Goal: Task Accomplishment & Management: Manage account settings

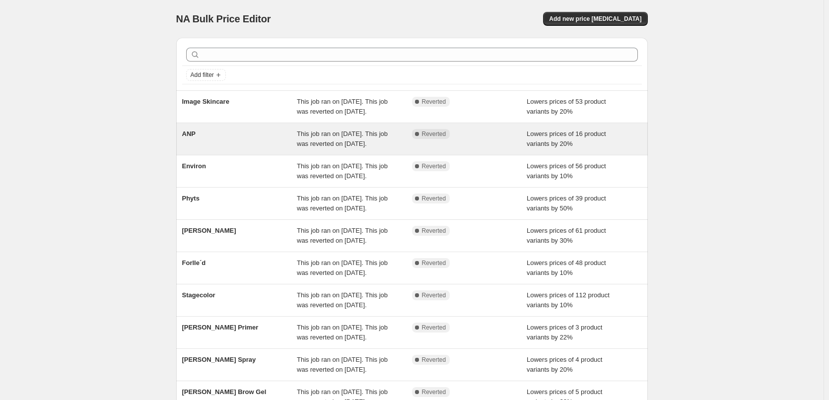
scroll to position [211, 0]
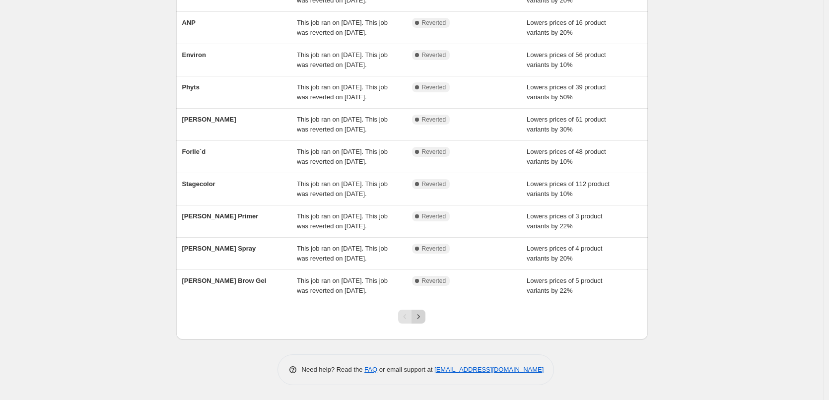
click at [424, 319] on icon "Next" at bounding box center [419, 317] width 10 height 10
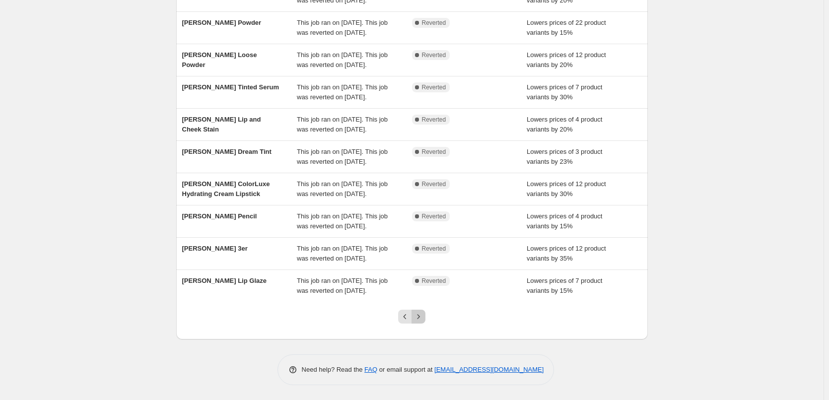
click at [420, 317] on icon "Next" at bounding box center [419, 316] width 2 height 4
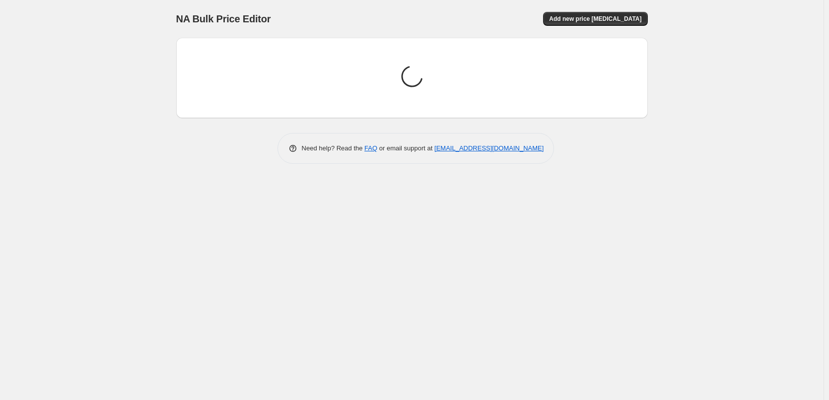
scroll to position [0, 0]
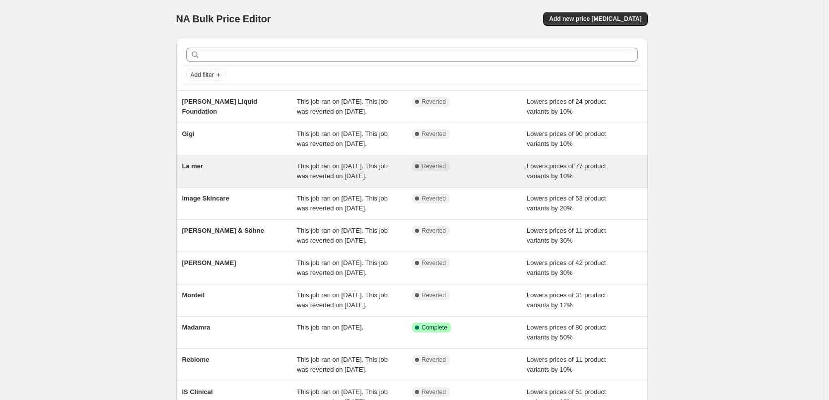
click at [202, 181] on div "La mer" at bounding box center [239, 171] width 115 height 20
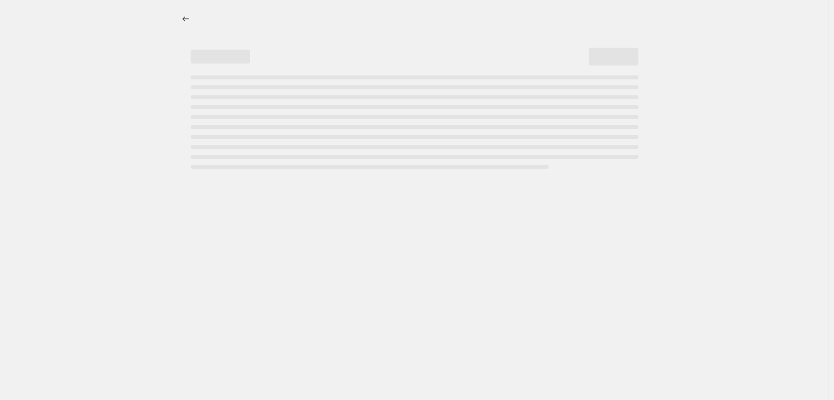
select select "percentage"
select select "vendor"
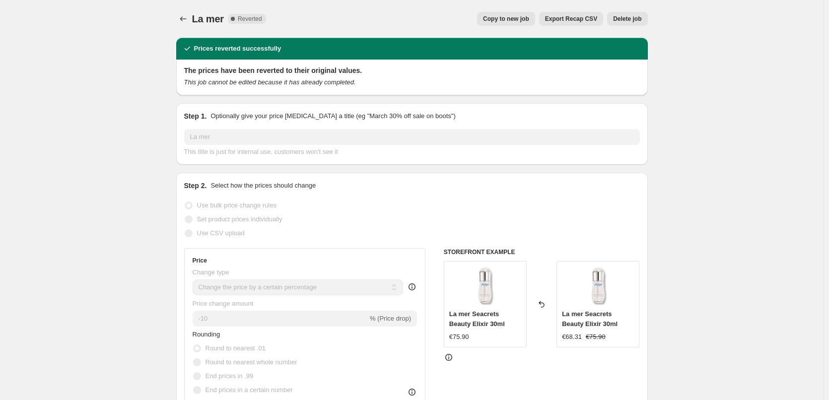
click at [518, 19] on span "Copy to new job" at bounding box center [506, 19] width 46 height 8
select select "percentage"
select select "vendor"
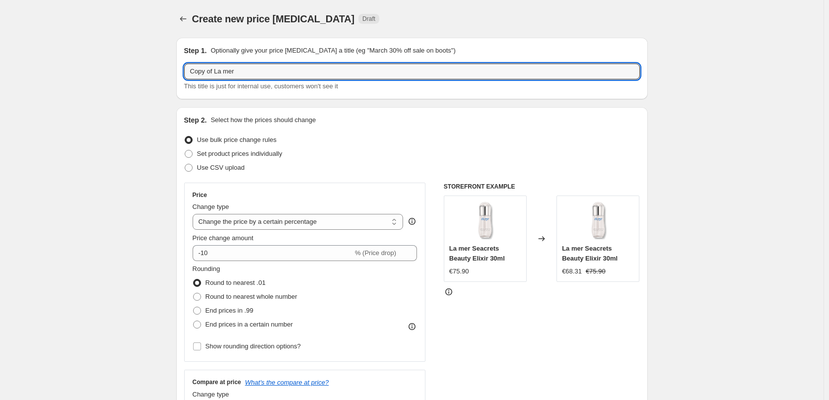
drag, startPoint x: 216, startPoint y: 73, endPoint x: 152, endPoint y: 70, distance: 63.7
click at [195, 71] on input "La mer" at bounding box center [412, 72] width 456 height 16
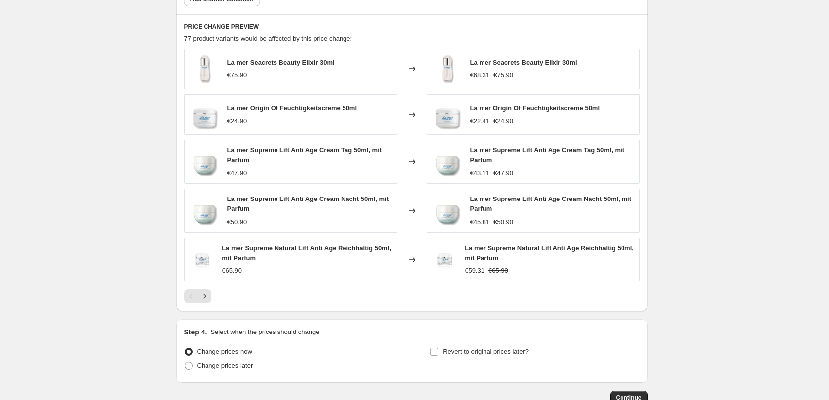
scroll to position [714, 0]
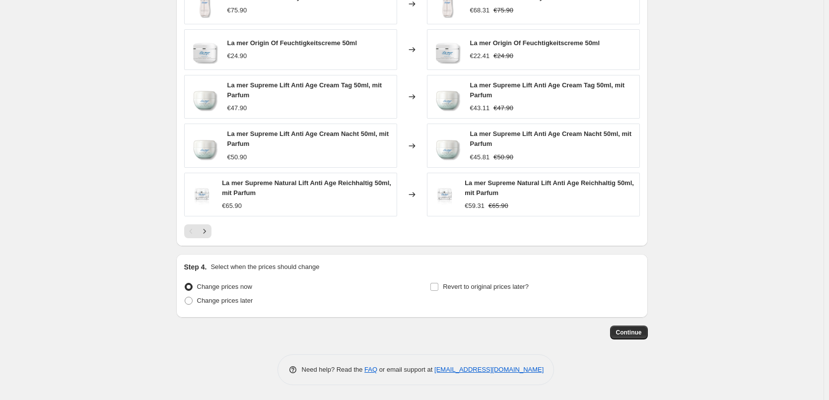
type input "La mer"
click at [536, 295] on div "Revert to original prices later?" at bounding box center [535, 295] width 210 height 30
click at [522, 291] on span "Revert to original prices later?" at bounding box center [486, 286] width 86 height 7
click at [438, 291] on input "Revert to original prices later?" at bounding box center [435, 287] width 8 height 8
checkbox input "true"
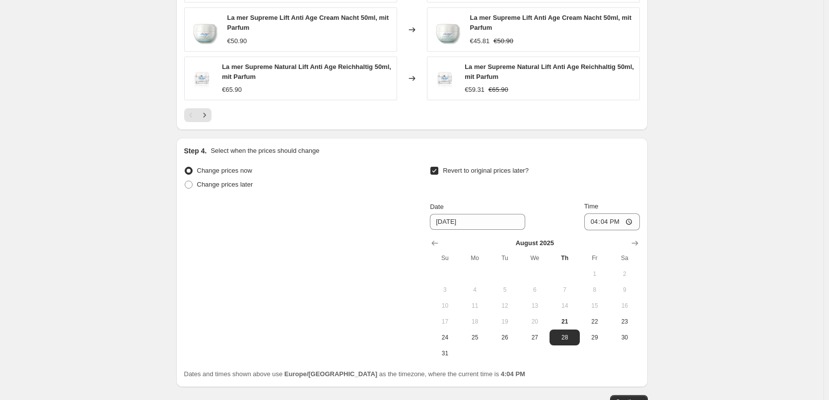
scroll to position [900, 0]
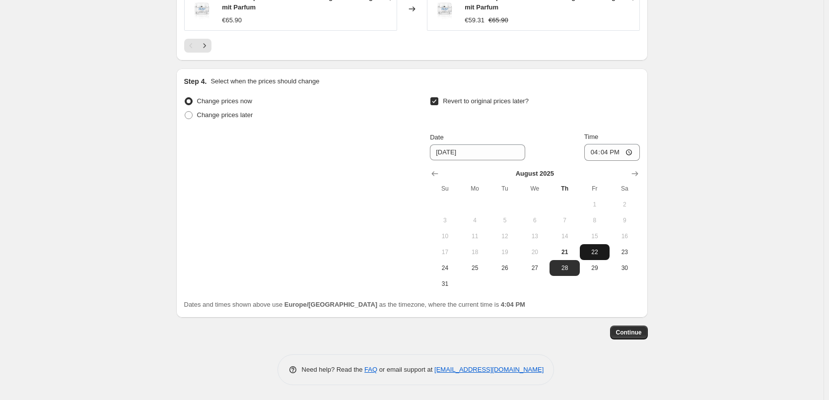
click at [592, 257] on button "22" at bounding box center [595, 252] width 30 height 16
type input "[DATE]"
click at [599, 146] on input "16:04" at bounding box center [612, 152] width 56 height 17
click at [598, 157] on input "16:04" at bounding box center [612, 152] width 56 height 17
click at [631, 154] on input "16:04" at bounding box center [612, 152] width 56 height 17
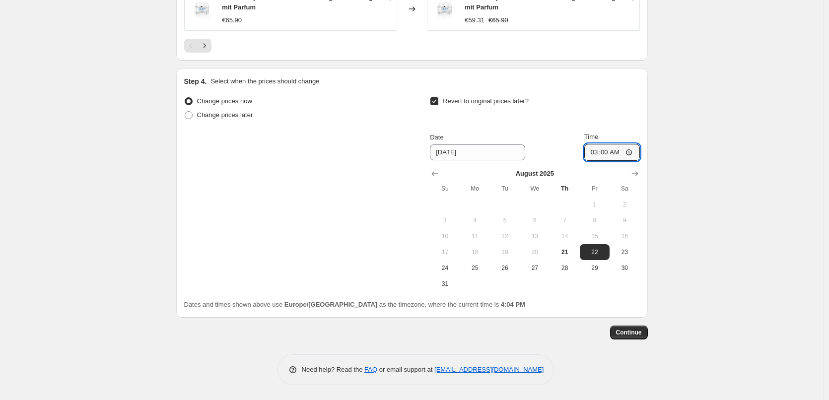
type input "03:00"
click at [635, 333] on span "Continue" at bounding box center [629, 333] width 26 height 8
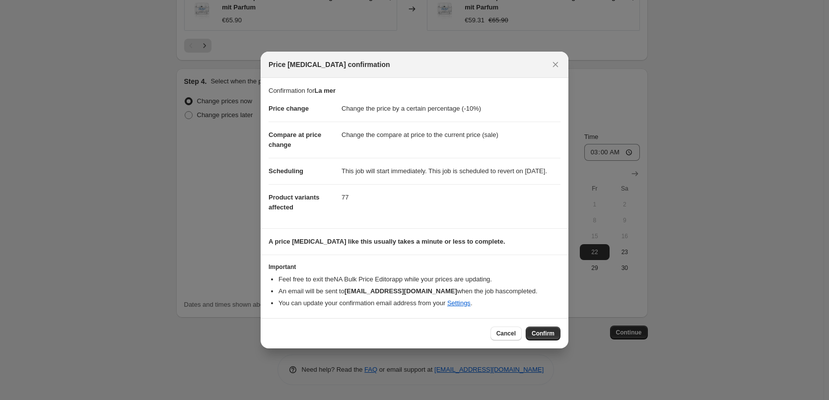
click at [551, 348] on div "Cancel Confirm" at bounding box center [415, 333] width 308 height 30
click at [550, 338] on span "Confirm" at bounding box center [543, 334] width 23 height 8
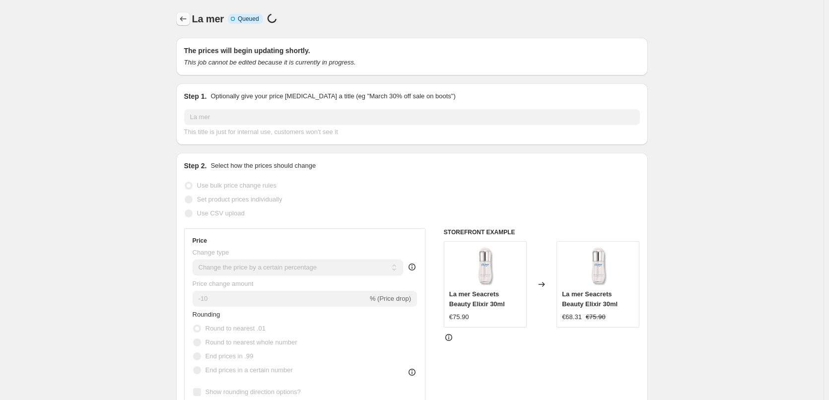
click at [190, 25] on button "Price change jobs" at bounding box center [183, 19] width 14 height 14
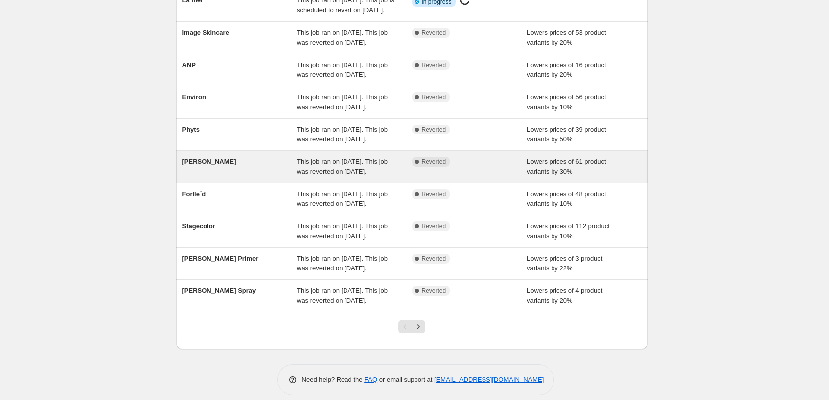
scroll to position [211, 0]
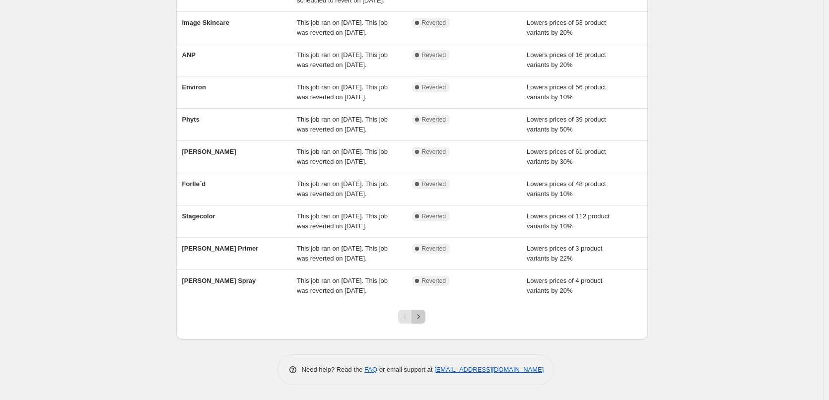
click at [422, 310] on button "Next" at bounding box center [419, 317] width 14 height 14
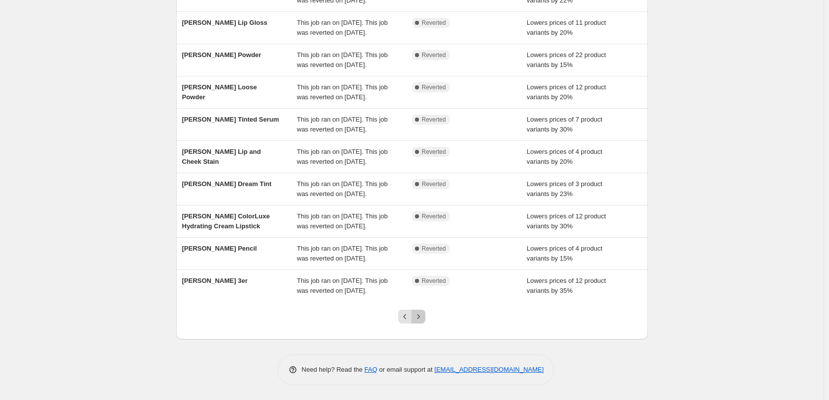
click at [424, 316] on icon "Next" at bounding box center [419, 317] width 10 height 10
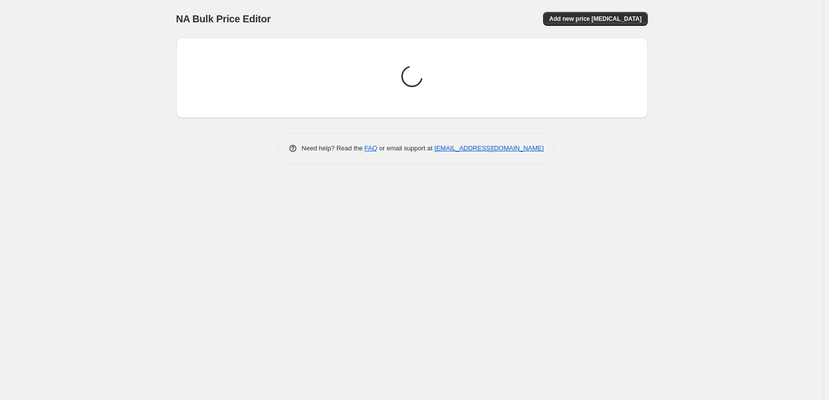
scroll to position [0, 0]
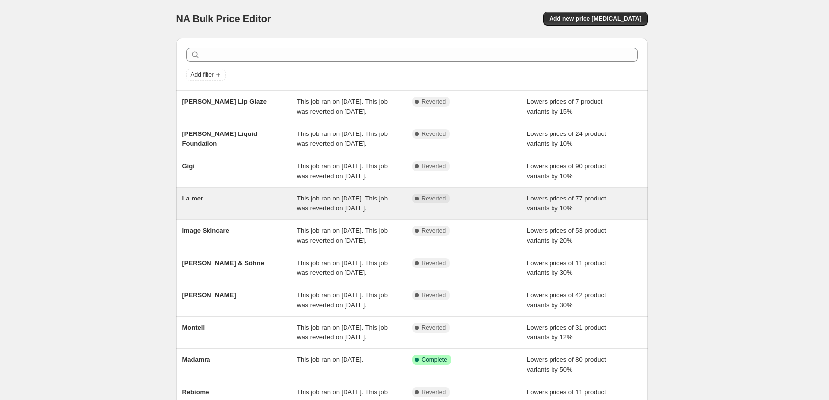
click at [198, 202] on span "La mer" at bounding box center [192, 198] width 21 height 7
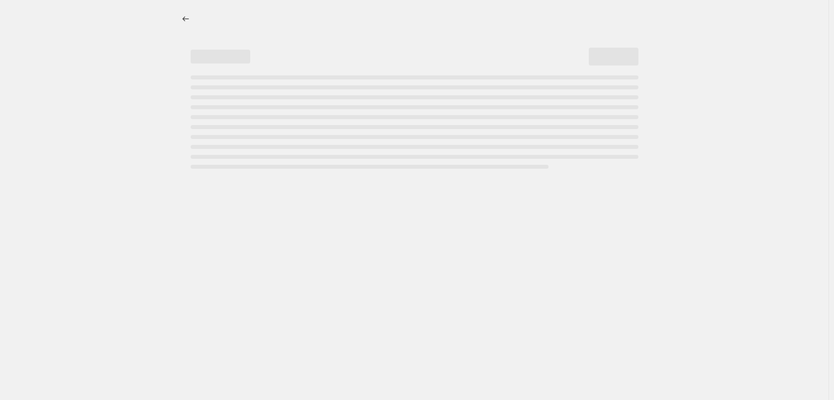
select select "percentage"
select select "vendor"
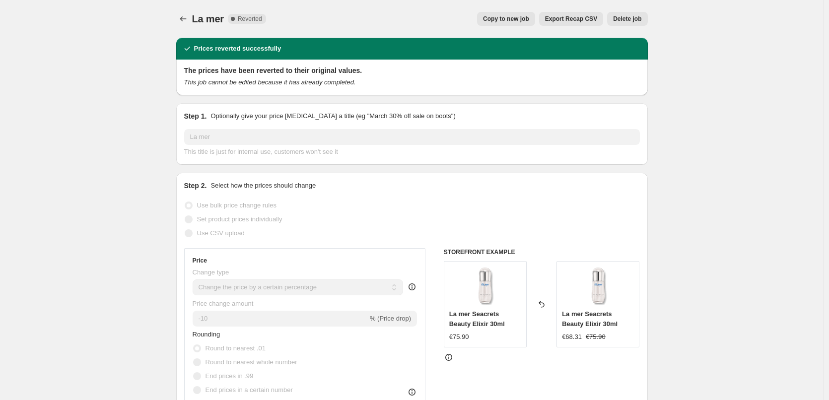
click at [634, 31] on div "La mer. This page is ready La mer Complete Reverted Copy to new job Export Reca…" at bounding box center [412, 19] width 472 height 38
click at [634, 25] on button "Delete job" at bounding box center [627, 19] width 40 height 14
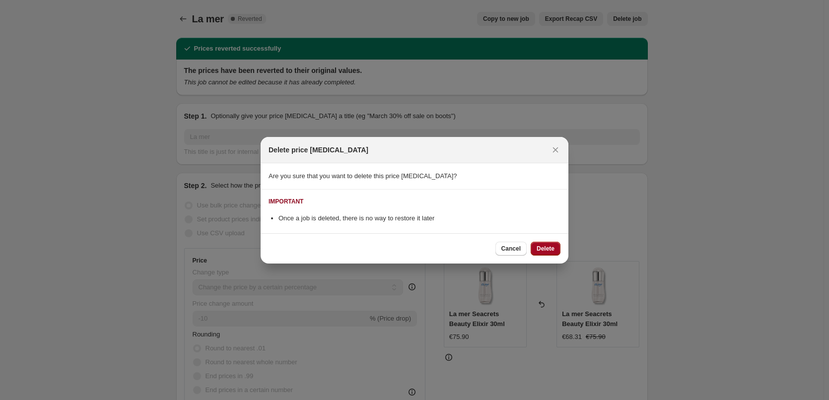
click at [548, 252] on span "Delete" at bounding box center [546, 249] width 18 height 8
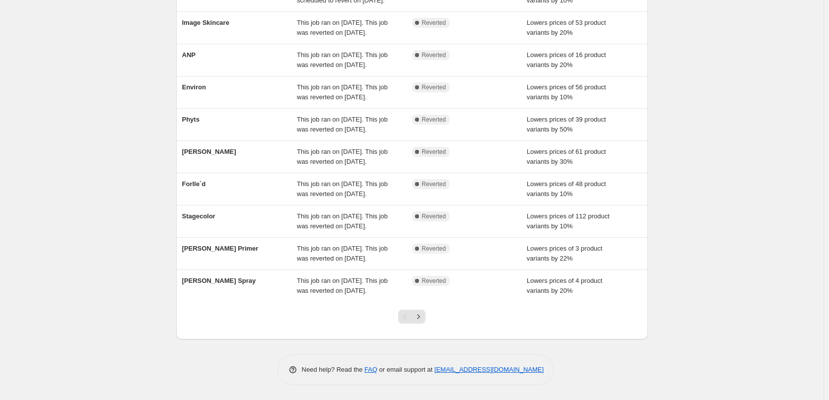
scroll to position [211, 0]
click at [422, 325] on div at bounding box center [412, 321] width 40 height 38
drag, startPoint x: 421, startPoint y: 318, endPoint x: 421, endPoint y: 307, distance: 10.9
click at [421, 317] on icon "Next" at bounding box center [419, 317] width 10 height 10
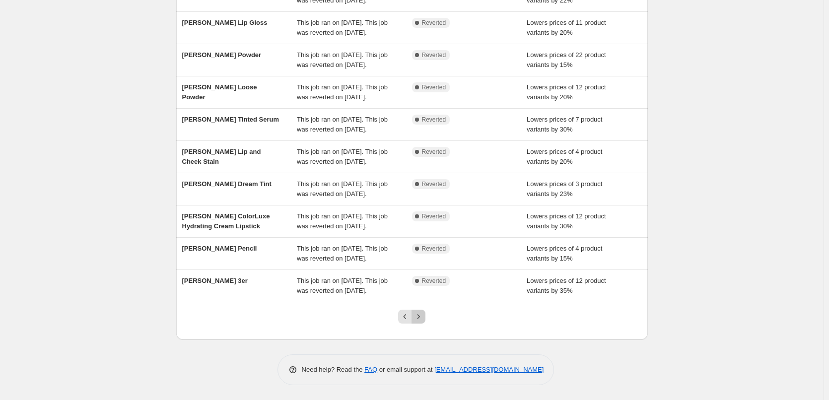
click at [420, 316] on icon "Next" at bounding box center [419, 317] width 10 height 10
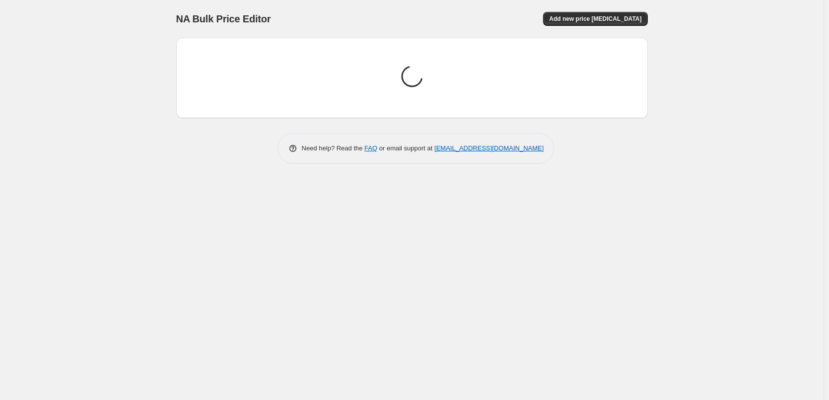
scroll to position [0, 0]
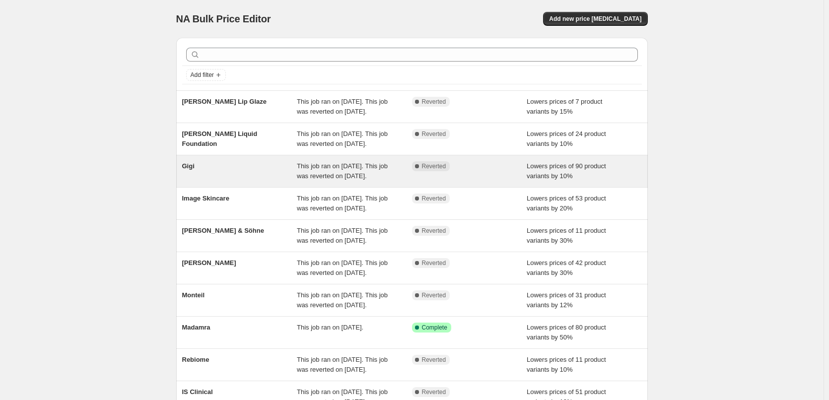
click at [202, 181] on div "Gigi" at bounding box center [239, 171] width 115 height 20
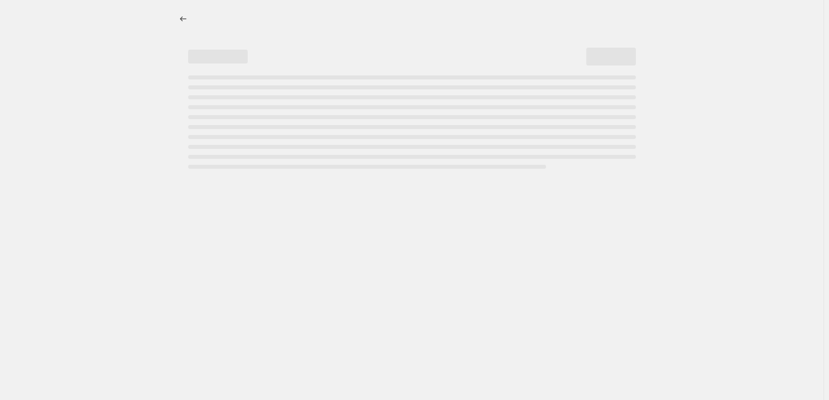
select select "percentage"
select select "vendor"
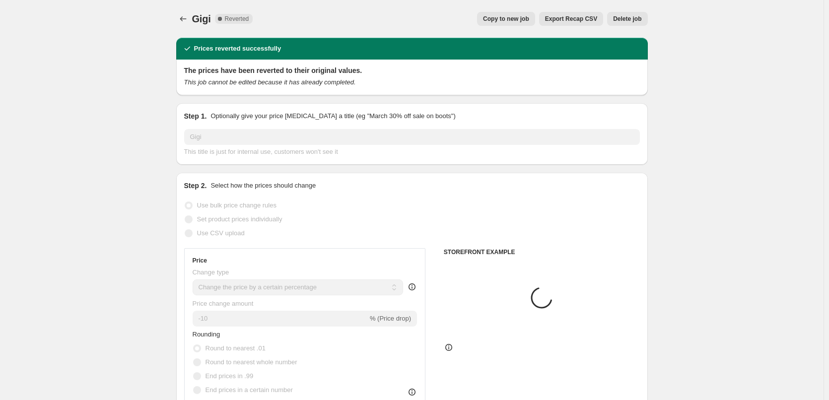
click at [516, 20] on span "Copy to new job" at bounding box center [506, 19] width 46 height 8
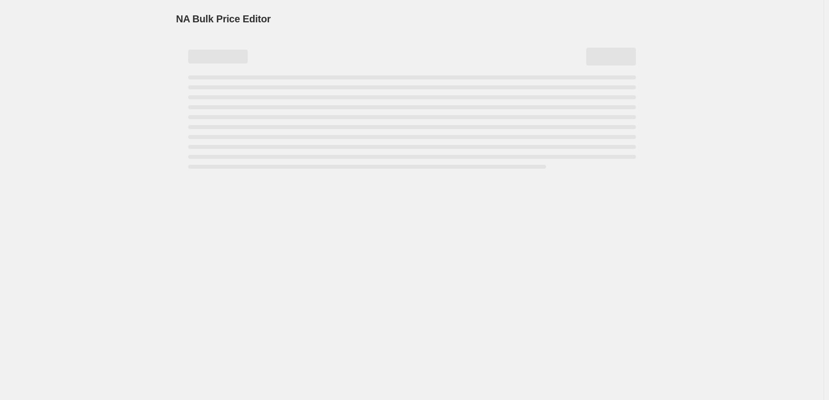
select select "percentage"
select select "vendor"
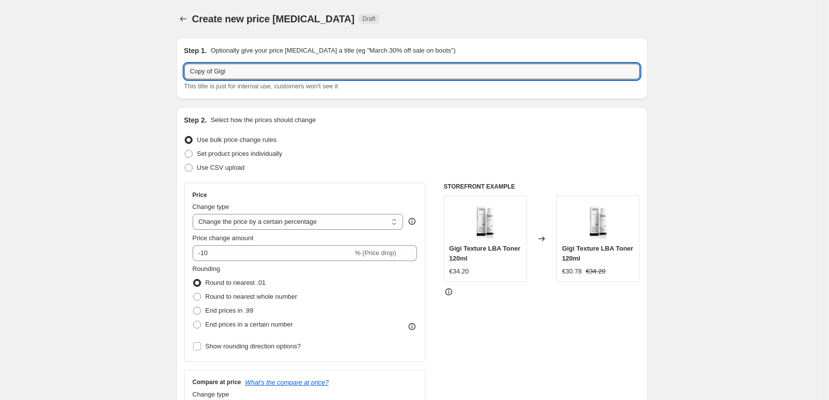
drag, startPoint x: 217, startPoint y: 72, endPoint x: 118, endPoint y: 77, distance: 99.4
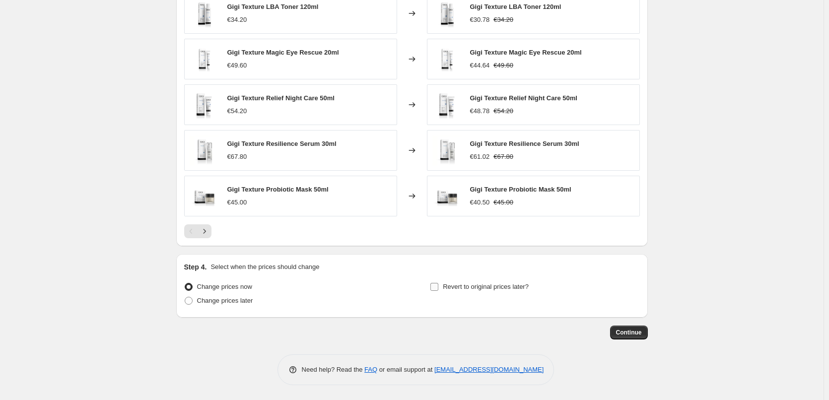
type input "Gigi"
click at [482, 287] on span "Revert to original prices later?" at bounding box center [486, 286] width 86 height 7
click at [438, 287] on input "Revert to original prices later?" at bounding box center [435, 287] width 8 height 8
checkbox input "true"
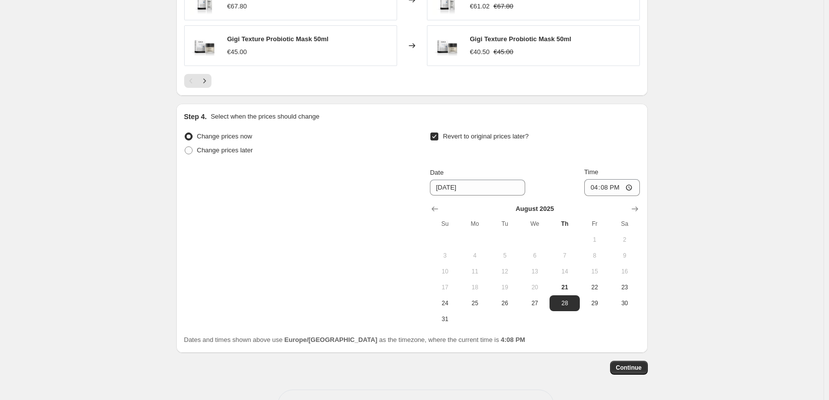
scroll to position [890, 0]
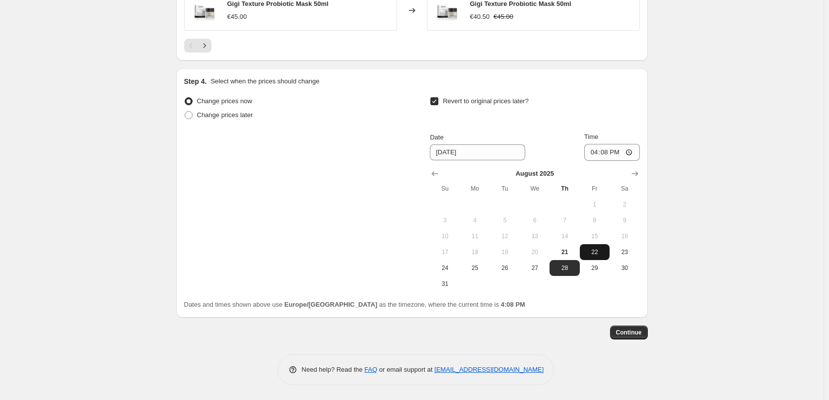
click at [590, 251] on span "22" at bounding box center [595, 252] width 22 height 8
type input "[DATE]"
click at [596, 153] on input "16:08" at bounding box center [612, 152] width 56 height 17
type input "03:00"
click at [639, 330] on span "Continue" at bounding box center [629, 333] width 26 height 8
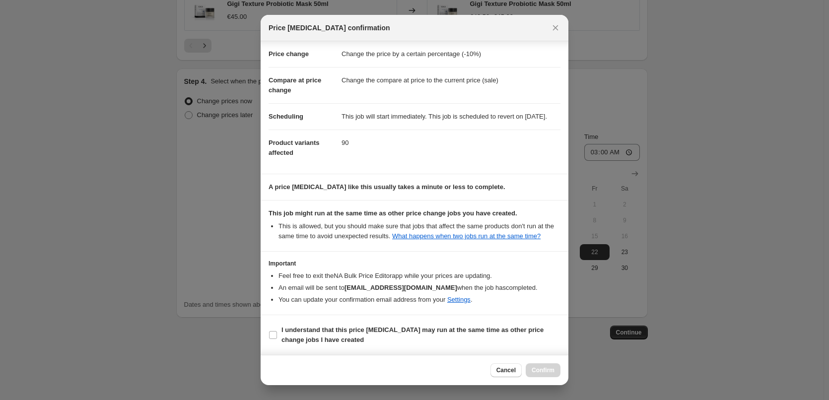
scroll to position [28, 0]
click at [307, 337] on b "I understand that this price [MEDICAL_DATA] may run at the same time as other p…" at bounding box center [413, 334] width 262 height 17
click at [277, 337] on input "I understand that this price [MEDICAL_DATA] may run at the same time as other p…" at bounding box center [273, 335] width 8 height 8
checkbox input "true"
click at [549, 373] on span "Confirm" at bounding box center [543, 370] width 23 height 8
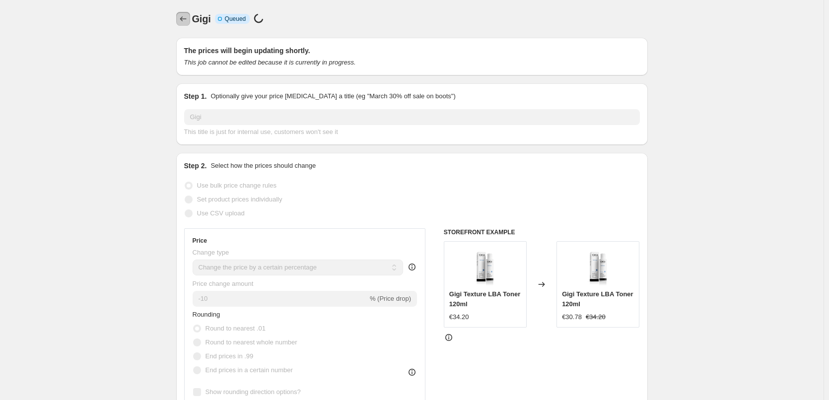
click at [188, 20] on icon "Price change jobs" at bounding box center [183, 19] width 10 height 10
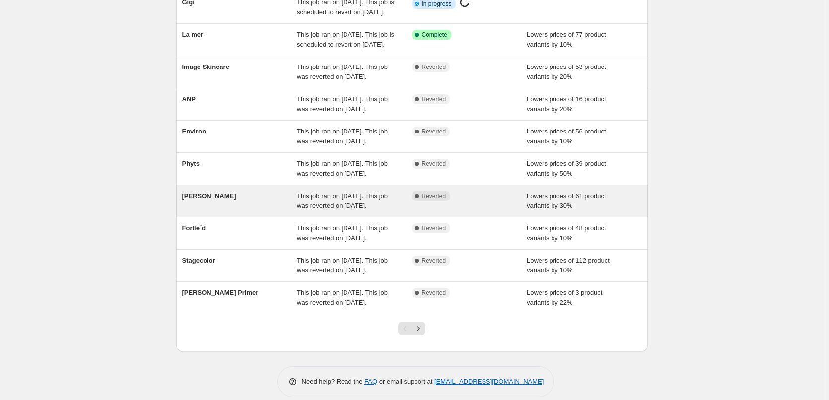
scroll to position [211, 0]
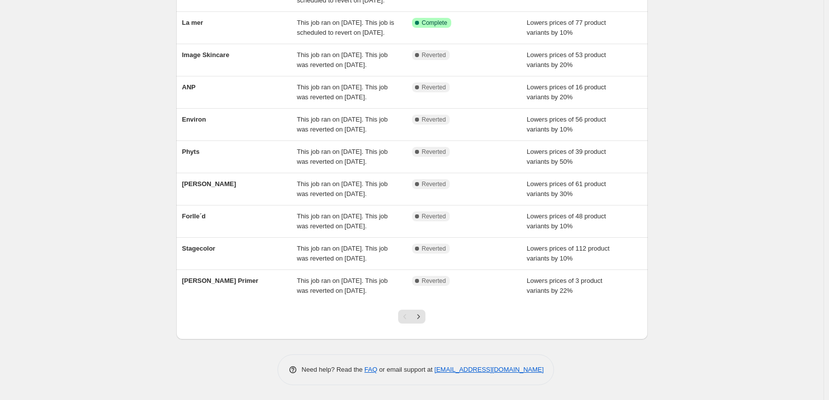
click at [429, 323] on div at bounding box center [412, 321] width 40 height 38
click at [424, 318] on icon "Next" at bounding box center [419, 317] width 10 height 10
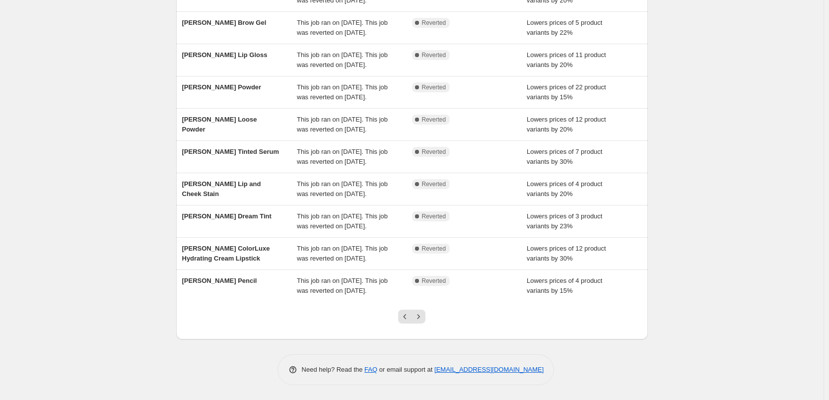
click at [424, 318] on icon "Next" at bounding box center [419, 317] width 10 height 10
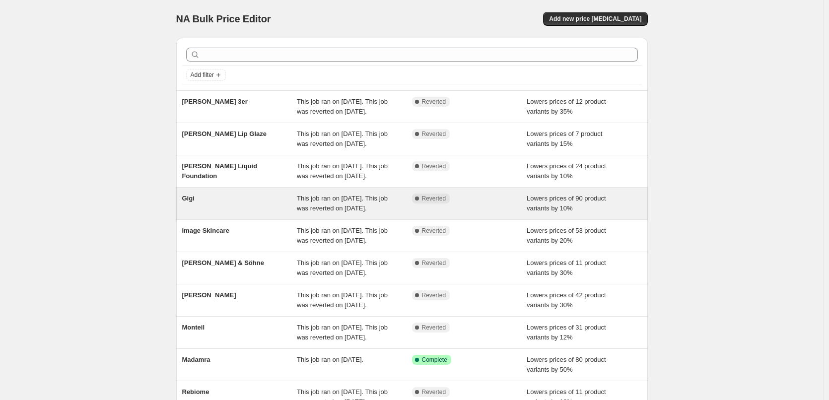
click at [195, 202] on span "Gigi" at bounding box center [188, 198] width 12 height 7
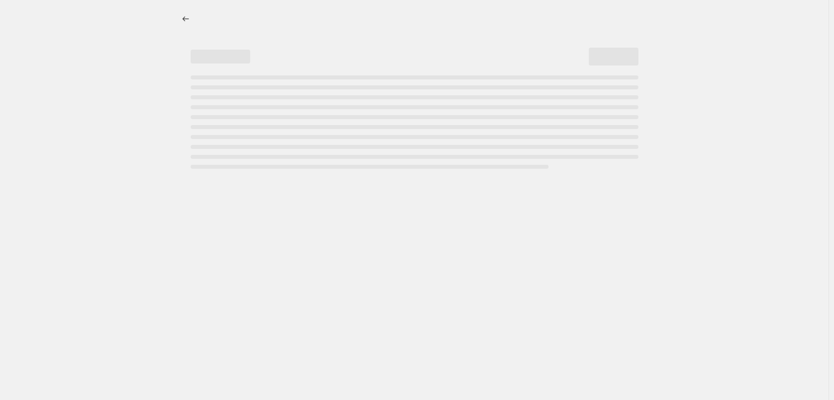
select select "percentage"
select select "vendor"
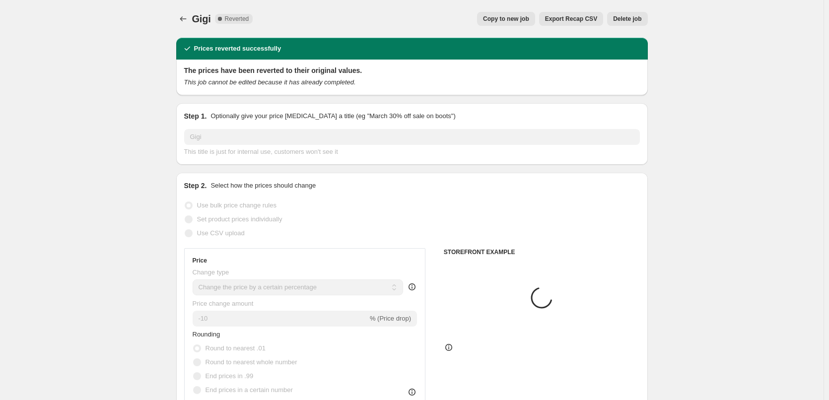
click at [634, 20] on span "Delete job" at bounding box center [627, 19] width 28 height 8
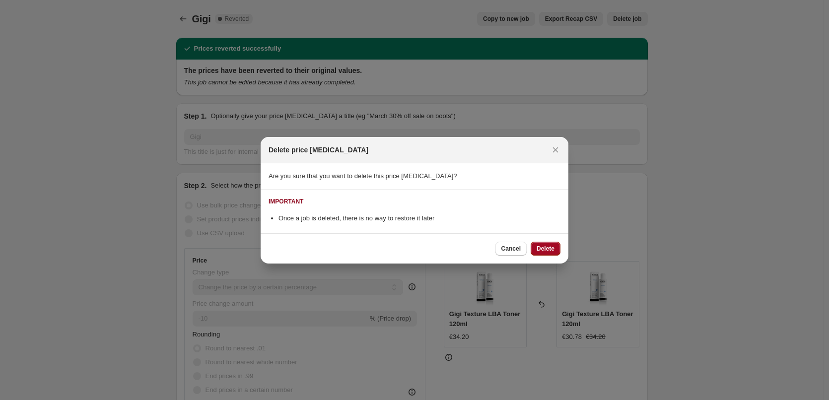
click at [547, 251] on span "Delete" at bounding box center [546, 249] width 18 height 8
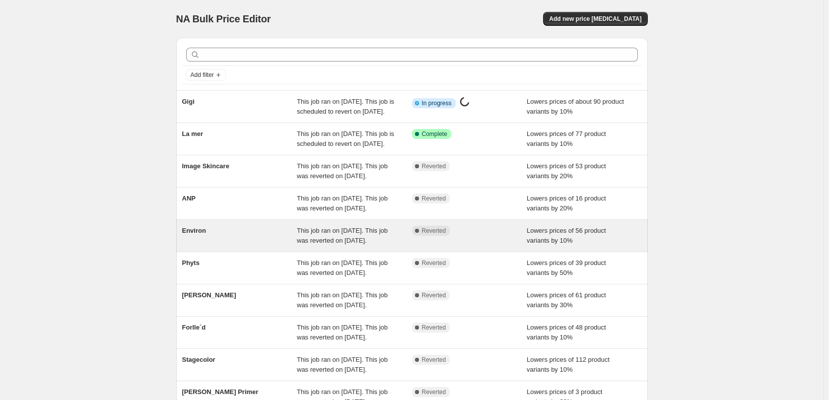
scroll to position [211, 0]
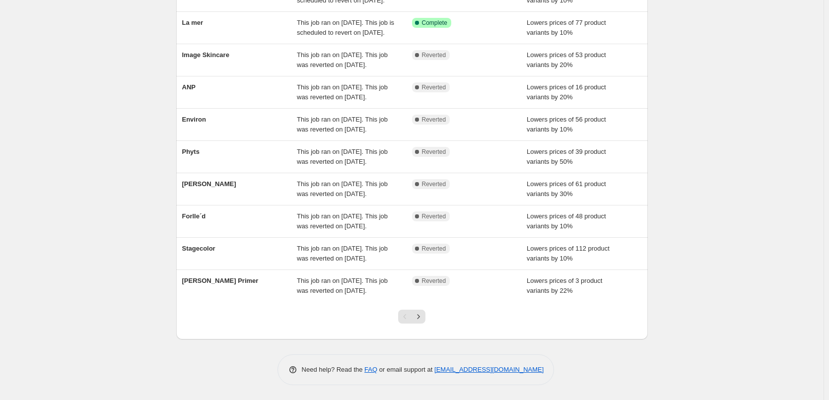
click at [431, 312] on div at bounding box center [412, 321] width 40 height 38
click at [428, 315] on div at bounding box center [412, 321] width 40 height 38
click at [426, 316] on button "Next" at bounding box center [419, 317] width 14 height 14
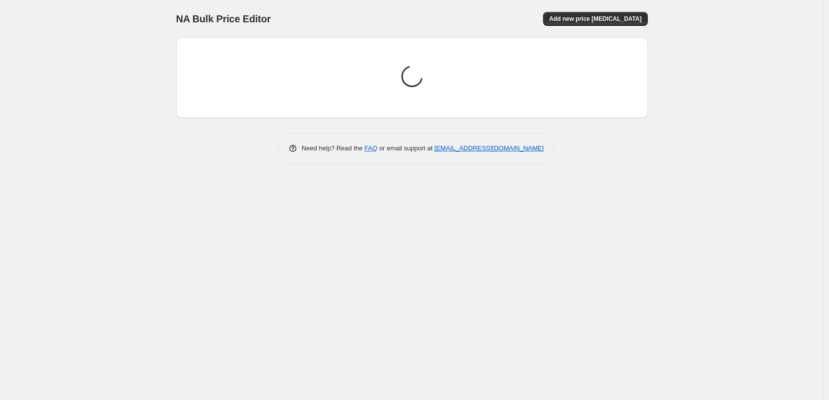
scroll to position [0, 0]
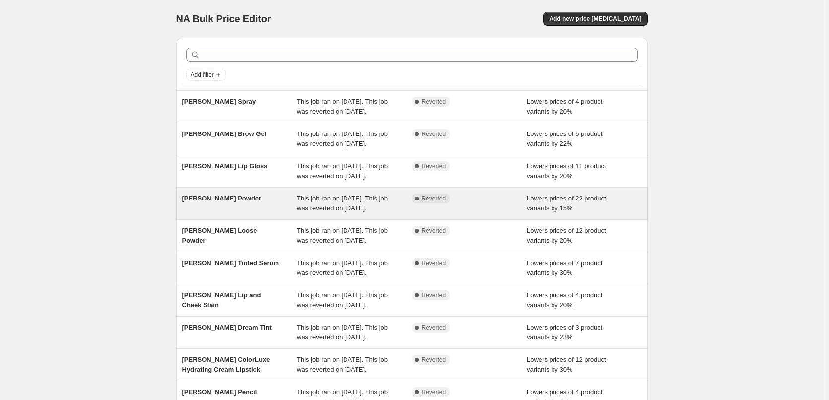
click at [226, 214] on div "[PERSON_NAME] Powder" at bounding box center [239, 204] width 115 height 20
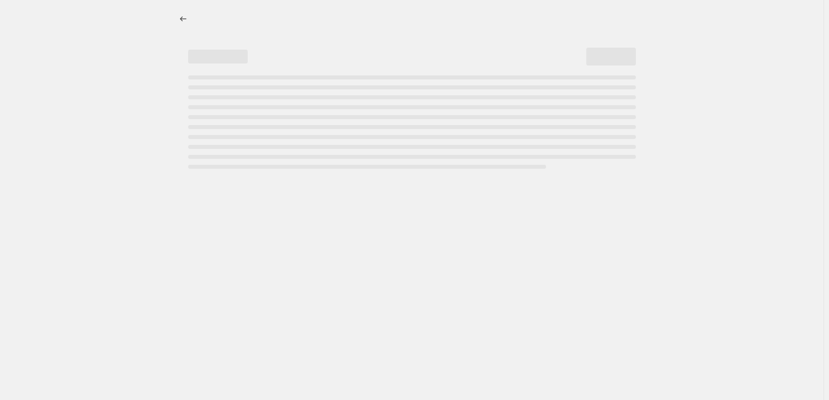
select select "percentage"
select select "tag"
select select "vendor"
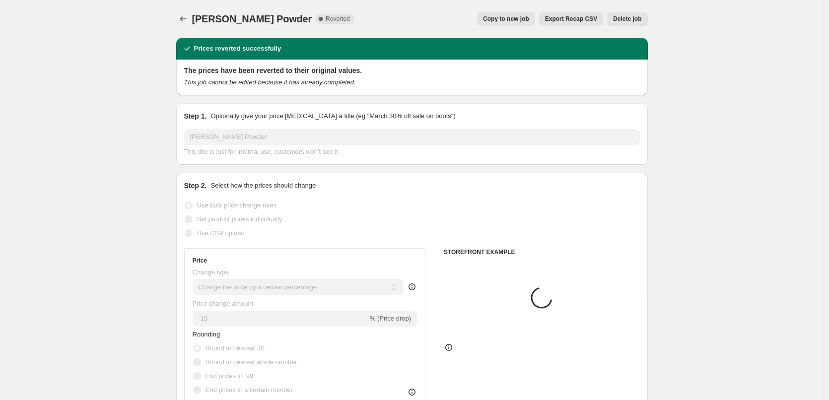
click at [551, 17] on button "Export Recap CSV" at bounding box center [571, 19] width 64 height 14
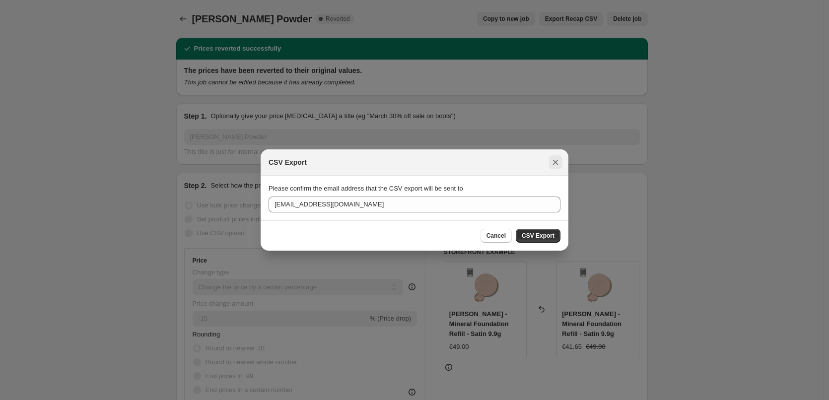
click at [553, 166] on icon "Close" at bounding box center [556, 162] width 10 height 10
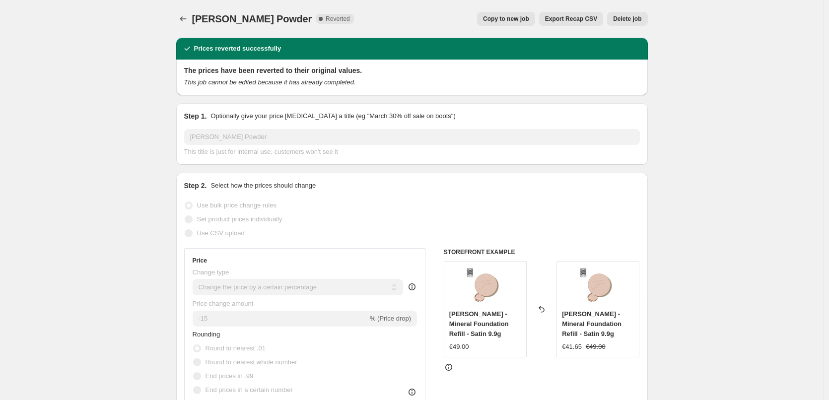
click at [516, 23] on button "Copy to new job" at bounding box center [506, 19] width 58 height 14
select select "percentage"
select select "tag"
select select "vendor"
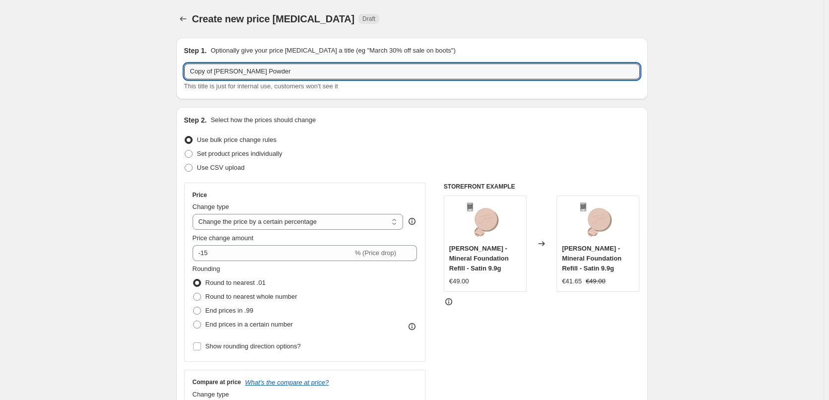
drag, startPoint x: 218, startPoint y: 71, endPoint x: 164, endPoint y: 71, distance: 53.6
drag, startPoint x: 217, startPoint y: 72, endPoint x: 152, endPoint y: 69, distance: 64.7
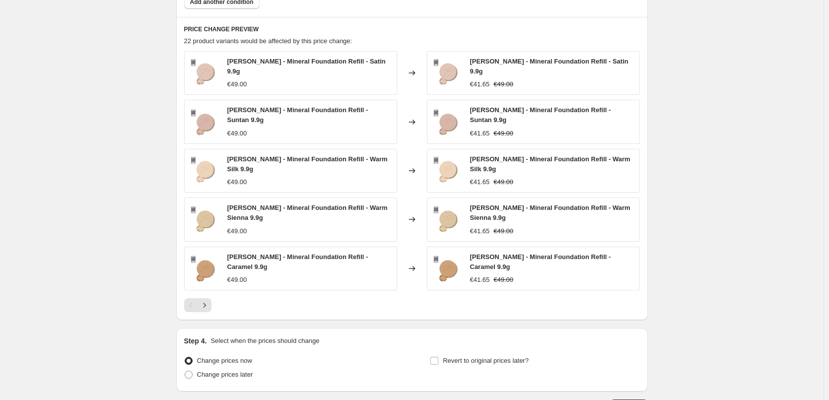
scroll to position [736, 0]
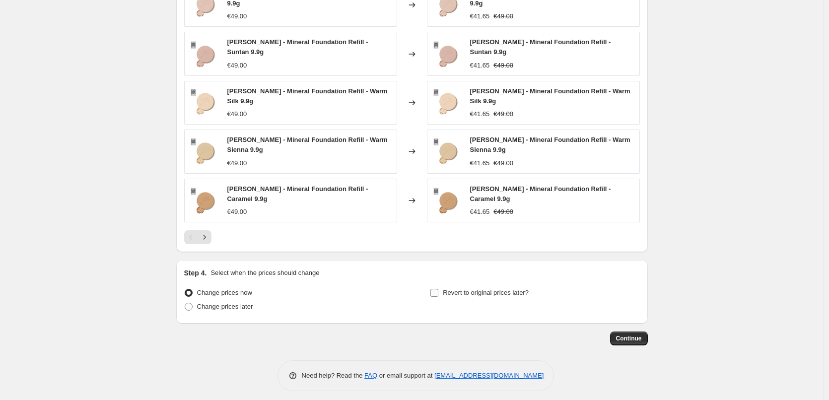
type input "[PERSON_NAME] Powder"
click at [468, 293] on label "Revert to original prices later?" at bounding box center [479, 293] width 99 height 14
click at [438, 293] on input "Revert to original prices later?" at bounding box center [435, 293] width 8 height 8
checkbox input "true"
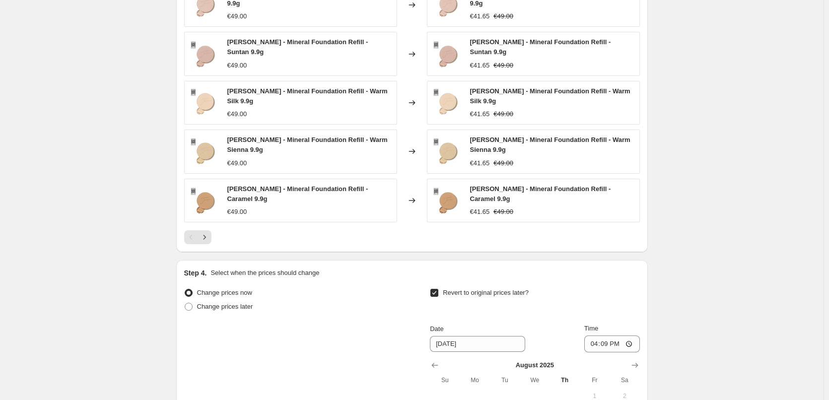
scroll to position [922, 0]
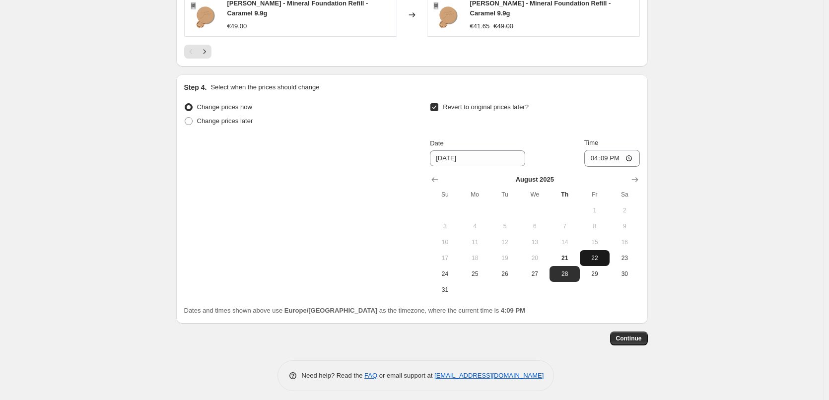
click at [586, 255] on span "22" at bounding box center [595, 258] width 22 height 8
type input "[DATE]"
click at [594, 150] on input "16:09" at bounding box center [612, 158] width 56 height 17
type input "03:00"
click at [629, 335] on span "Continue" at bounding box center [629, 339] width 26 height 8
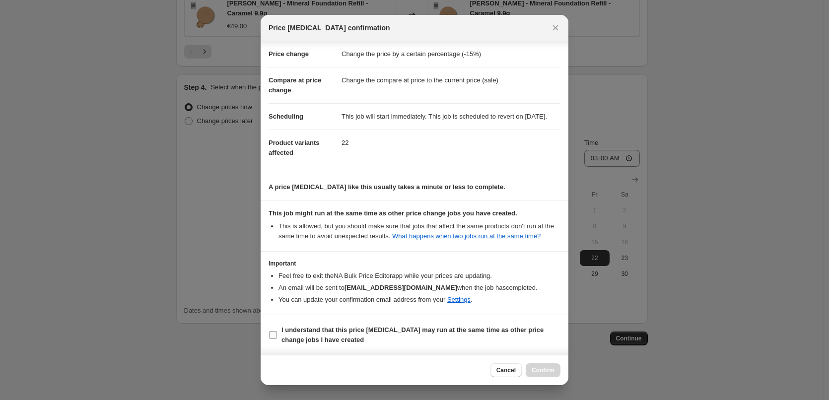
scroll to position [28, 0]
click at [313, 327] on b "I understand that this price [MEDICAL_DATA] may run at the same time as other p…" at bounding box center [413, 334] width 262 height 17
click at [277, 331] on input "I understand that this price [MEDICAL_DATA] may run at the same time as other p…" at bounding box center [273, 335] width 8 height 8
checkbox input "true"
click at [545, 363] on div "Cancel Confirm" at bounding box center [415, 370] width 308 height 30
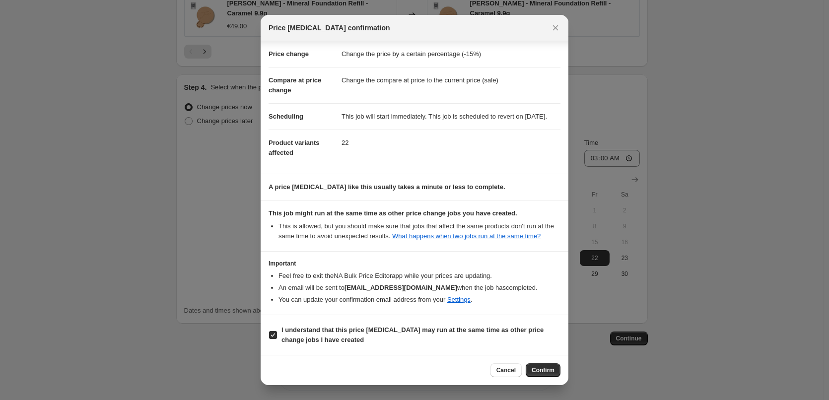
click at [545, 363] on div "Cancel Confirm" at bounding box center [415, 370] width 308 height 30
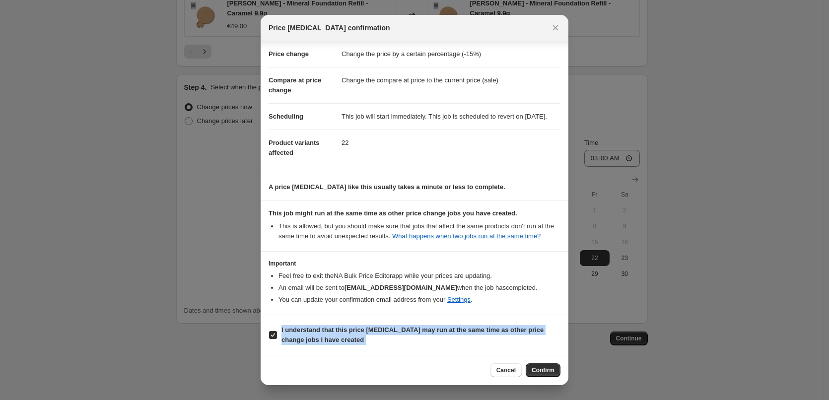
click at [545, 363] on div "Cancel Confirm" at bounding box center [415, 370] width 308 height 30
click at [546, 365] on button "Confirm" at bounding box center [543, 371] width 35 height 14
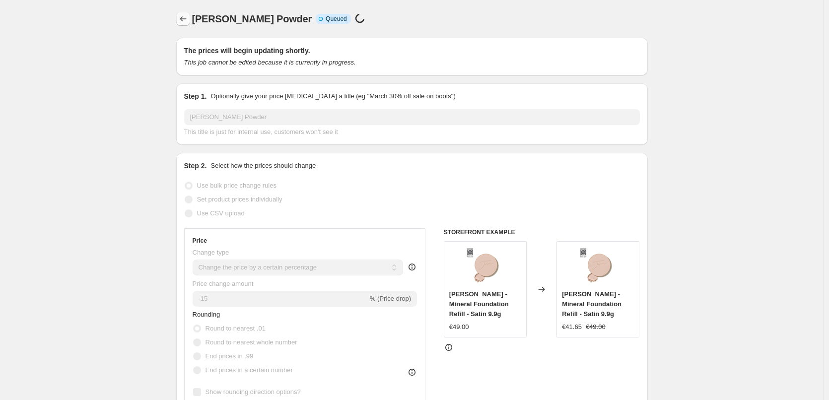
click at [186, 15] on icon "Price change jobs" at bounding box center [183, 19] width 10 height 10
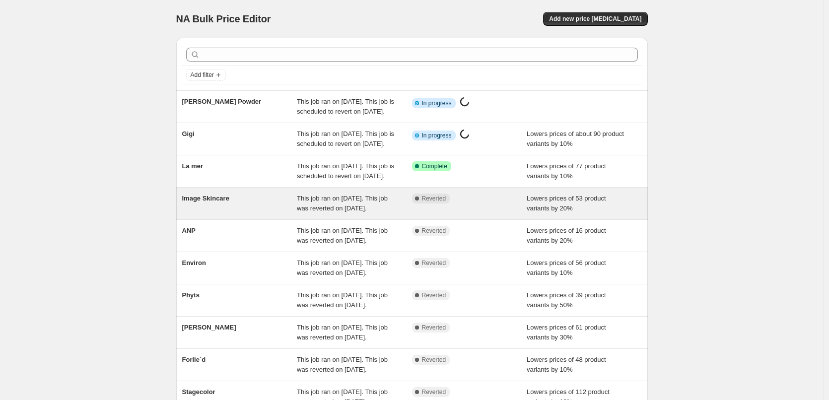
scroll to position [211, 0]
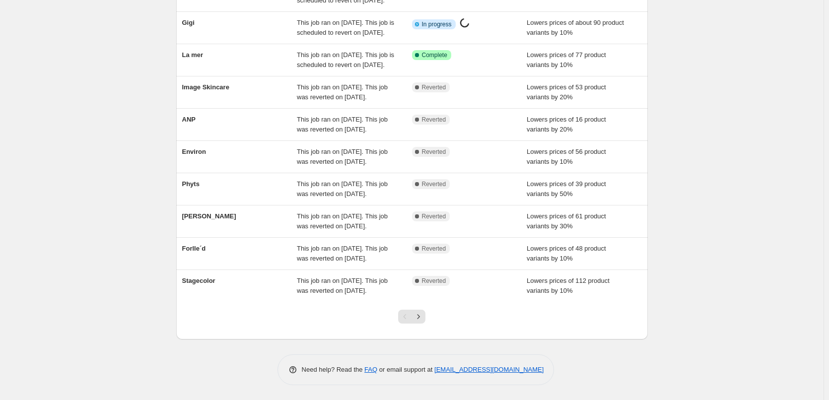
click at [430, 317] on div at bounding box center [412, 321] width 40 height 38
click at [426, 318] on button "Next" at bounding box center [419, 317] width 14 height 14
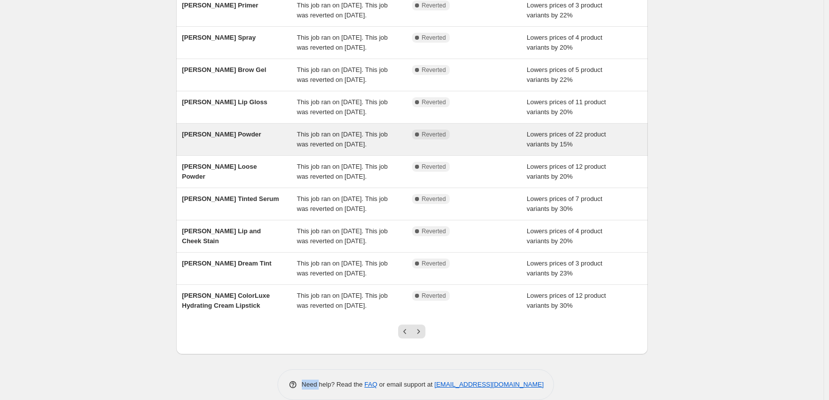
scroll to position [199, 0]
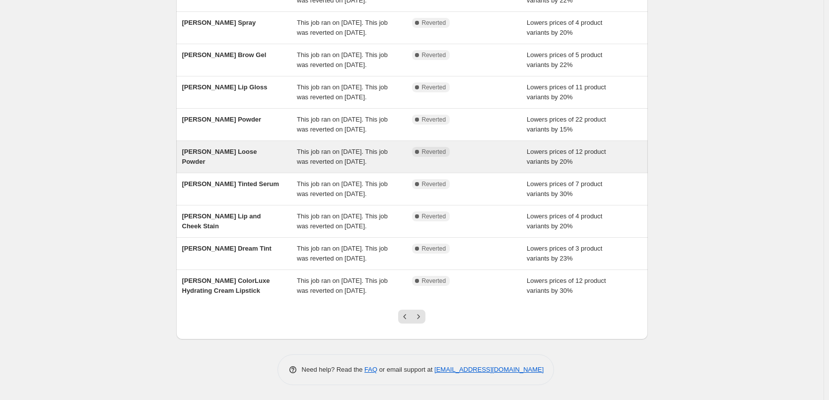
click at [257, 148] on span "[PERSON_NAME] Loose Powder" at bounding box center [219, 156] width 75 height 17
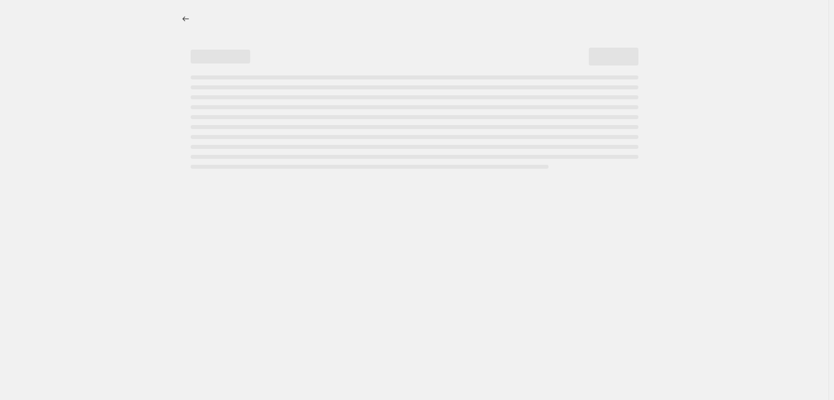
select select "percentage"
select select "tag"
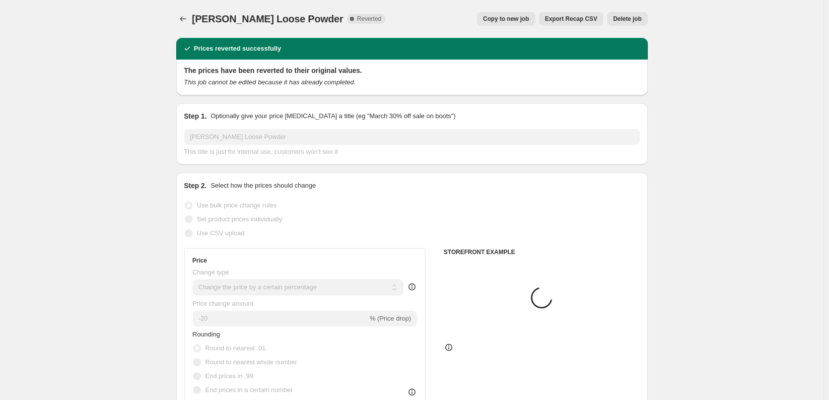
click at [519, 21] on span "Copy to new job" at bounding box center [506, 19] width 46 height 8
select select "percentage"
select select "tag"
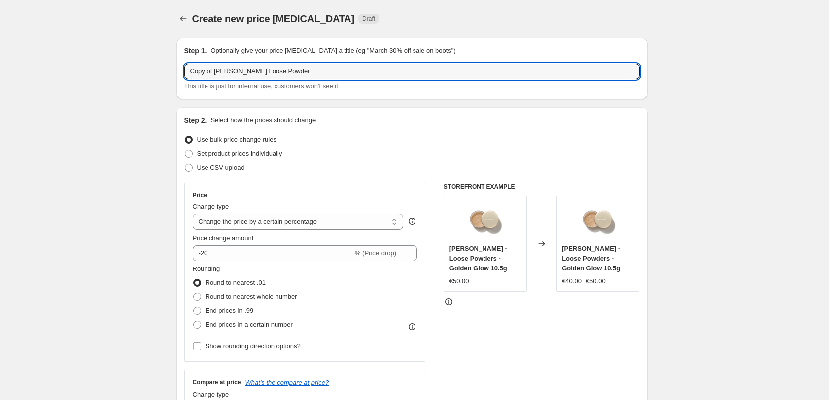
drag, startPoint x: 217, startPoint y: 72, endPoint x: 157, endPoint y: 64, distance: 60.1
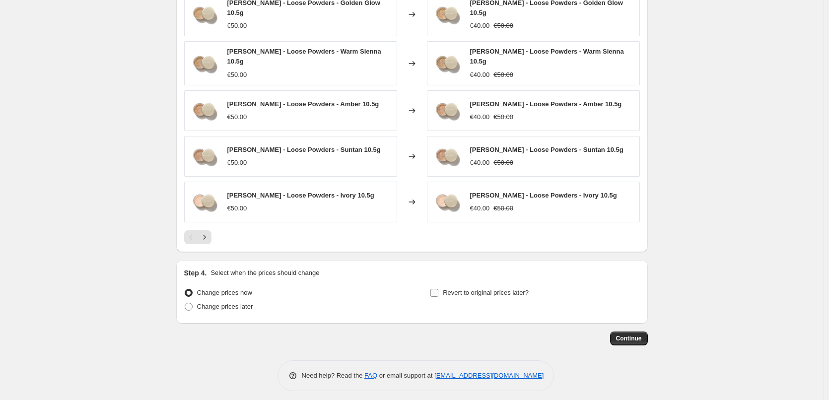
type input "[PERSON_NAME] Loose Powder"
click at [494, 289] on span "Revert to original prices later?" at bounding box center [486, 292] width 86 height 7
click at [438, 289] on input "Revert to original prices later?" at bounding box center [435, 293] width 8 height 8
checkbox input "true"
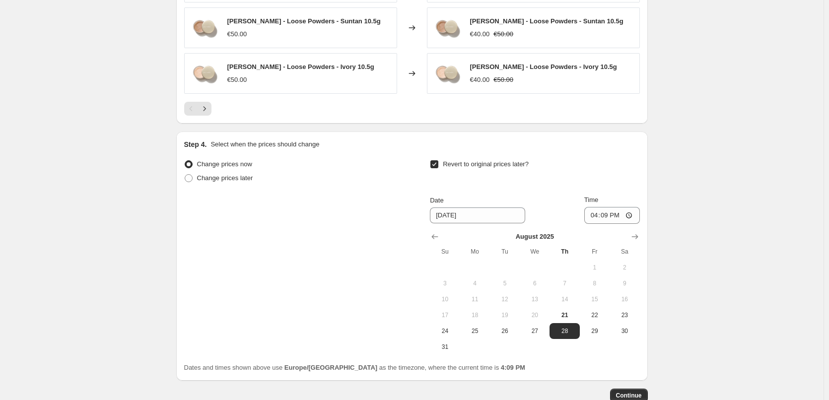
scroll to position [890, 0]
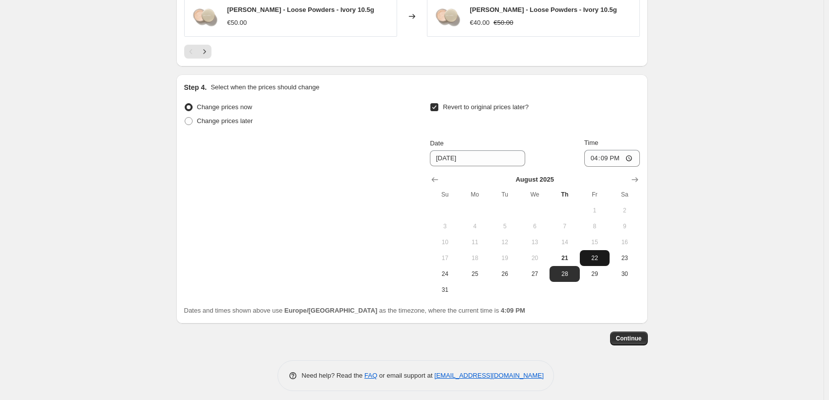
click at [599, 255] on span "22" at bounding box center [595, 258] width 22 height 8
type input "[DATE]"
click at [597, 157] on input "16:09" at bounding box center [612, 158] width 56 height 17
type input "03:00"
click at [637, 335] on span "Continue" at bounding box center [629, 339] width 26 height 8
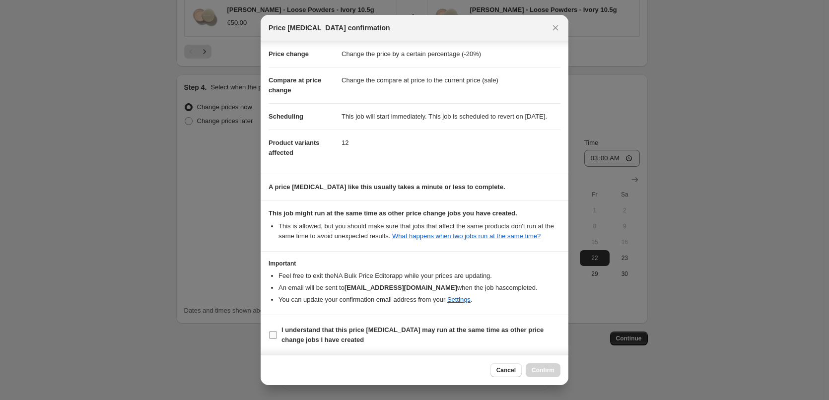
scroll to position [0, 0]
click at [322, 342] on b "I understand that this price [MEDICAL_DATA] may run at the same time as other p…" at bounding box center [413, 334] width 262 height 17
click at [277, 339] on input "I understand that this price [MEDICAL_DATA] may run at the same time as other p…" at bounding box center [273, 335] width 8 height 8
checkbox input "true"
click at [542, 373] on span "Confirm" at bounding box center [543, 370] width 23 height 8
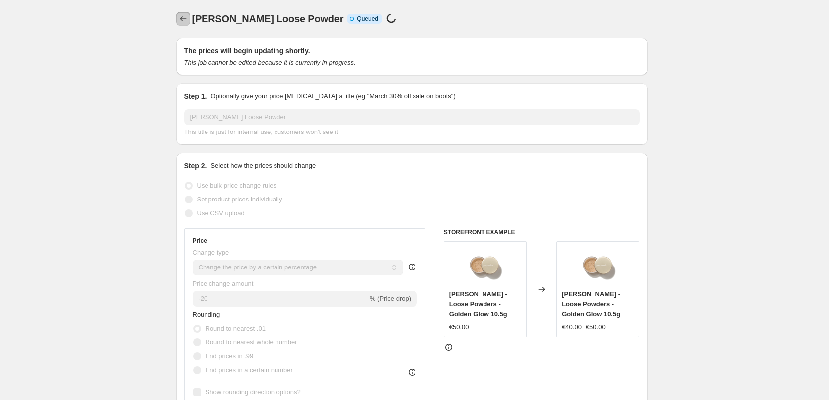
click at [188, 14] on button "Price change jobs" at bounding box center [183, 19] width 14 height 14
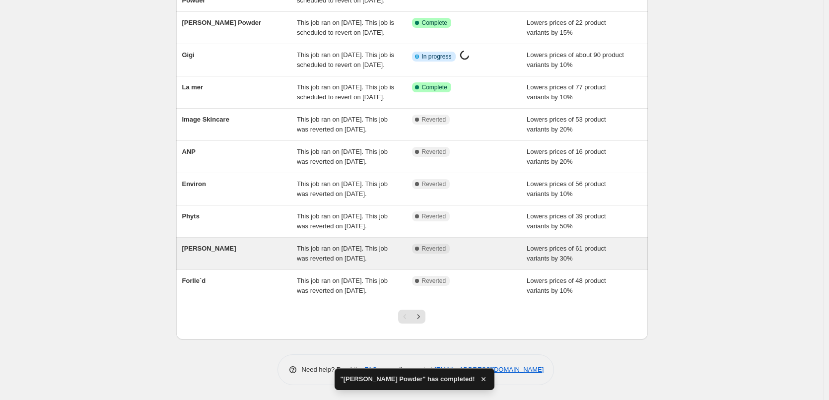
scroll to position [211, 0]
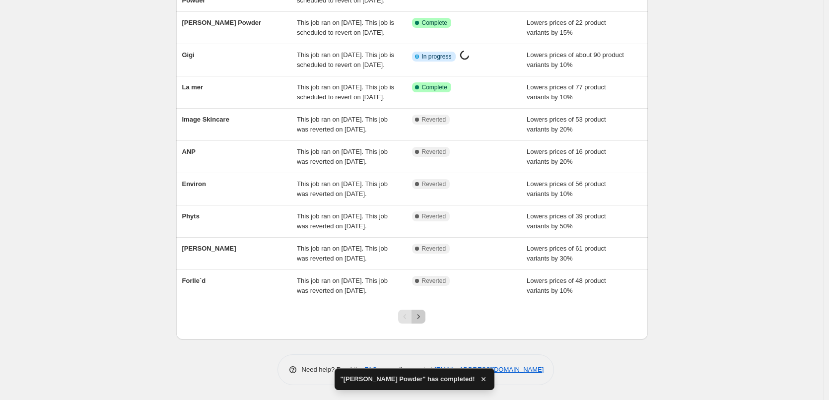
click at [420, 319] on icon "Next" at bounding box center [419, 317] width 10 height 10
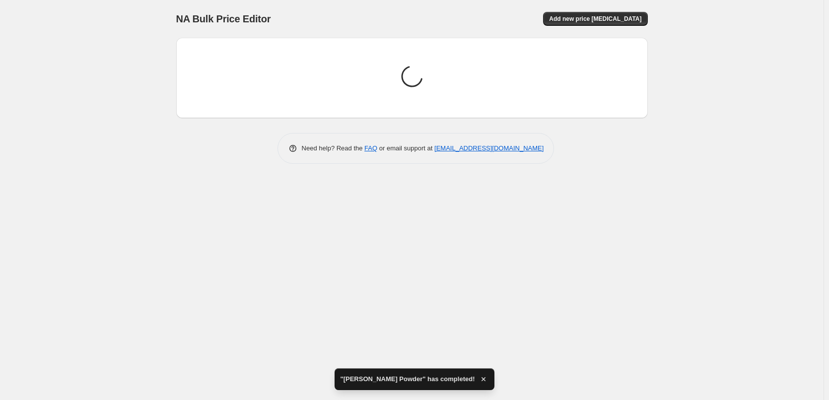
scroll to position [0, 0]
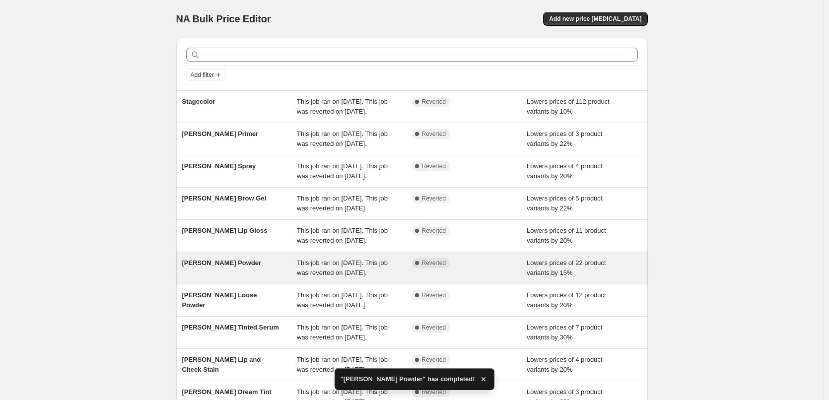
click at [233, 267] on span "[PERSON_NAME] Powder" at bounding box center [221, 262] width 79 height 7
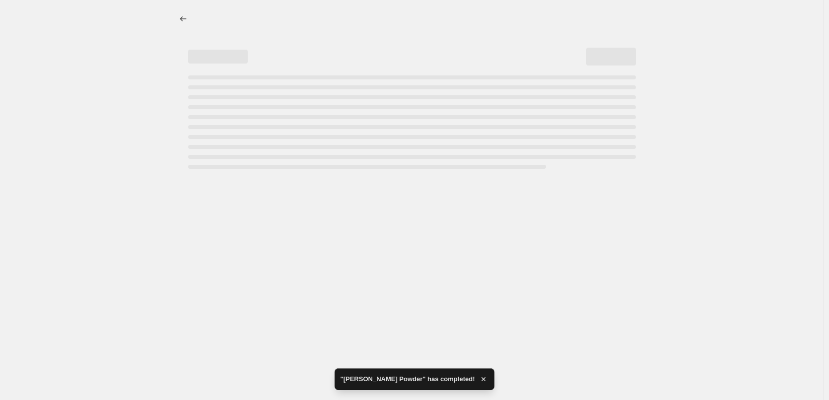
select select "percentage"
select select "tag"
select select "vendor"
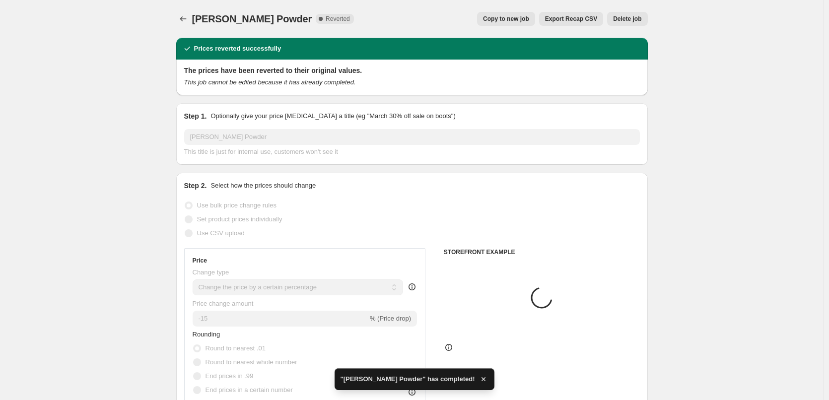
click at [629, 19] on span "Delete job" at bounding box center [627, 19] width 28 height 8
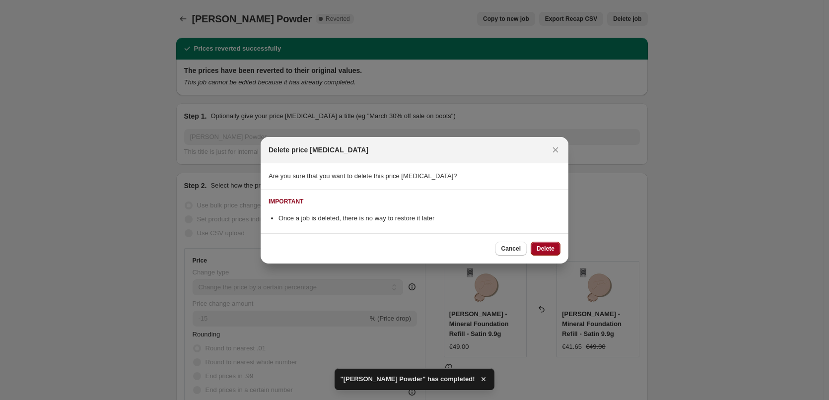
click at [554, 242] on button "Delete" at bounding box center [546, 249] width 30 height 14
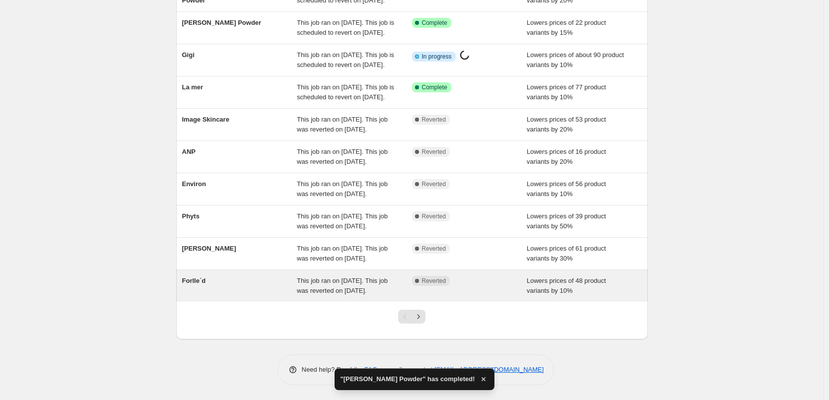
scroll to position [211, 0]
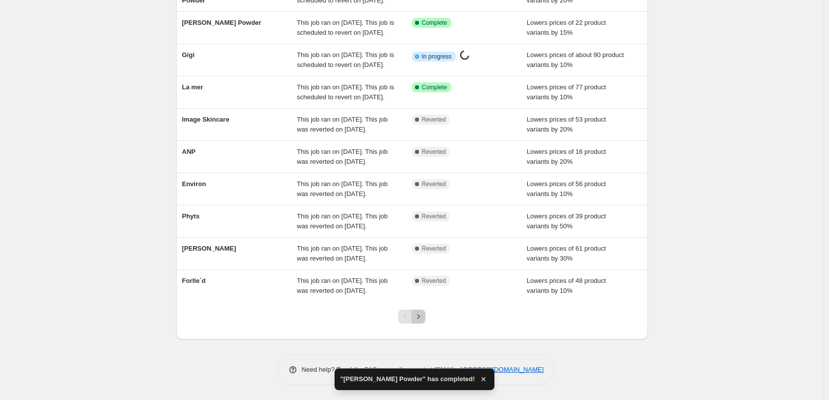
click at [422, 320] on icon "Next" at bounding box center [419, 317] width 10 height 10
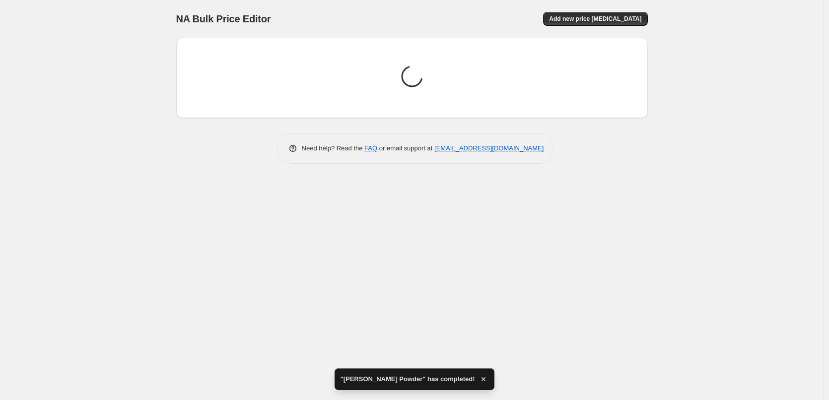
scroll to position [0, 0]
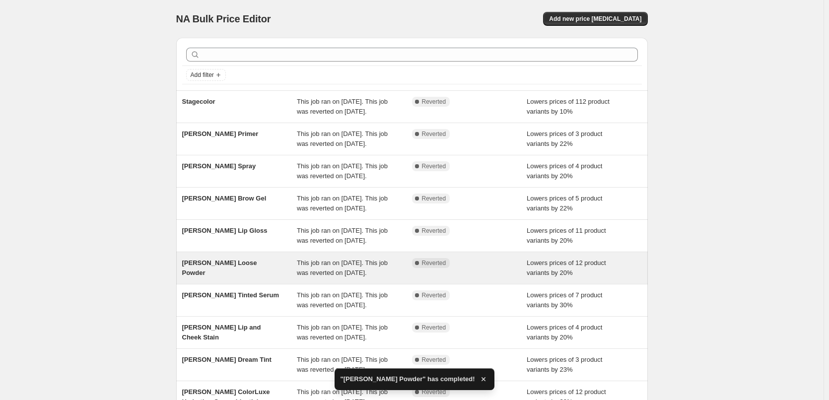
click at [240, 278] on div "[PERSON_NAME] Loose Powder" at bounding box center [239, 268] width 115 height 20
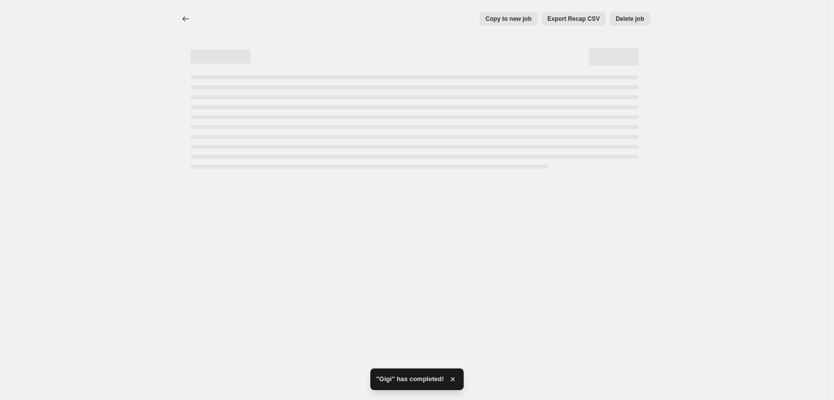
select select "percentage"
select select "tag"
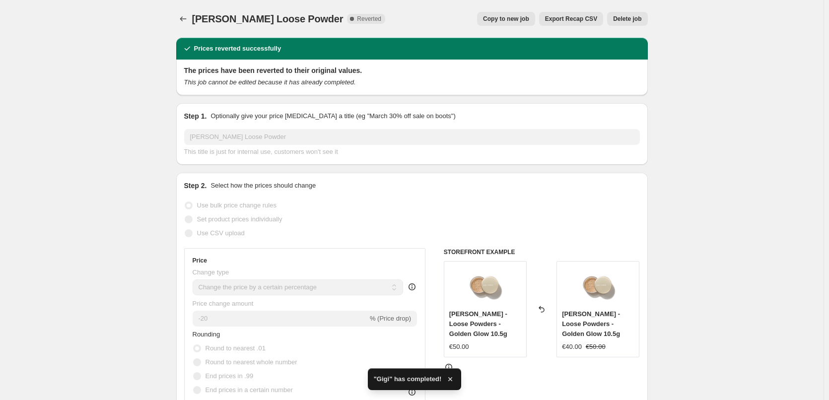
click at [637, 23] on button "Delete job" at bounding box center [627, 19] width 40 height 14
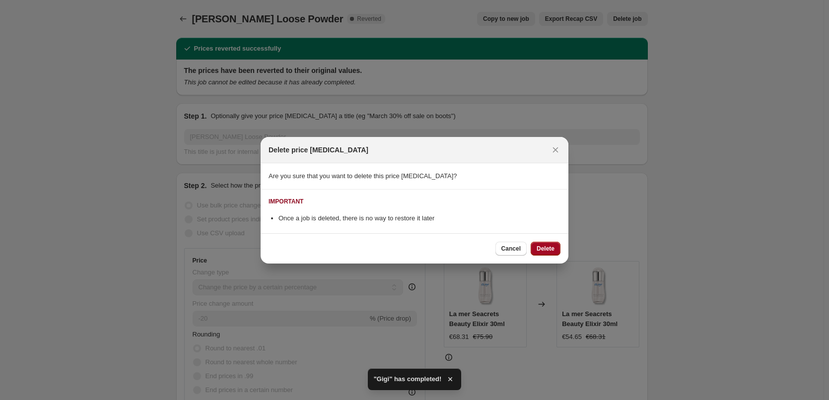
click at [547, 246] on span "Delete" at bounding box center [546, 249] width 18 height 8
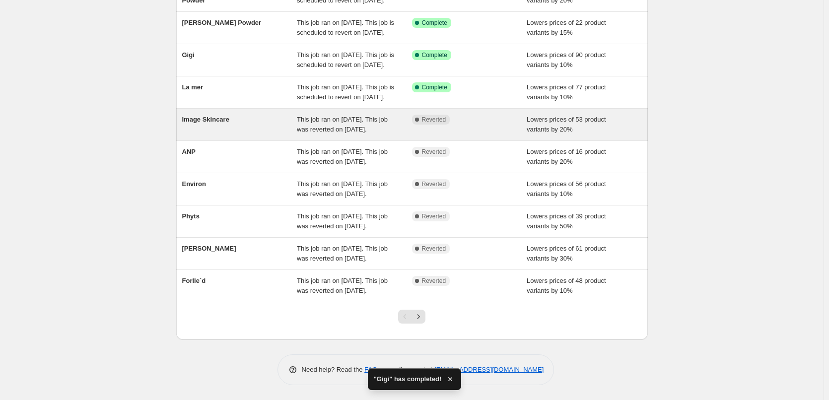
scroll to position [211, 0]
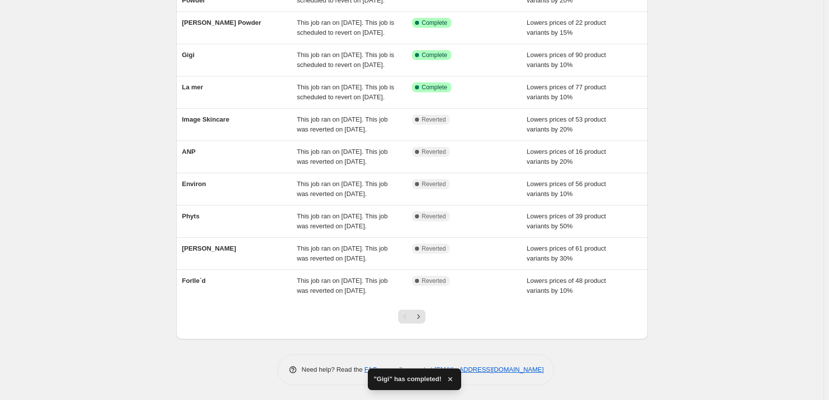
click at [420, 329] on div at bounding box center [412, 321] width 40 height 38
click at [419, 317] on icon "Next" at bounding box center [419, 317] width 10 height 10
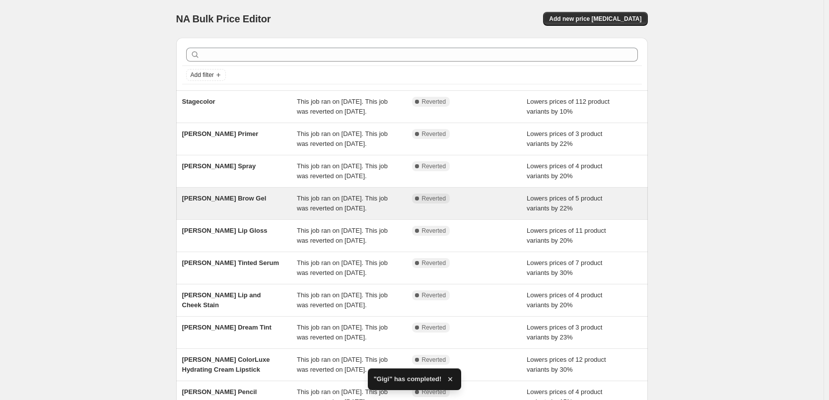
click at [235, 214] on div "[PERSON_NAME] Brow Gel" at bounding box center [239, 204] width 115 height 20
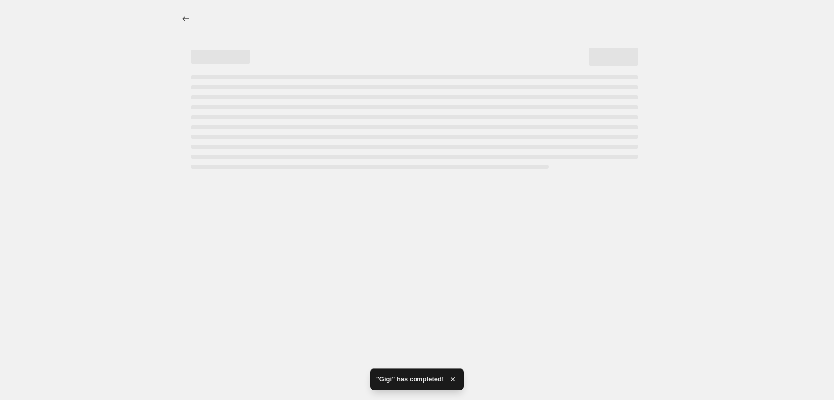
select select "percentage"
select select "tag"
select select "vendor"
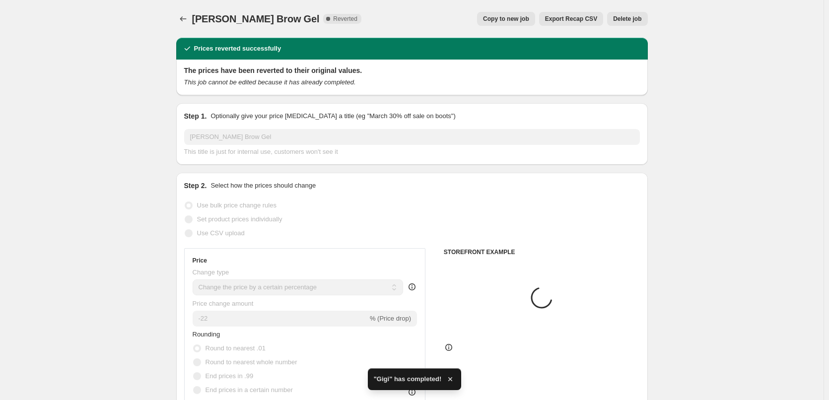
click at [539, 34] on div "[PERSON_NAME] Brow Gel. This page is ready [PERSON_NAME] Brow Gel Complete Reve…" at bounding box center [412, 19] width 472 height 38
click at [538, 27] on div "[PERSON_NAME] Brow Gel. This page is ready [PERSON_NAME] Brow Gel Complete Reve…" at bounding box center [412, 19] width 472 height 38
click at [535, 25] on button "Copy to new job" at bounding box center [506, 19] width 58 height 14
select select "percentage"
select select "tag"
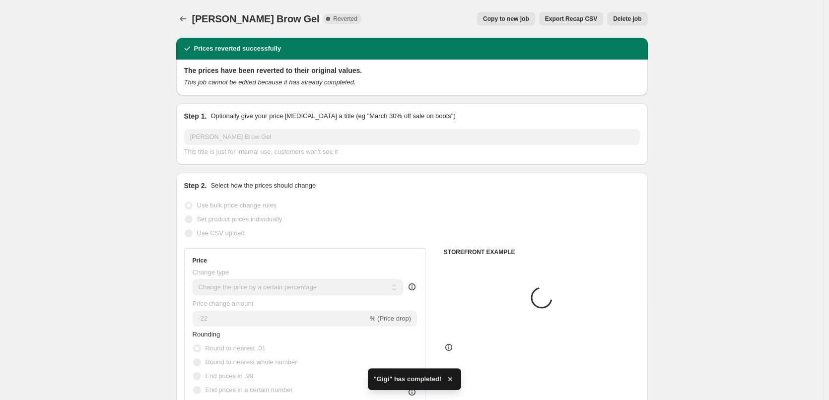
select select "vendor"
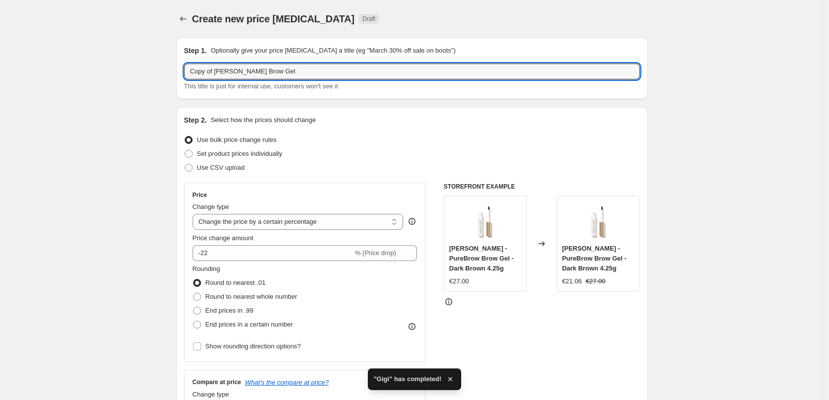
drag, startPoint x: 217, startPoint y: 72, endPoint x: 128, endPoint y: 69, distance: 88.9
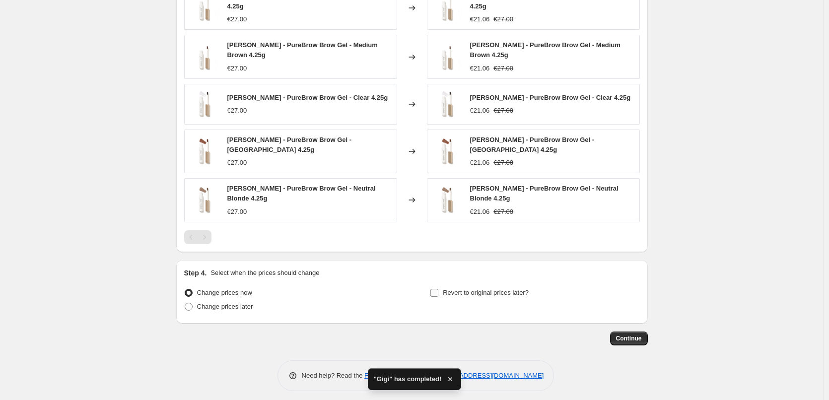
type input "[PERSON_NAME] Brow Gel"
click at [476, 286] on label "Revert to original prices later?" at bounding box center [479, 293] width 99 height 14
click at [438, 289] on input "Revert to original prices later?" at bounding box center [435, 293] width 8 height 8
checkbox input "true"
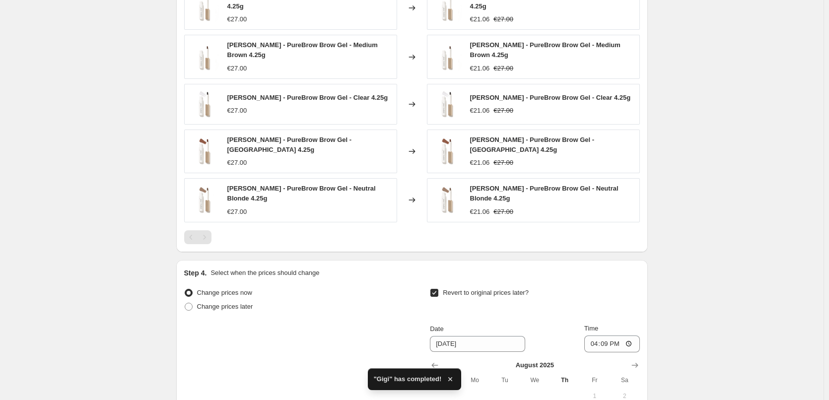
scroll to position [919, 0]
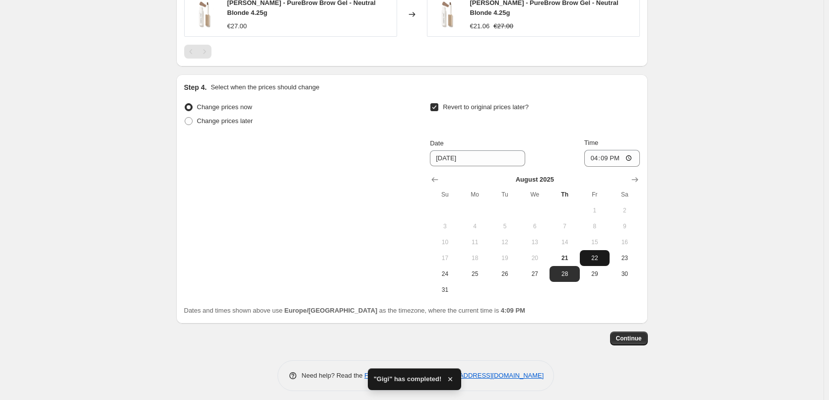
click at [590, 254] on span "22" at bounding box center [595, 258] width 22 height 8
type input "[DATE]"
click at [599, 156] on input "16:09" at bounding box center [612, 158] width 56 height 17
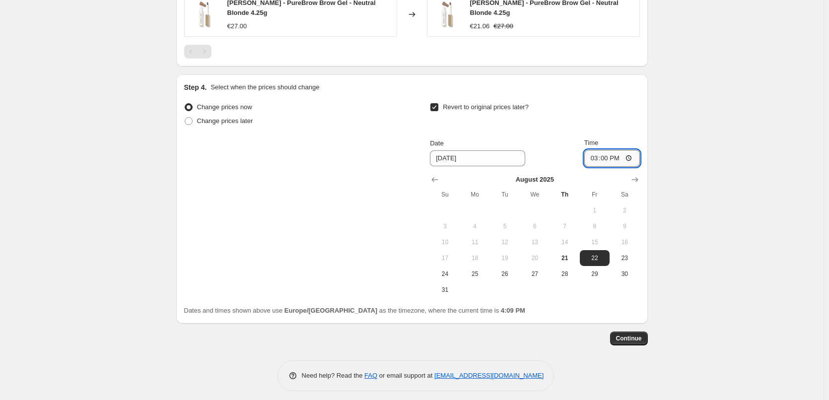
type input "03:00"
click at [629, 335] on span "Continue" at bounding box center [629, 339] width 26 height 8
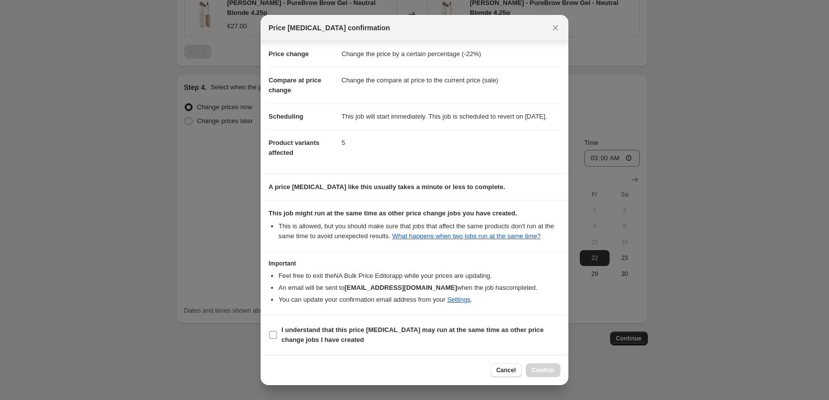
scroll to position [28, 0]
click at [337, 326] on b "I understand that this price [MEDICAL_DATA] may run at the same time as other p…" at bounding box center [413, 334] width 262 height 17
click at [277, 331] on input "I understand that this price [MEDICAL_DATA] may run at the same time as other p…" at bounding box center [273, 335] width 8 height 8
checkbox input "true"
click at [557, 371] on button "Confirm" at bounding box center [543, 371] width 35 height 14
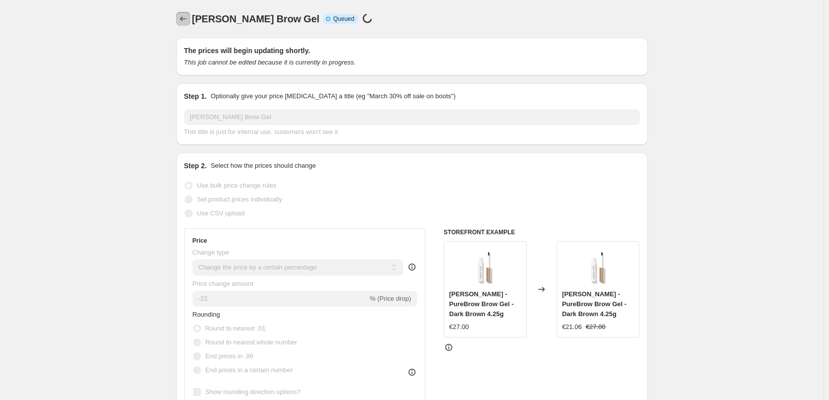
click at [181, 15] on icon "Price change jobs" at bounding box center [183, 19] width 10 height 10
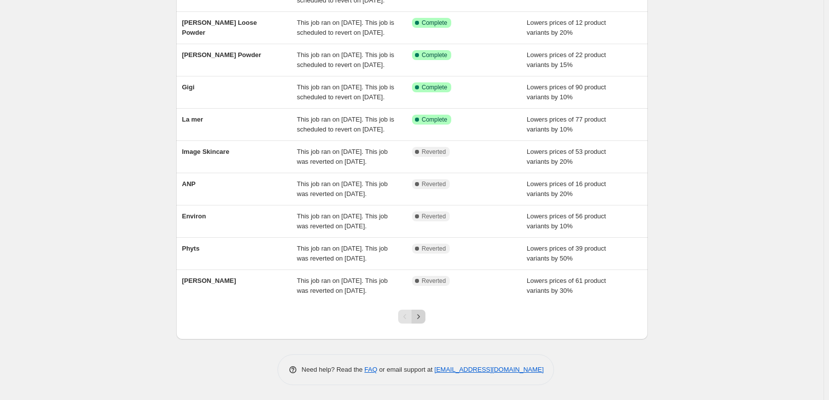
click at [420, 318] on icon "Next" at bounding box center [419, 317] width 10 height 10
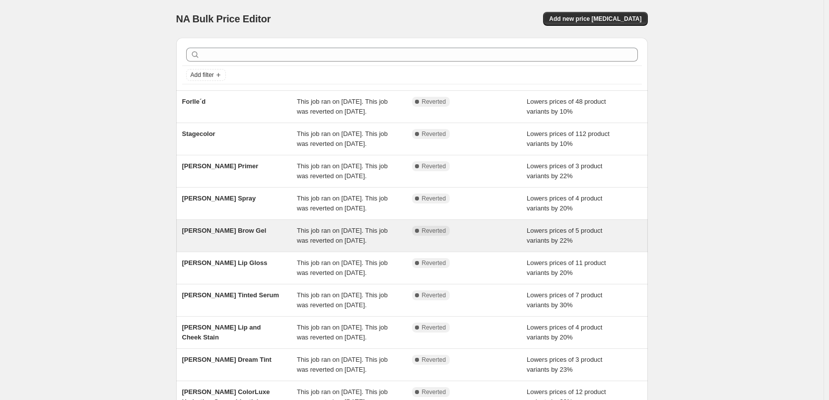
click at [234, 234] on span "[PERSON_NAME] Brow Gel" at bounding box center [224, 230] width 84 height 7
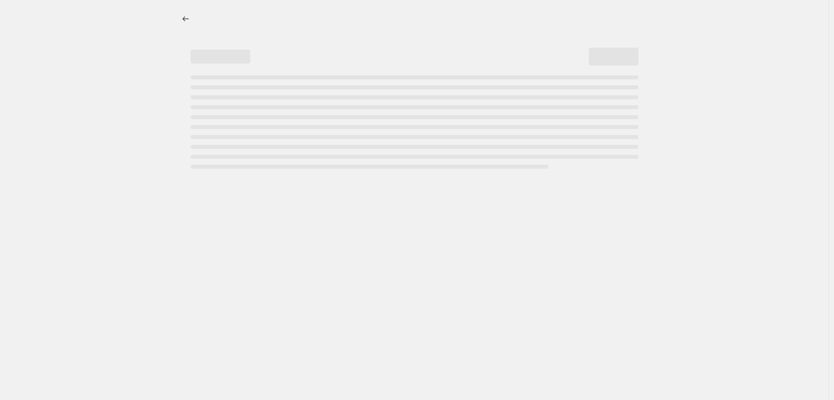
select select "percentage"
select select "tag"
select select "vendor"
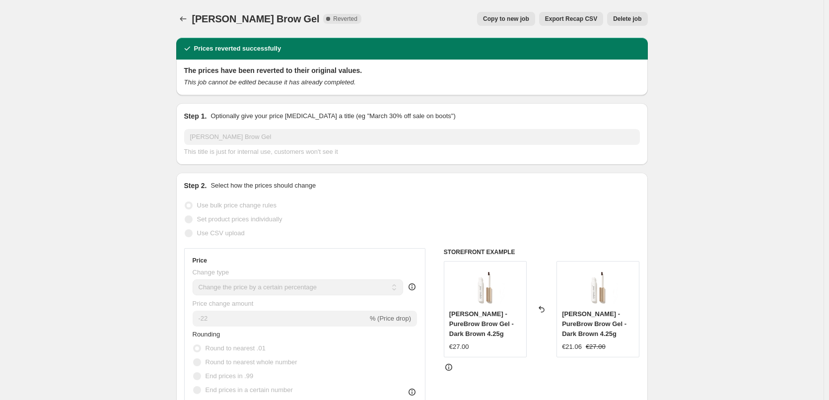
click at [621, 19] on span "Delete job" at bounding box center [627, 19] width 28 height 8
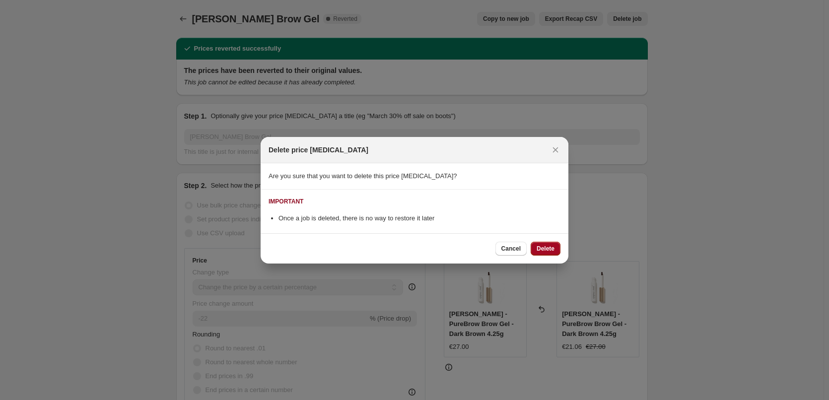
click at [550, 248] on span "Delete" at bounding box center [546, 249] width 18 height 8
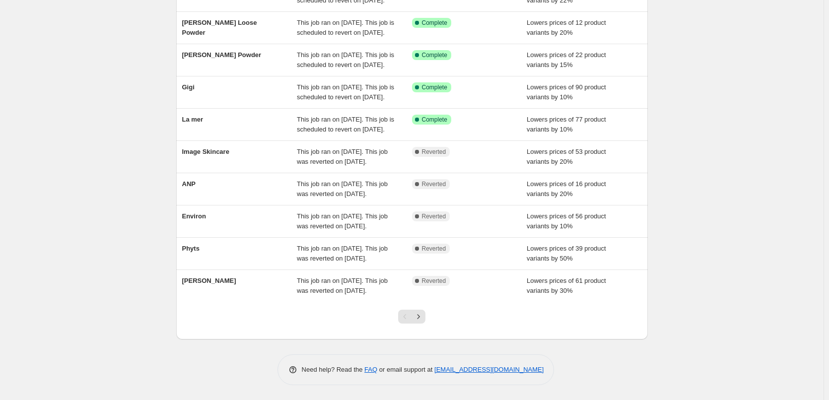
scroll to position [211, 0]
click at [424, 317] on icon "Next" at bounding box center [419, 317] width 10 height 10
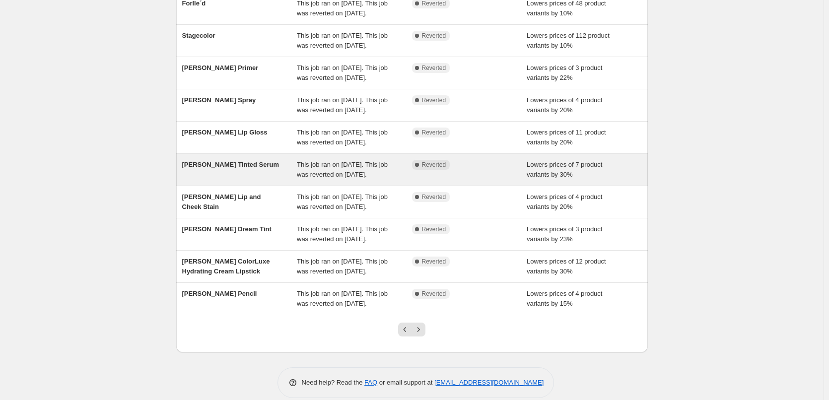
scroll to position [99, 0]
click at [243, 179] on div "[PERSON_NAME] Tinted Serum" at bounding box center [239, 169] width 115 height 20
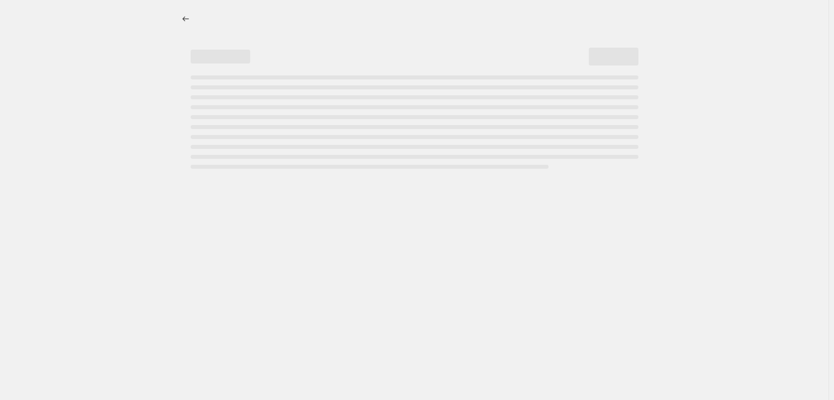
select select "percentage"
select select "tag"
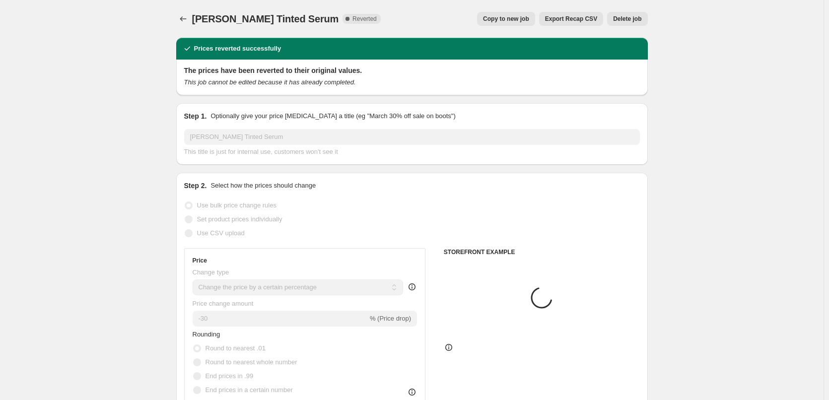
click at [505, 19] on span "Copy to new job" at bounding box center [506, 19] width 46 height 8
select select "percentage"
select select "tag"
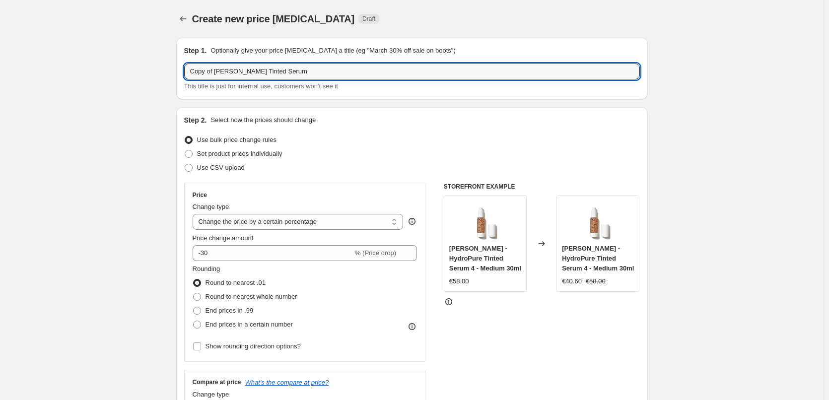
drag, startPoint x: 210, startPoint y: 74, endPoint x: 168, endPoint y: 76, distance: 41.7
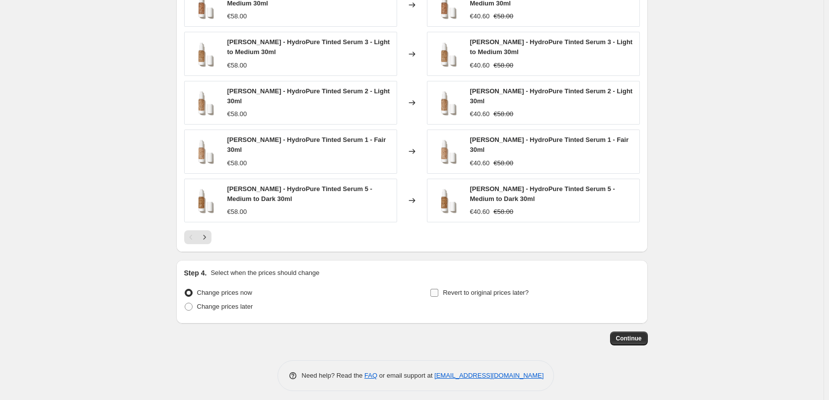
type input "[PERSON_NAME] Tinted Serum"
click at [481, 289] on span "Revert to original prices later?" at bounding box center [486, 292] width 86 height 7
click at [438, 289] on input "Revert to original prices later?" at bounding box center [435, 293] width 8 height 8
checkbox input "true"
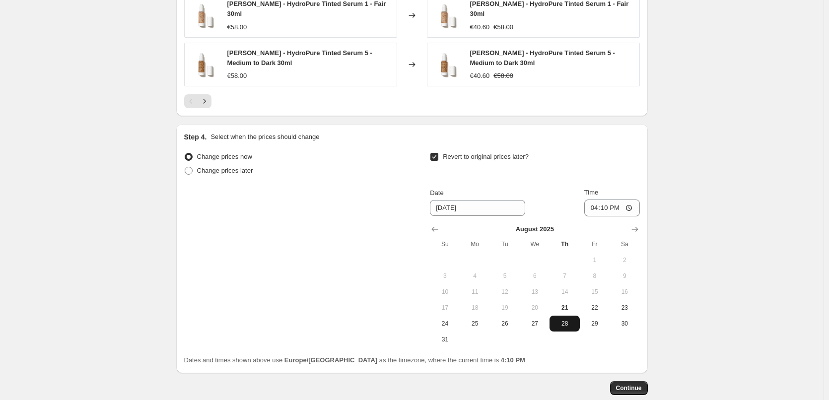
scroll to position [900, 0]
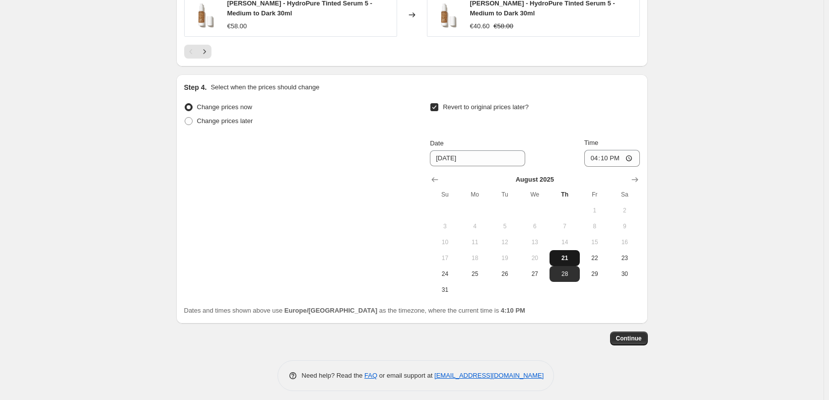
click at [580, 257] on button "21" at bounding box center [565, 258] width 30 height 16
click at [589, 256] on span "22" at bounding box center [595, 258] width 22 height 8
type input "[DATE]"
click at [587, 153] on input "16:10" at bounding box center [612, 158] width 56 height 17
type input "03:00"
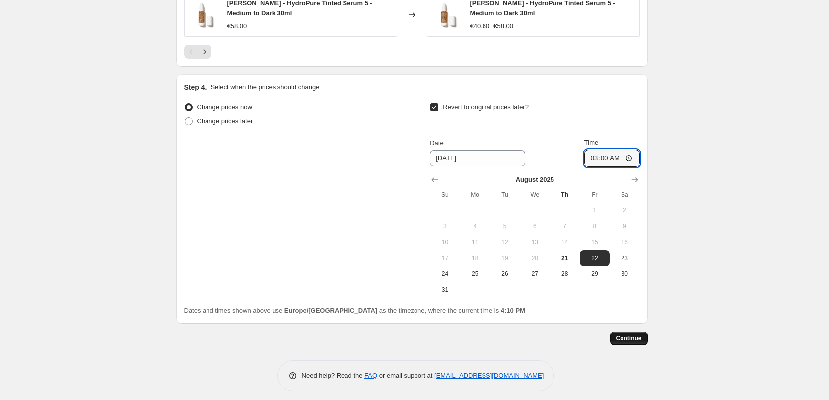
click at [632, 335] on span "Continue" at bounding box center [629, 339] width 26 height 8
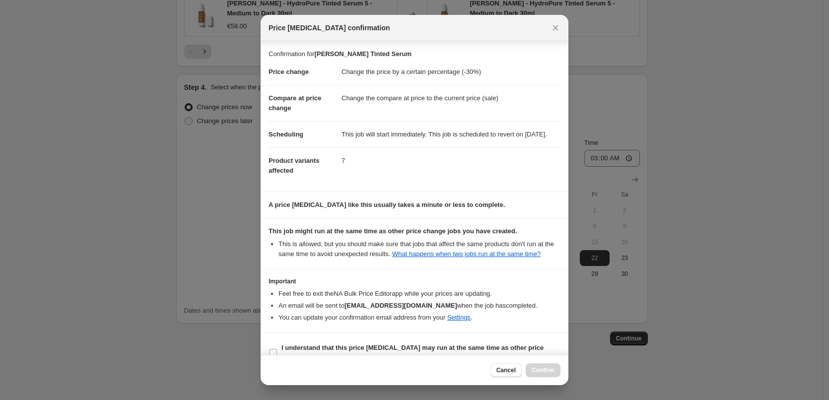
scroll to position [28, 0]
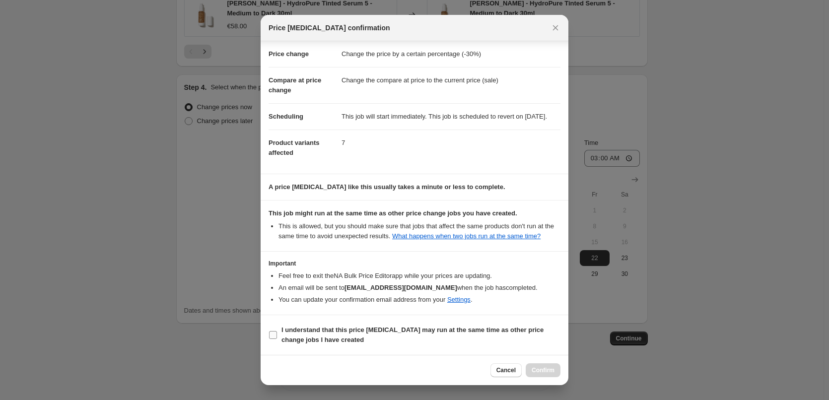
click at [327, 336] on b "I understand that this price [MEDICAL_DATA] may run at the same time as other p…" at bounding box center [413, 334] width 262 height 17
click at [277, 336] on input "I understand that this price [MEDICAL_DATA] may run at the same time as other p…" at bounding box center [273, 335] width 8 height 8
checkbox input "true"
click at [566, 371] on div "Cancel Confirm" at bounding box center [415, 370] width 308 height 30
click at [546, 368] on span "Confirm" at bounding box center [543, 370] width 23 height 8
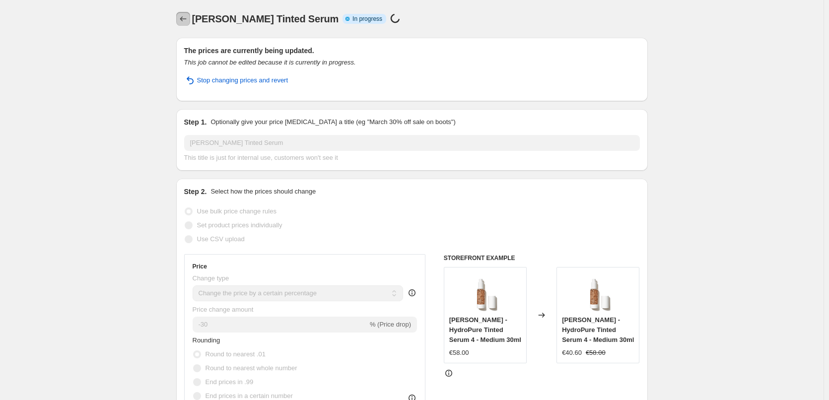
click at [184, 20] on icon "Price change jobs" at bounding box center [183, 19] width 10 height 10
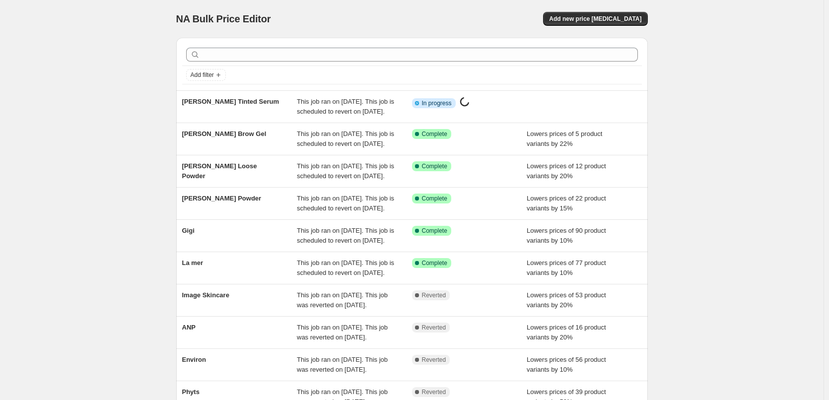
scroll to position [211, 0]
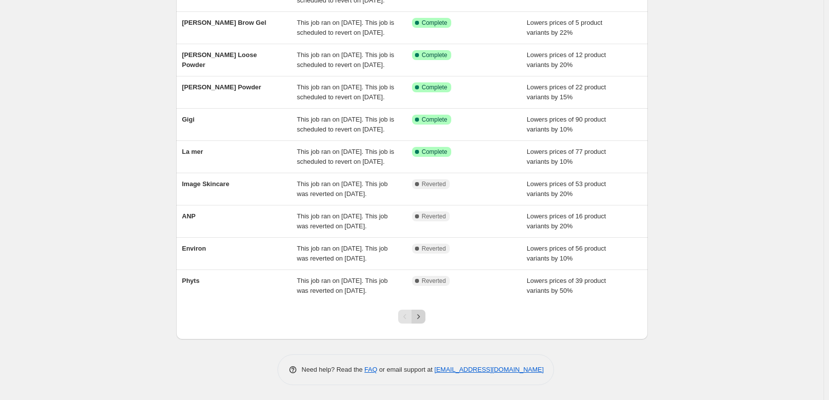
click at [424, 314] on icon "Next" at bounding box center [419, 317] width 10 height 10
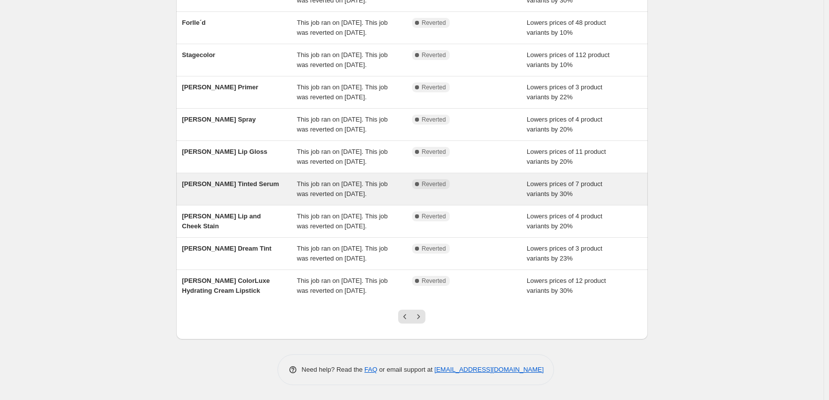
click at [250, 179] on div "[PERSON_NAME] Tinted Serum" at bounding box center [239, 189] width 115 height 20
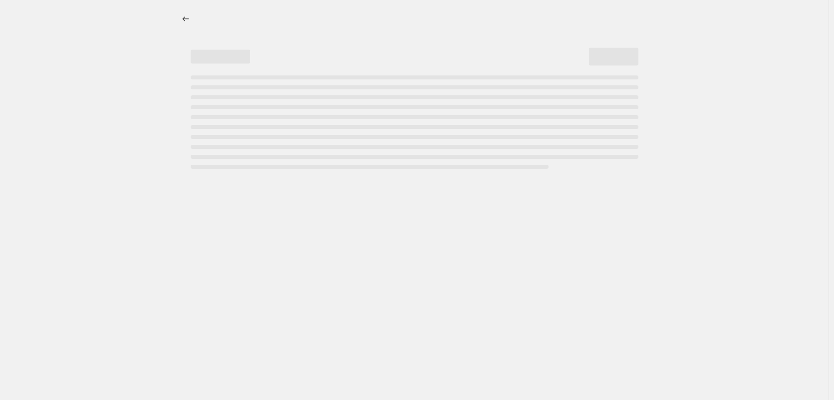
select select "percentage"
select select "tag"
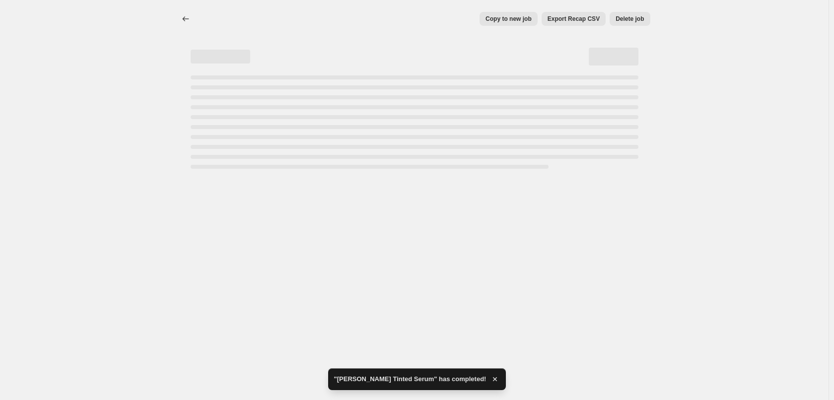
click at [615, 15] on button "Delete job" at bounding box center [630, 19] width 40 height 14
select select "percentage"
select select "tag"
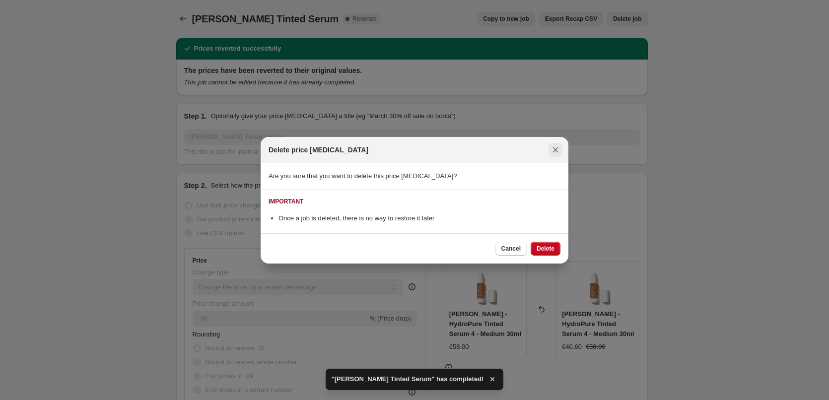
click at [557, 148] on icon "Close" at bounding box center [555, 149] width 5 height 5
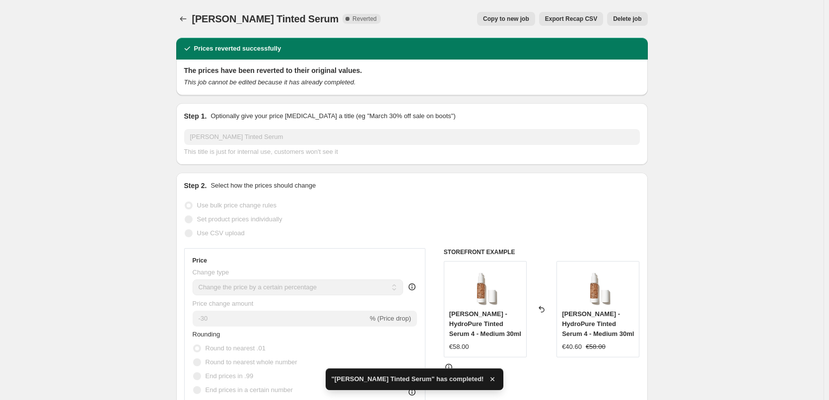
click at [633, 18] on span "Delete job" at bounding box center [627, 19] width 28 height 8
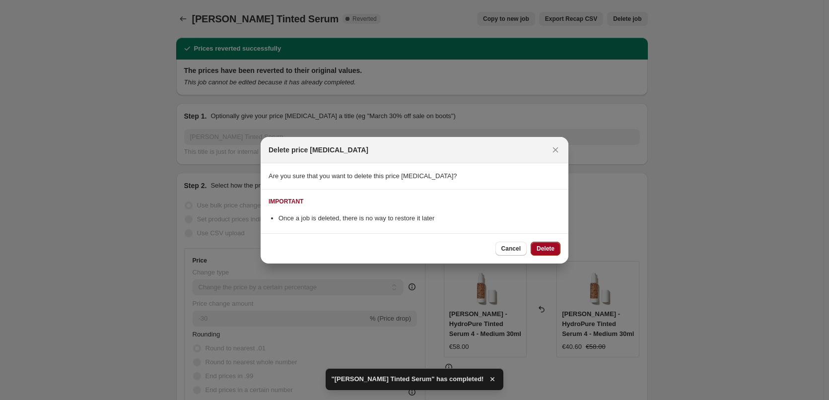
click at [557, 248] on button "Delete" at bounding box center [546, 249] width 30 height 14
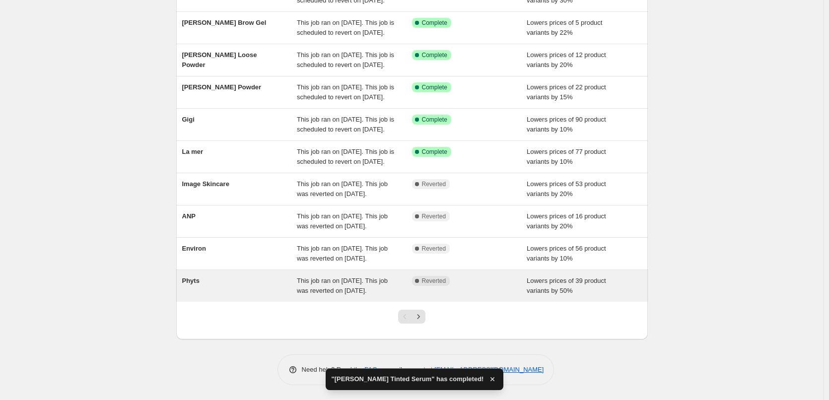
scroll to position [211, 0]
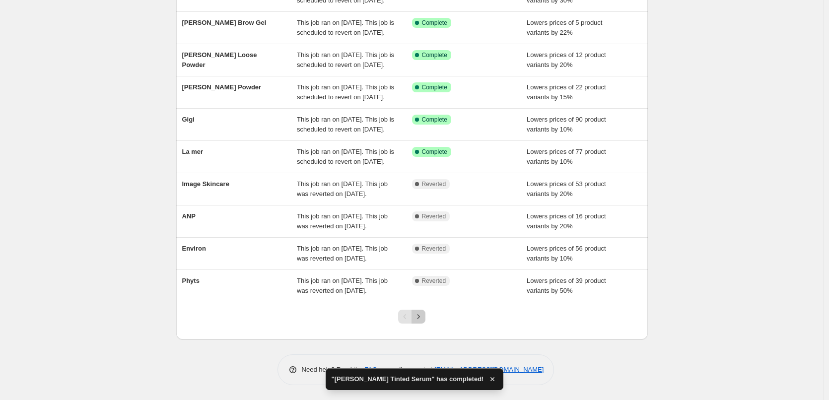
click at [426, 321] on button "Next" at bounding box center [419, 317] width 14 height 14
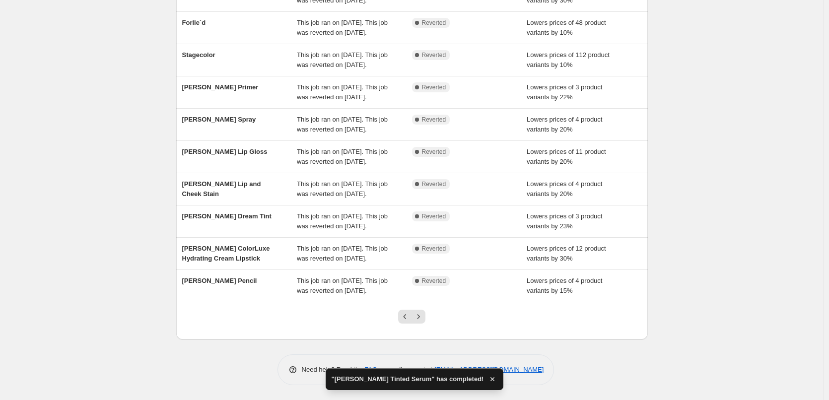
click at [432, 321] on div at bounding box center [412, 321] width 40 height 38
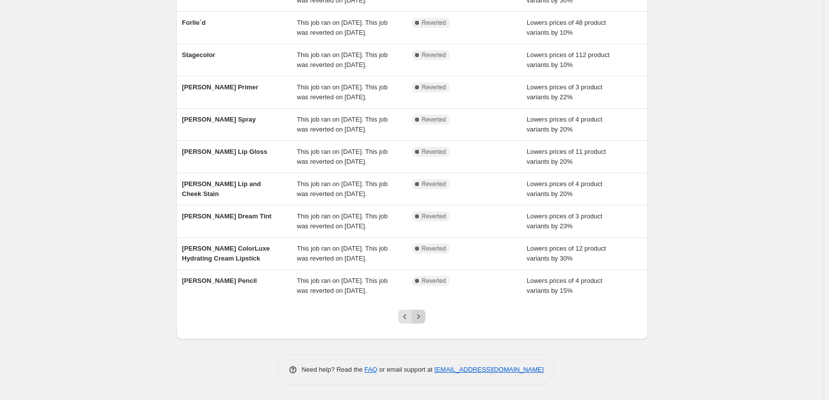
click at [424, 319] on icon "Next" at bounding box center [419, 317] width 10 height 10
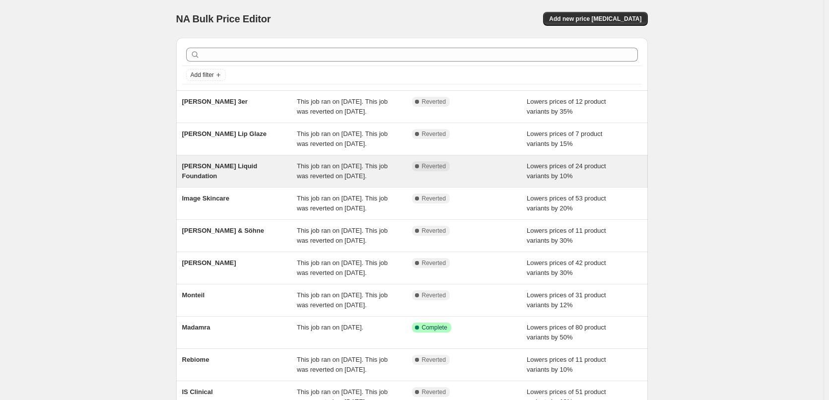
click at [242, 181] on div "[PERSON_NAME] Liquid Foundation" at bounding box center [239, 171] width 115 height 20
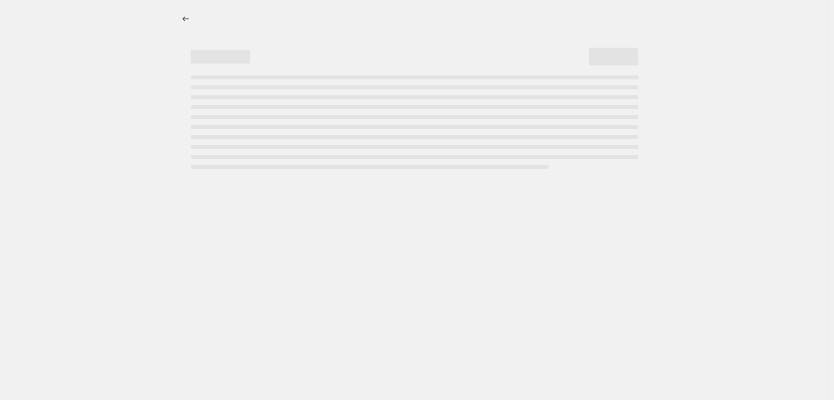
select select "percentage"
select select "tag"
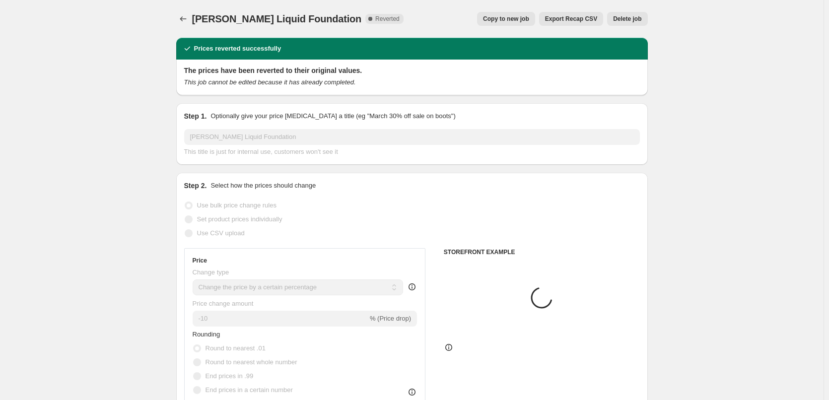
click at [511, 21] on span "Copy to new job" at bounding box center [506, 19] width 46 height 8
select select "percentage"
select select "tag"
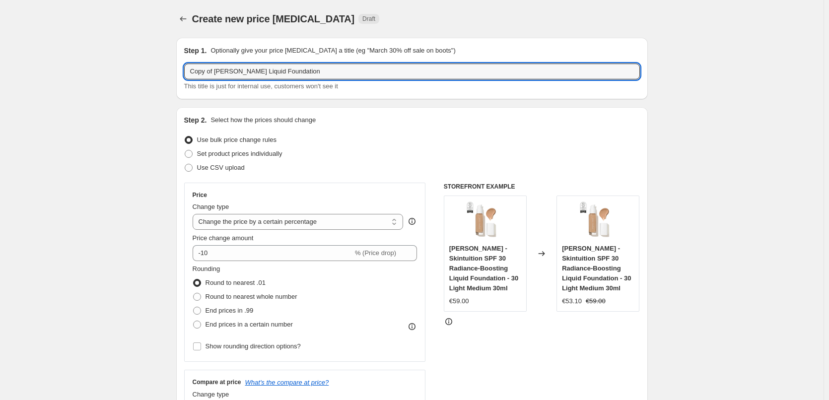
drag, startPoint x: 217, startPoint y: 72, endPoint x: 135, endPoint y: 73, distance: 81.9
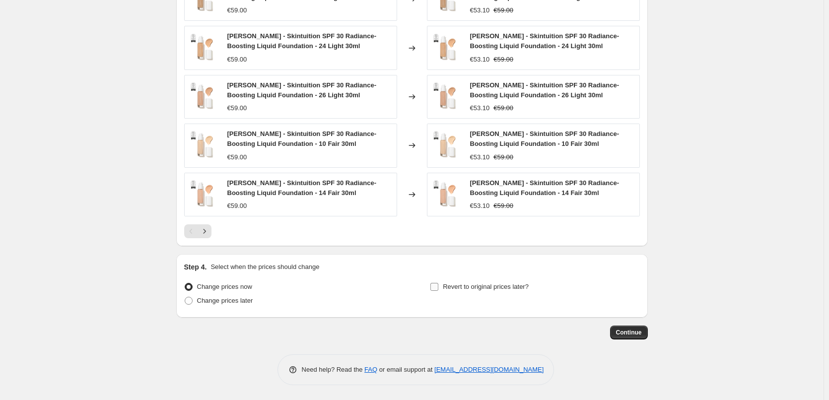
type input "[PERSON_NAME] Liquid Foundation"
click at [477, 292] on label "Revert to original prices later?" at bounding box center [479, 287] width 99 height 14
click at [438, 291] on input "Revert to original prices later?" at bounding box center [435, 287] width 8 height 8
checkbox input "true"
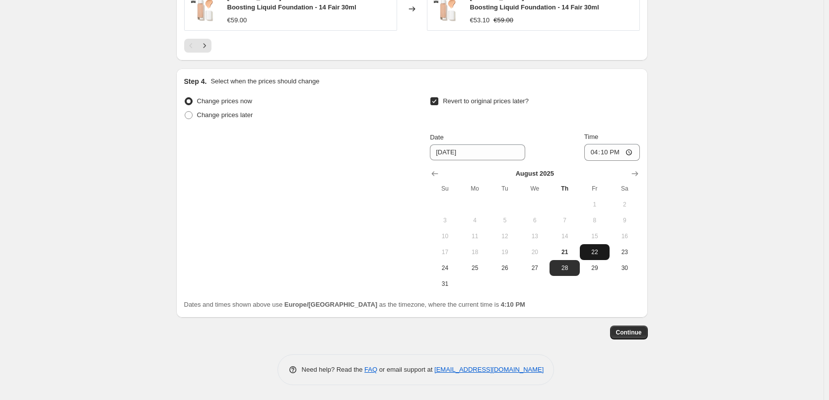
click at [600, 252] on span "22" at bounding box center [595, 252] width 22 height 8
type input "[DATE]"
click at [599, 150] on input "16:10" at bounding box center [612, 152] width 56 height 17
type input "03:00"
click at [624, 331] on span "Continue" at bounding box center [629, 333] width 26 height 8
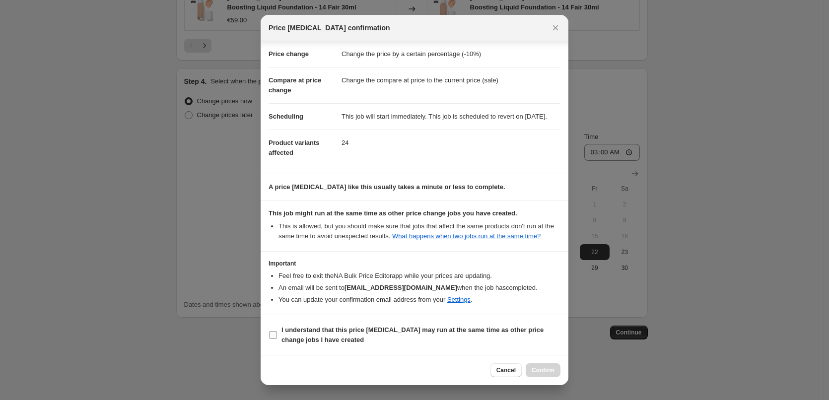
click at [309, 324] on label "I understand that this price [MEDICAL_DATA] may run at the same time as other p…" at bounding box center [415, 335] width 292 height 24
click at [277, 331] on input "I understand that this price [MEDICAL_DATA] may run at the same time as other p…" at bounding box center [273, 335] width 8 height 8
checkbox input "true"
click at [544, 369] on span "Confirm" at bounding box center [543, 370] width 23 height 8
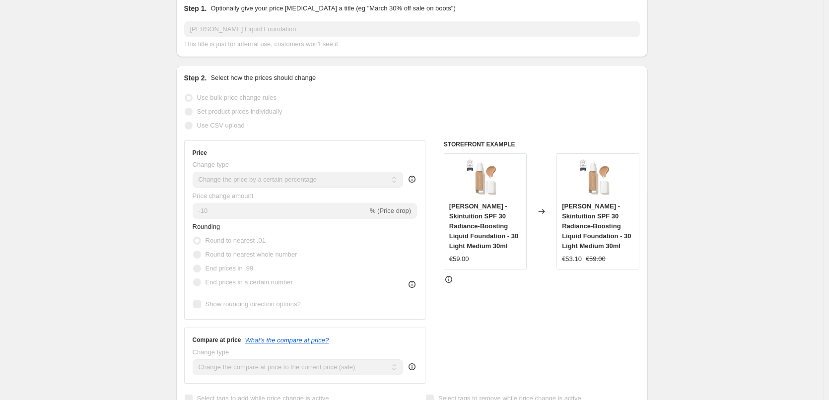
scroll to position [1, 0]
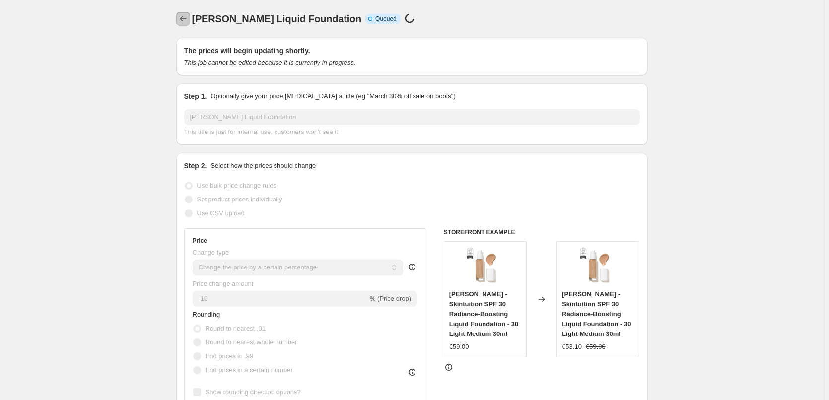
click at [187, 14] on icon "Price change jobs" at bounding box center [183, 19] width 10 height 10
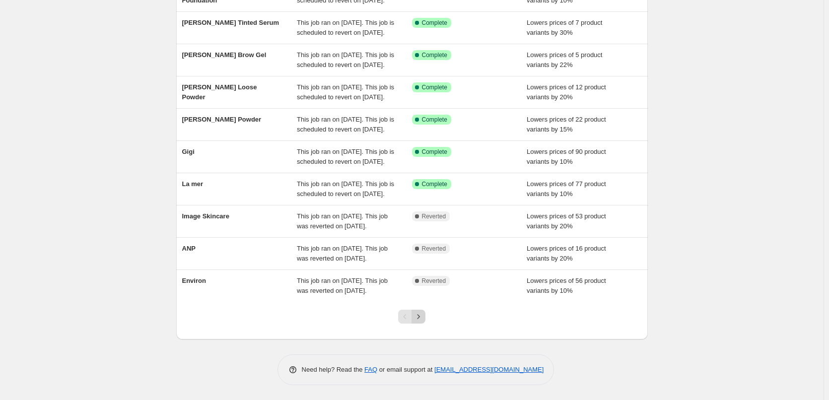
click at [424, 315] on icon "Next" at bounding box center [419, 317] width 10 height 10
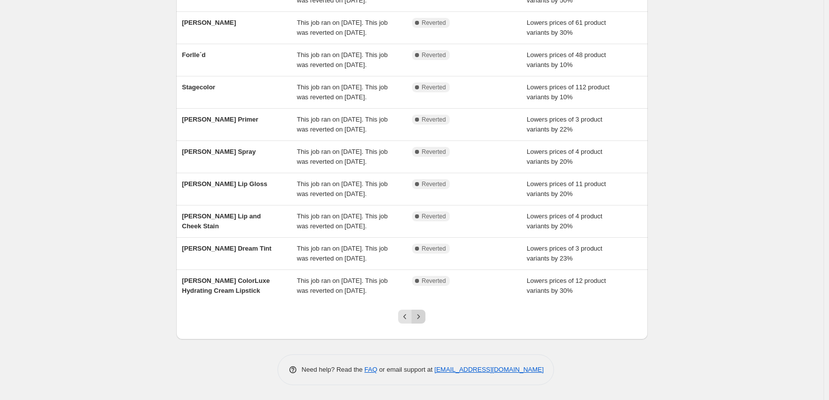
click at [420, 316] on icon "Next" at bounding box center [419, 317] width 10 height 10
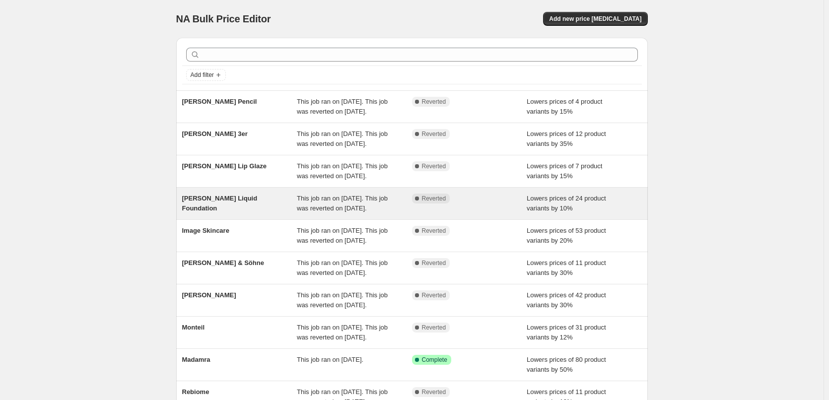
click at [252, 212] on span "[PERSON_NAME] Liquid Foundation" at bounding box center [219, 203] width 75 height 17
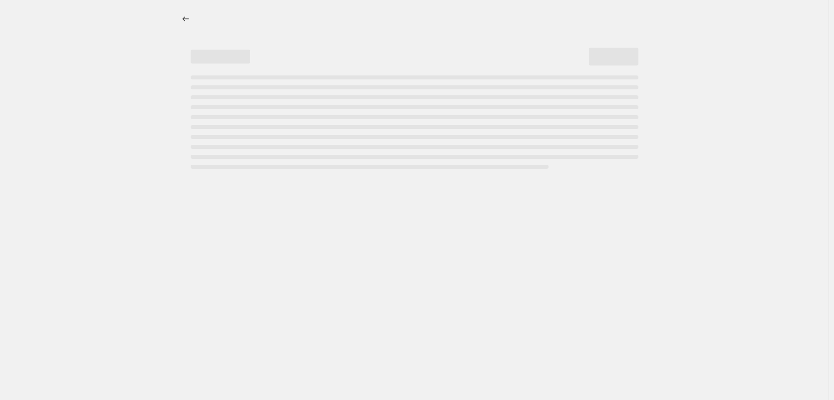
select select "percentage"
select select "tag"
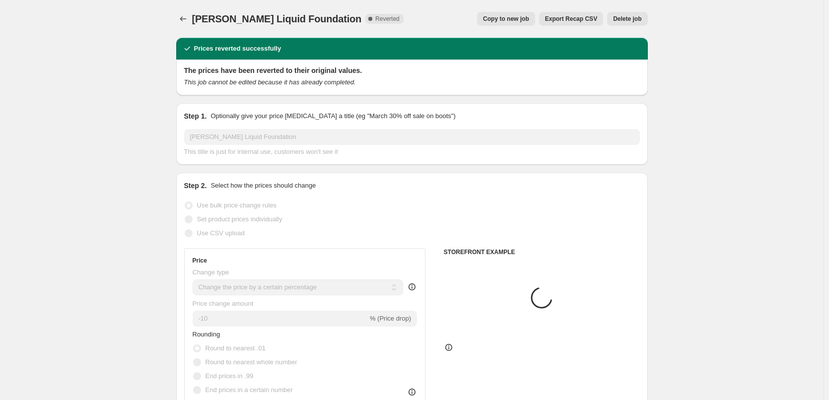
click at [628, 19] on span "Delete job" at bounding box center [627, 19] width 28 height 8
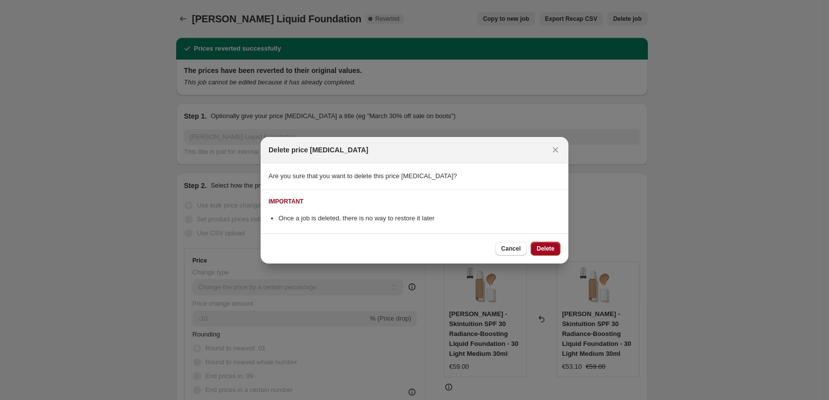
click at [549, 245] on span "Delete" at bounding box center [546, 249] width 18 height 8
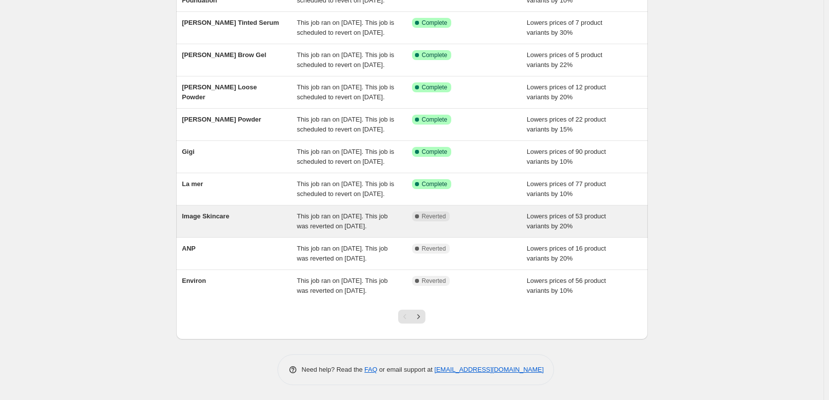
scroll to position [211, 0]
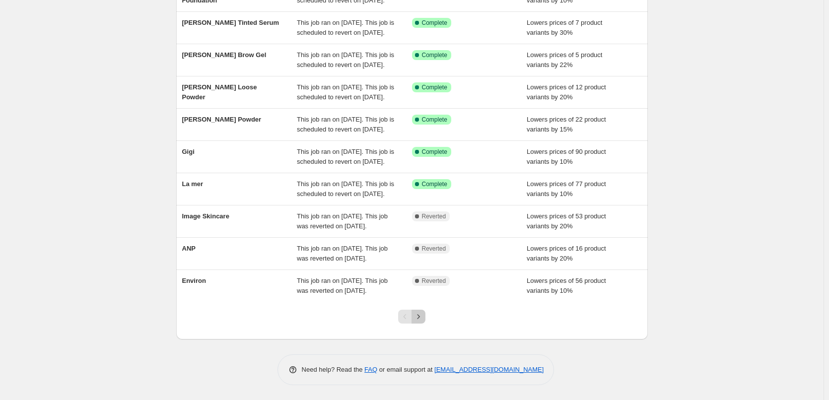
click at [424, 315] on icon "Next" at bounding box center [419, 317] width 10 height 10
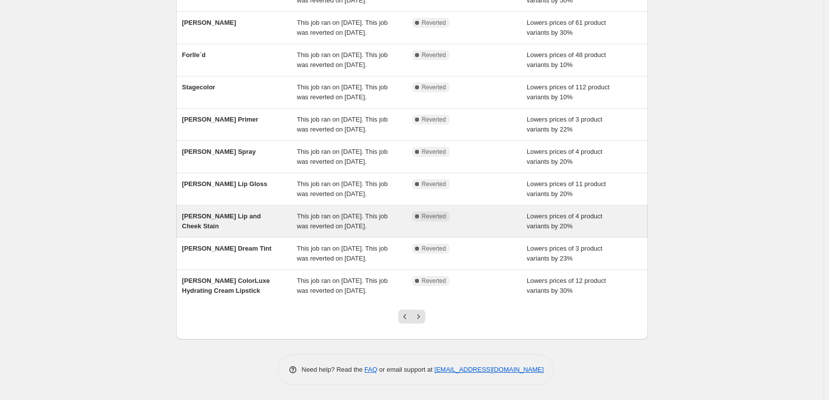
click at [258, 213] on span "[PERSON_NAME] Lip and Cheek Stain" at bounding box center [221, 221] width 79 height 17
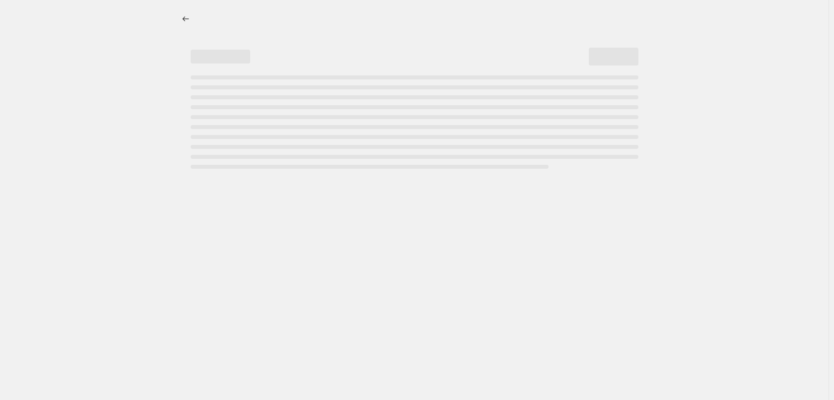
select select "percentage"
select select "tag"
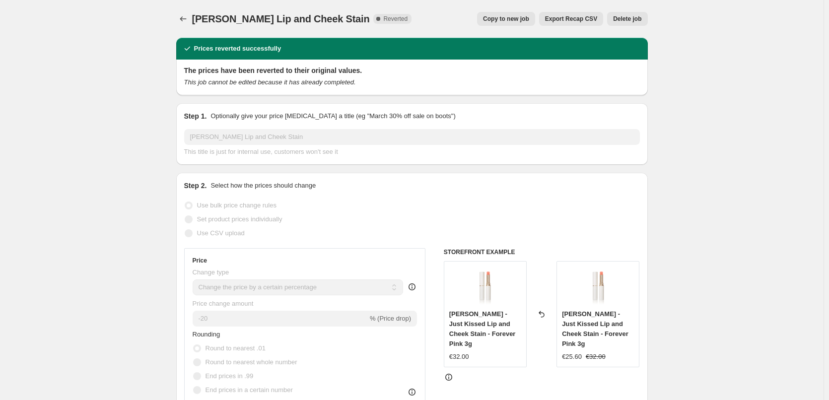
click at [510, 15] on span "Copy to new job" at bounding box center [506, 19] width 46 height 8
select select "percentage"
select select "tag"
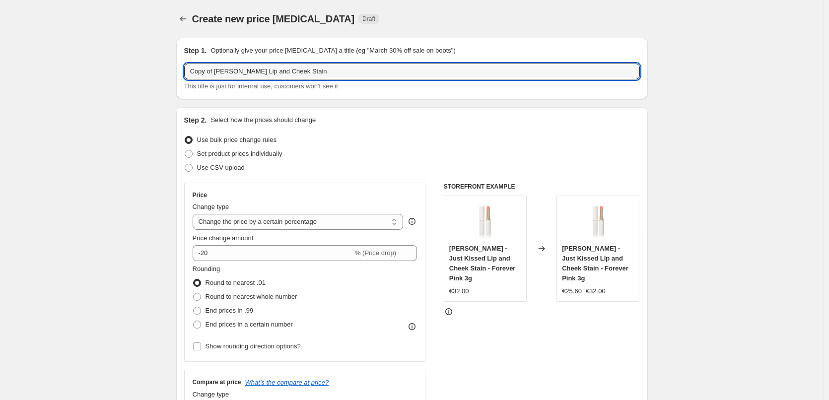
drag, startPoint x: 217, startPoint y: 73, endPoint x: 45, endPoint y: 74, distance: 171.8
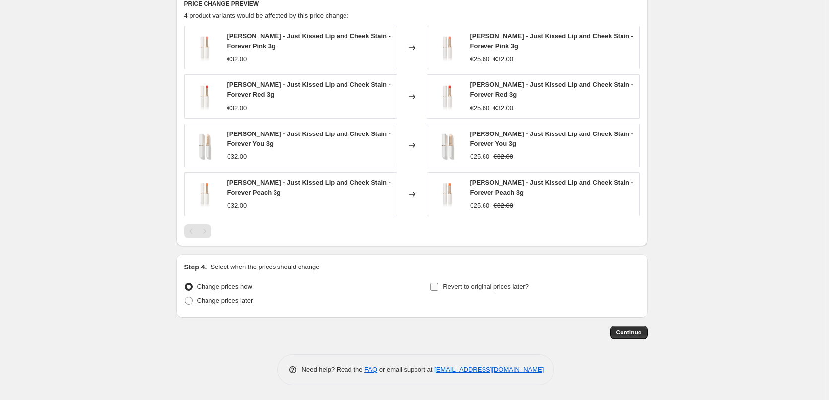
type input "[PERSON_NAME] Lip and Cheek Stain"
click at [488, 285] on span "Revert to original prices later?" at bounding box center [486, 286] width 86 height 7
click at [438, 285] on input "Revert to original prices later?" at bounding box center [435, 287] width 8 height 8
checkbox input "true"
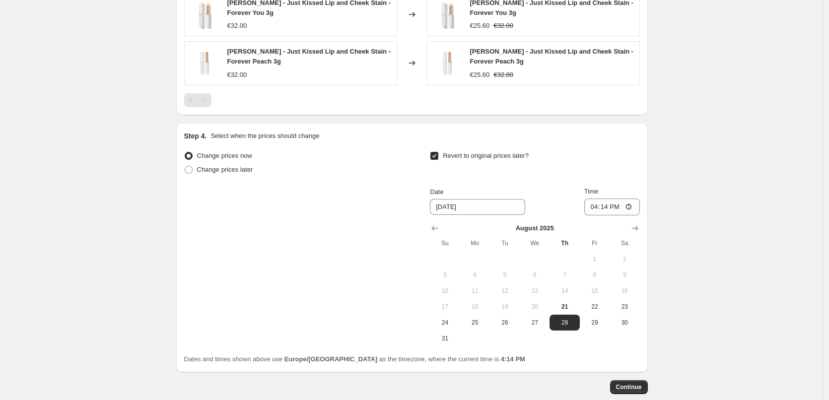
scroll to position [858, 0]
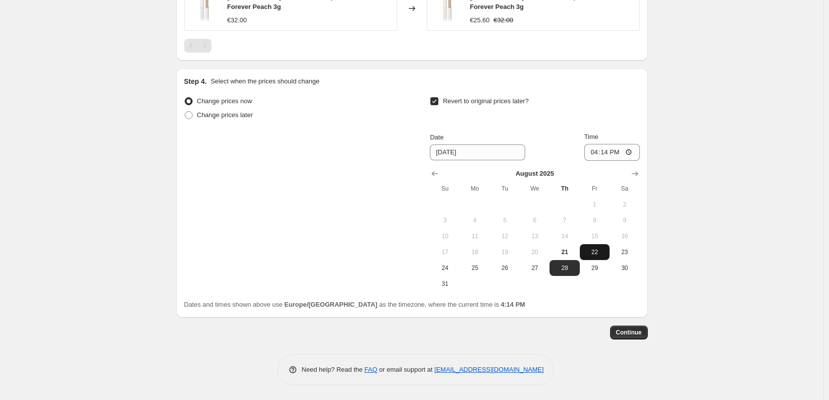
click at [592, 250] on span "22" at bounding box center [595, 252] width 22 height 8
type input "[DATE]"
click at [593, 155] on input "16:14" at bounding box center [612, 152] width 56 height 17
type input "03:00"
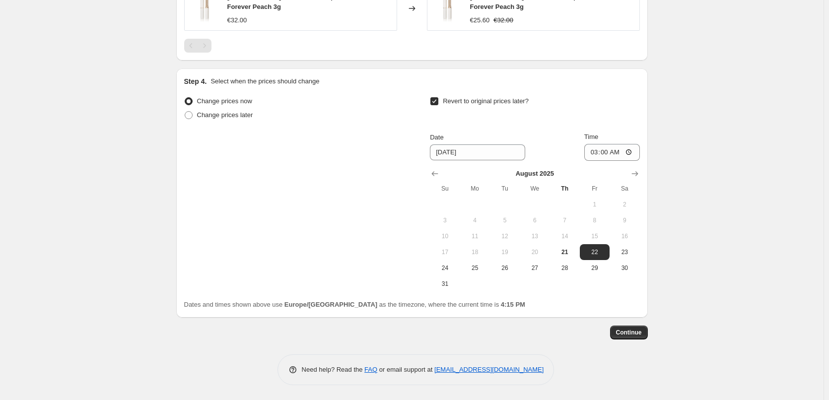
click at [643, 339] on button "Continue" at bounding box center [629, 333] width 38 height 14
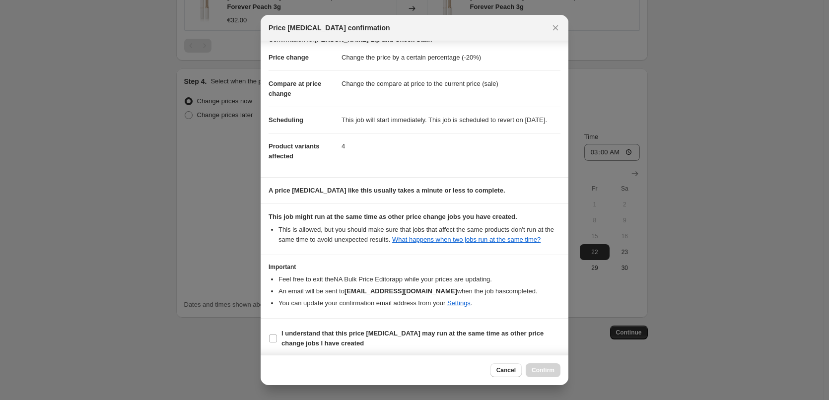
scroll to position [28, 0]
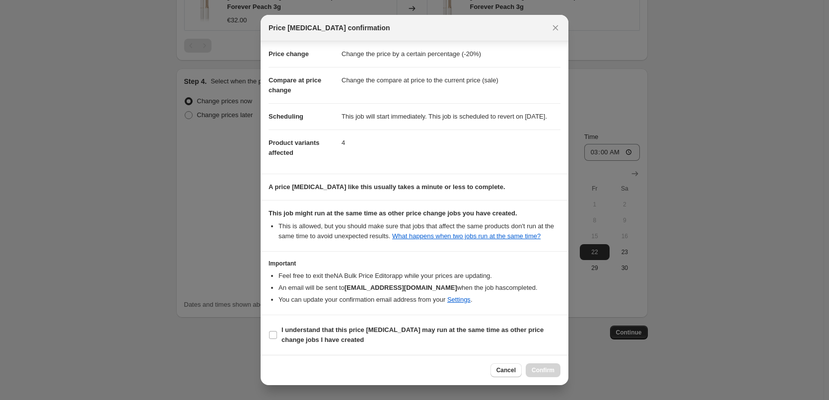
click at [291, 322] on section "I understand that this price [MEDICAL_DATA] may run at the same time as other p…" at bounding box center [415, 335] width 308 height 40
click at [294, 327] on b "I understand that this price [MEDICAL_DATA] may run at the same time as other p…" at bounding box center [413, 334] width 262 height 17
click at [277, 331] on input "I understand that this price [MEDICAL_DATA] may run at the same time as other p…" at bounding box center [273, 335] width 8 height 8
checkbox input "true"
click at [537, 361] on div "Cancel Confirm" at bounding box center [415, 370] width 308 height 30
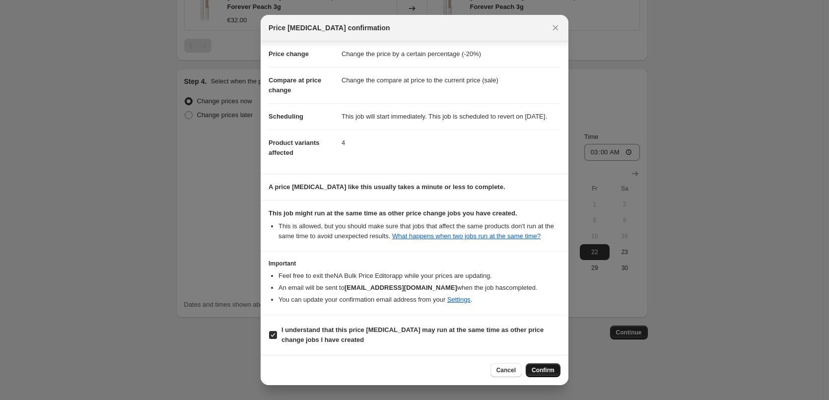
click at [537, 368] on span "Confirm" at bounding box center [543, 370] width 23 height 8
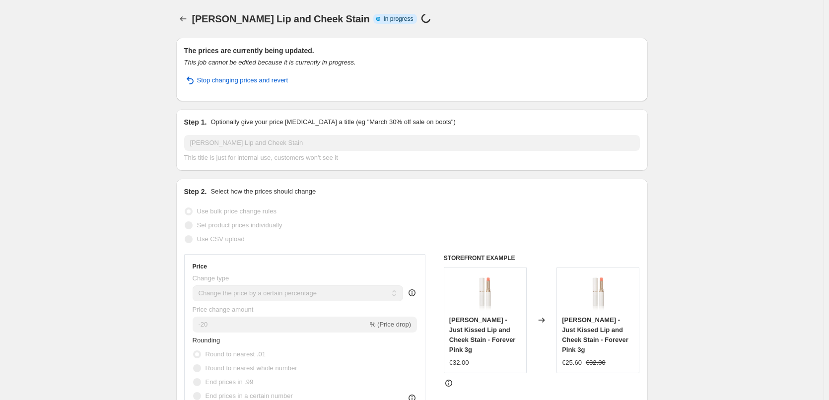
click at [191, 25] on div at bounding box center [184, 19] width 16 height 14
click at [189, 23] on button "Price change jobs" at bounding box center [183, 19] width 14 height 14
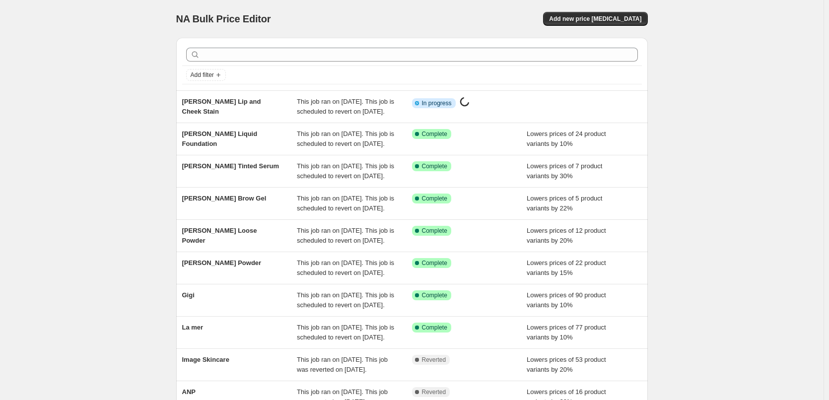
scroll to position [211, 0]
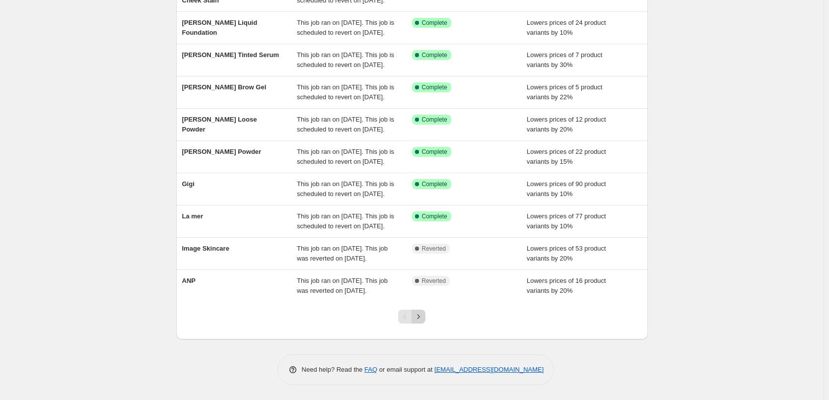
click at [423, 317] on icon "Next" at bounding box center [419, 317] width 10 height 10
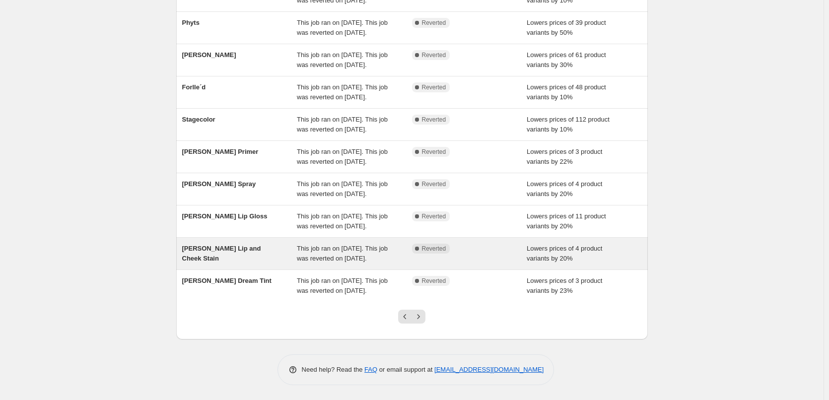
click at [262, 244] on div "[PERSON_NAME] Lip and Cheek Stain" at bounding box center [239, 254] width 115 height 20
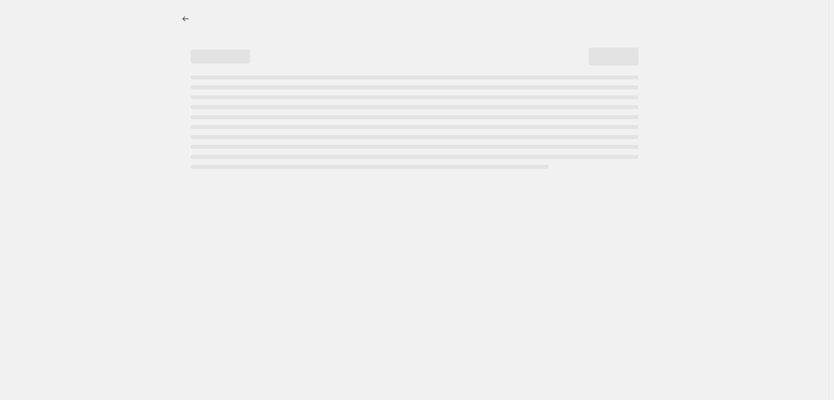
select select "percentage"
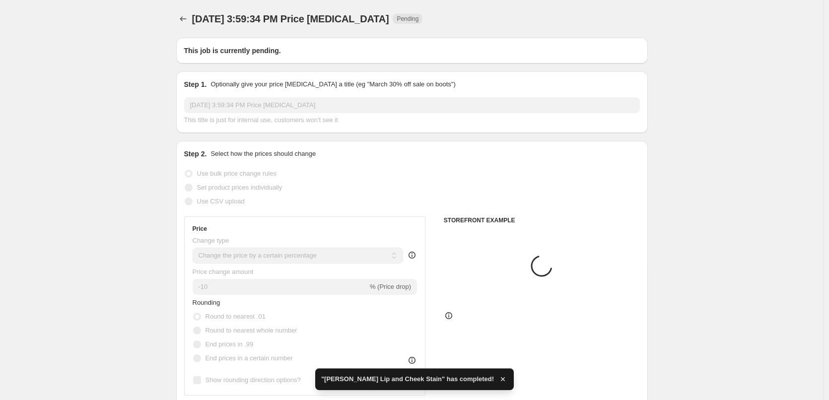
type input "[PERSON_NAME] Lip and Cheek Stain"
radio input "false"
radio input "true"
checkbox input "true"
select select "tag"
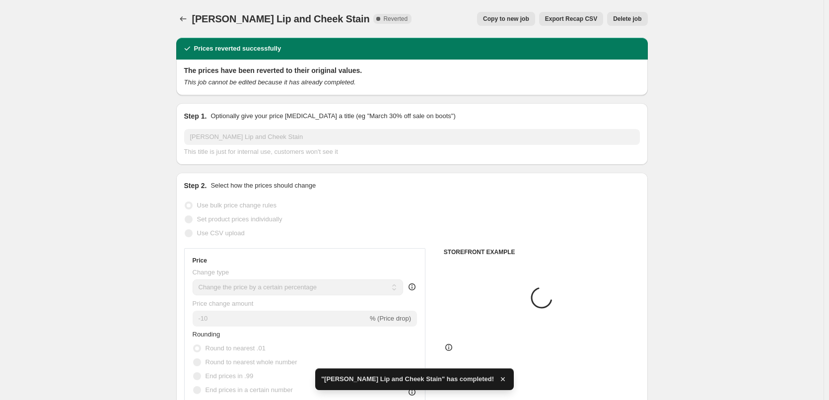
click at [620, 21] on span "Delete job" at bounding box center [627, 19] width 28 height 8
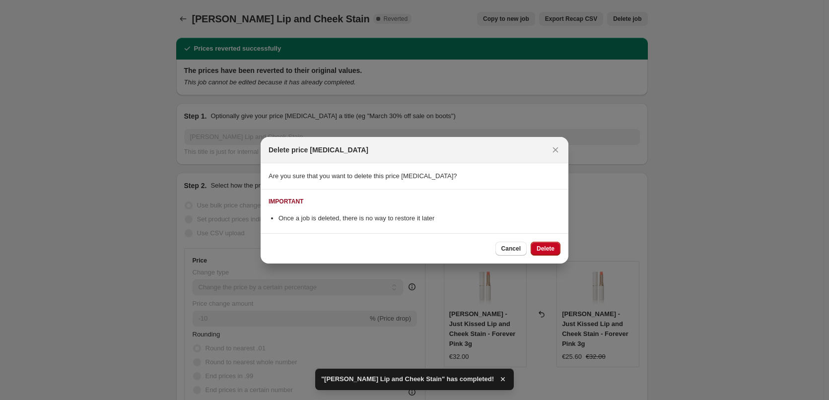
click at [550, 240] on div "Cancel Delete" at bounding box center [415, 248] width 308 height 30
click at [549, 243] on button "Delete" at bounding box center [546, 249] width 30 height 14
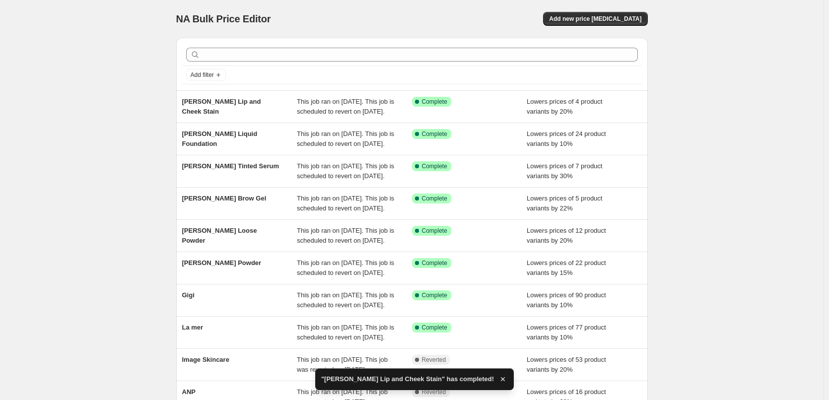
scroll to position [211, 0]
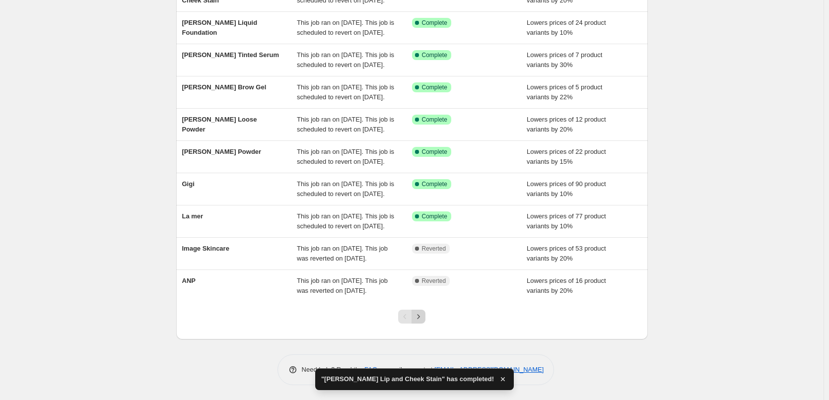
click at [420, 317] on icon "Next" at bounding box center [419, 317] width 10 height 10
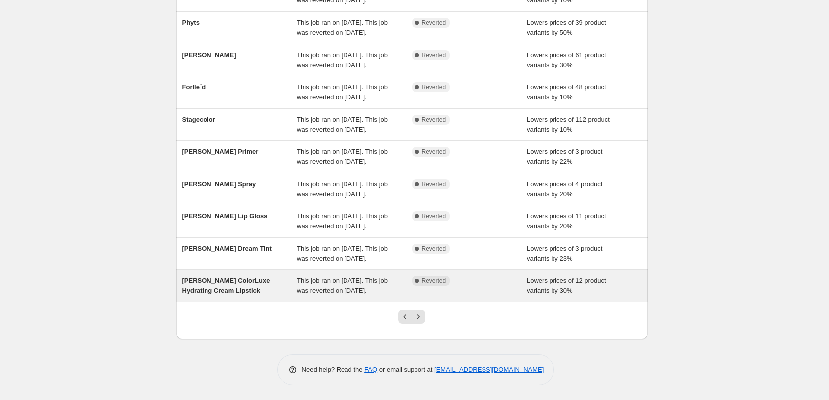
click at [247, 277] on span "[PERSON_NAME] ColorLuxe Hydrating Cream Lipstick" at bounding box center [226, 285] width 88 height 17
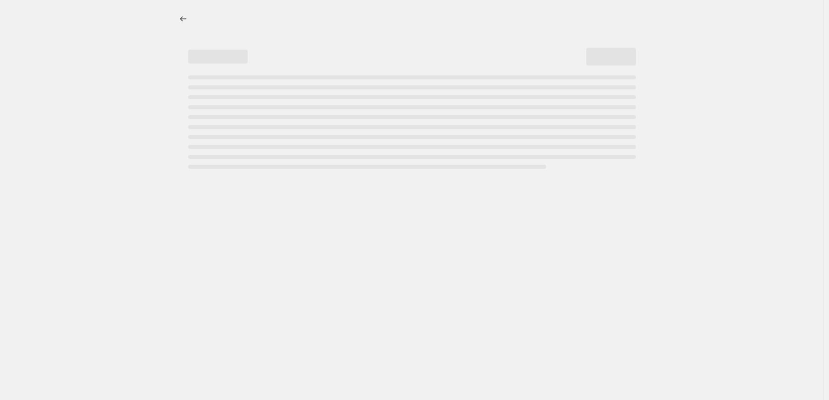
select select "percentage"
select select "tag"
select select "vendor"
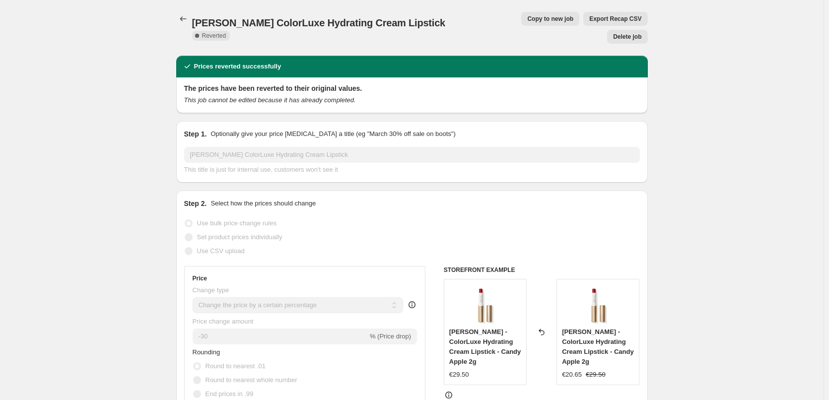
click at [508, 29] on div "[PERSON_NAME] ColorLuxe Hydrating Cream Lipstick. This page is ready [PERSON_NA…" at bounding box center [412, 28] width 472 height 56
click at [527, 17] on span "Copy to new job" at bounding box center [550, 19] width 46 height 8
select select "percentage"
select select "tag"
select select "vendor"
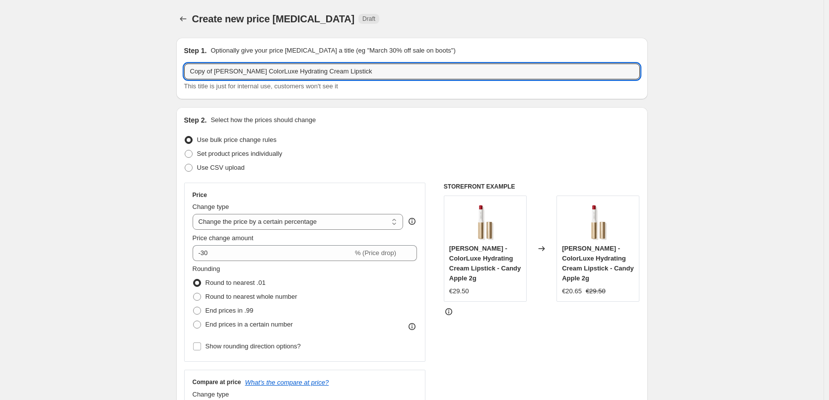
drag, startPoint x: 218, startPoint y: 73, endPoint x: 115, endPoint y: 72, distance: 102.8
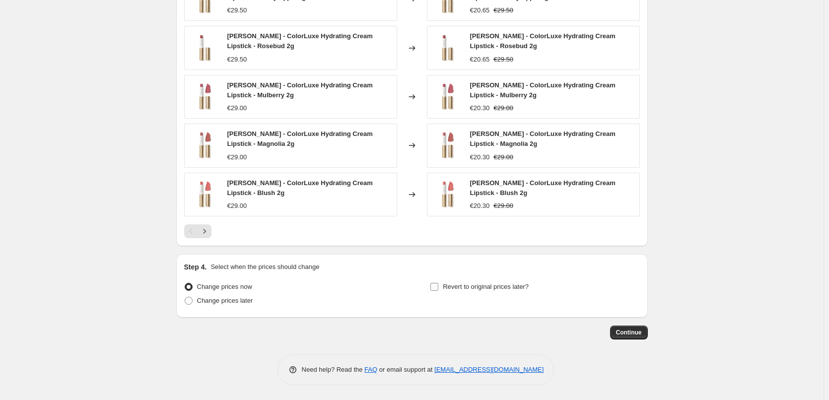
type input "[PERSON_NAME] ColorLuxe Hydrating Cream Lipstick"
click at [470, 290] on span "Revert to original prices later?" at bounding box center [486, 286] width 86 height 7
click at [438, 290] on input "Revert to original prices later?" at bounding box center [435, 287] width 8 height 8
checkbox input "true"
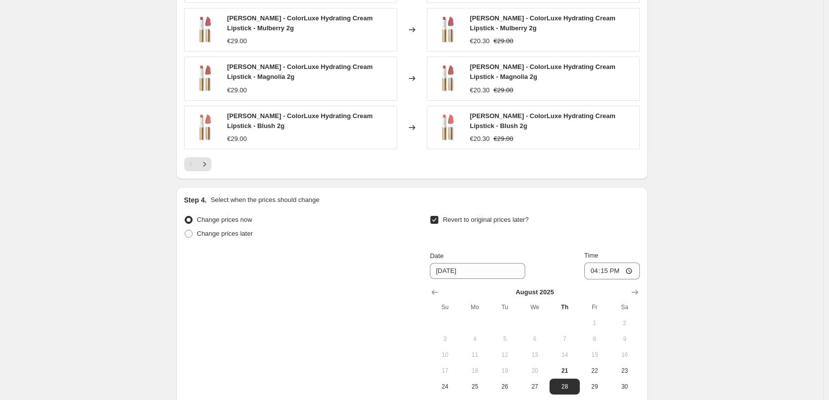
scroll to position [928, 0]
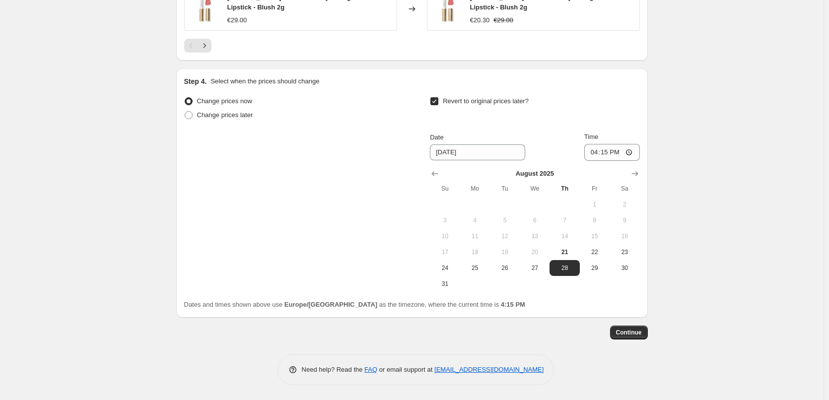
click at [596, 240] on button "15" at bounding box center [595, 236] width 30 height 16
click at [595, 249] on span "22" at bounding box center [595, 252] width 22 height 8
type input "[DATE]"
click at [599, 155] on input "16:15" at bounding box center [612, 152] width 56 height 17
type input "03:00"
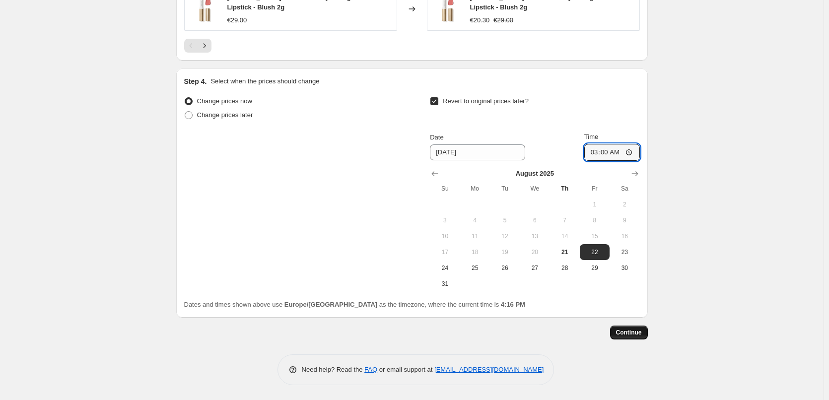
click at [634, 332] on span "Continue" at bounding box center [629, 333] width 26 height 8
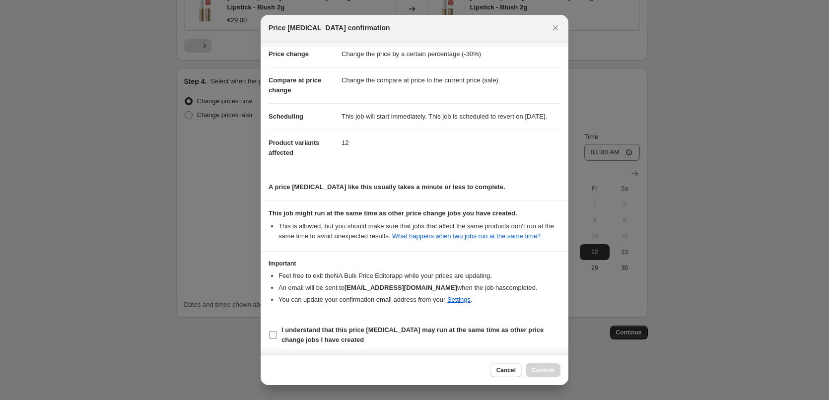
scroll to position [28, 0]
click at [328, 339] on b "I understand that this price [MEDICAL_DATA] may run at the same time as other p…" at bounding box center [413, 334] width 262 height 17
click at [277, 339] on input "I understand that this price [MEDICAL_DATA] may run at the same time as other p…" at bounding box center [273, 335] width 8 height 8
checkbox input "true"
click at [536, 363] on div "Cancel Confirm" at bounding box center [415, 370] width 308 height 30
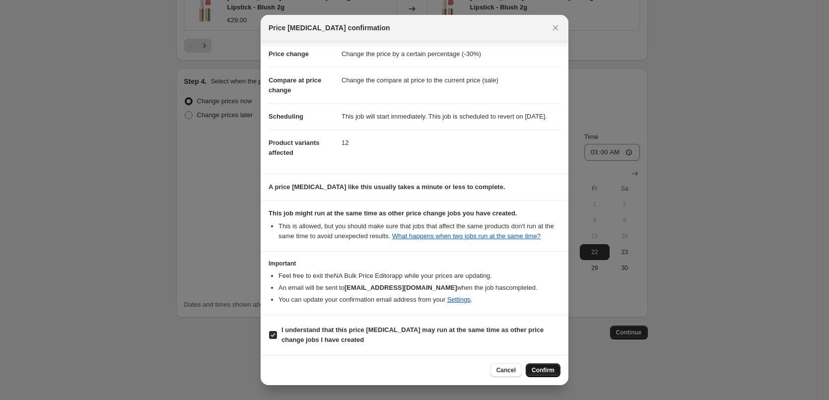
click at [539, 365] on button "Confirm" at bounding box center [543, 371] width 35 height 14
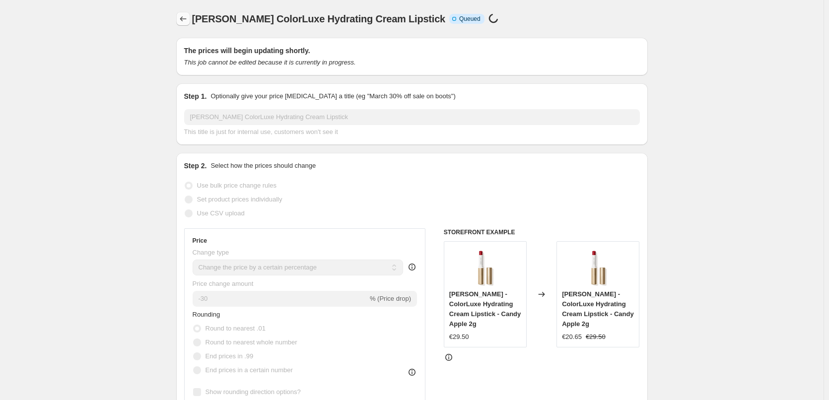
click at [185, 21] on icon "Price change jobs" at bounding box center [183, 19] width 10 height 10
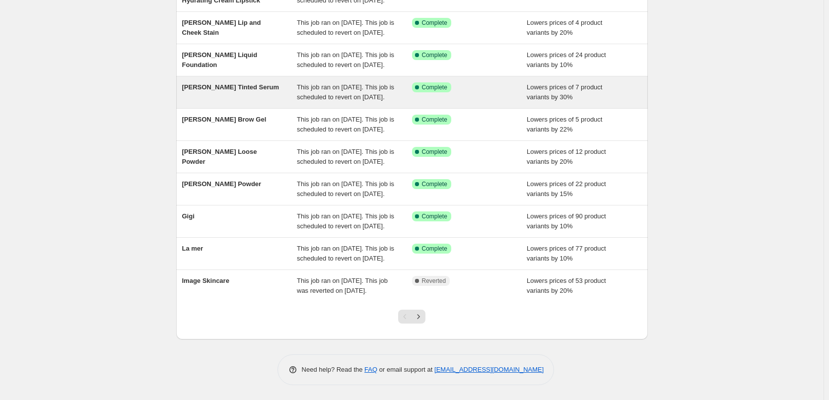
scroll to position [211, 0]
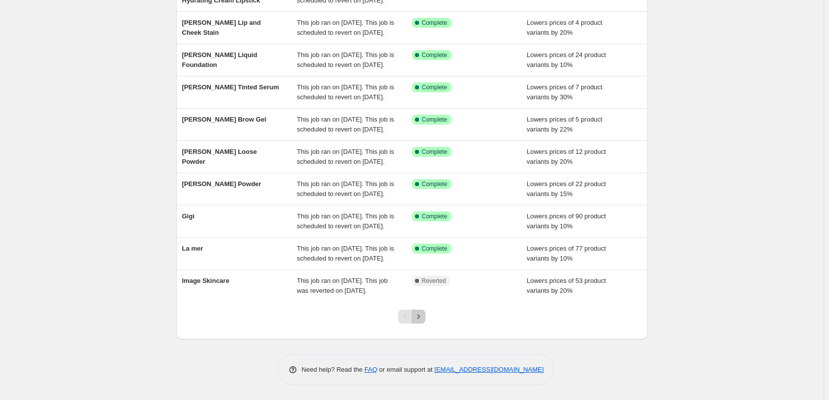
click at [424, 315] on icon "Next" at bounding box center [419, 317] width 10 height 10
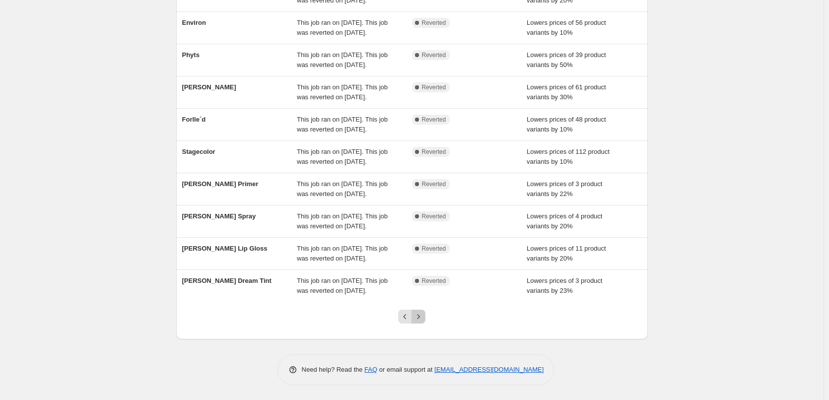
click at [425, 323] on button "Next" at bounding box center [419, 317] width 14 height 14
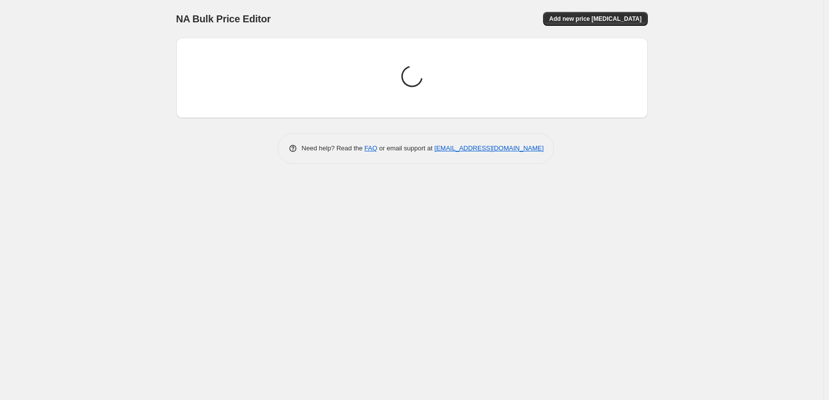
scroll to position [0, 0]
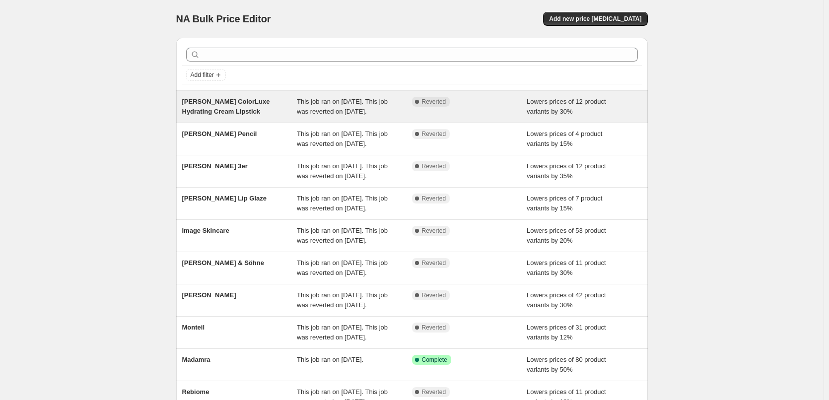
click at [237, 106] on div "[PERSON_NAME] ColorLuxe Hydrating Cream Lipstick" at bounding box center [239, 107] width 115 height 20
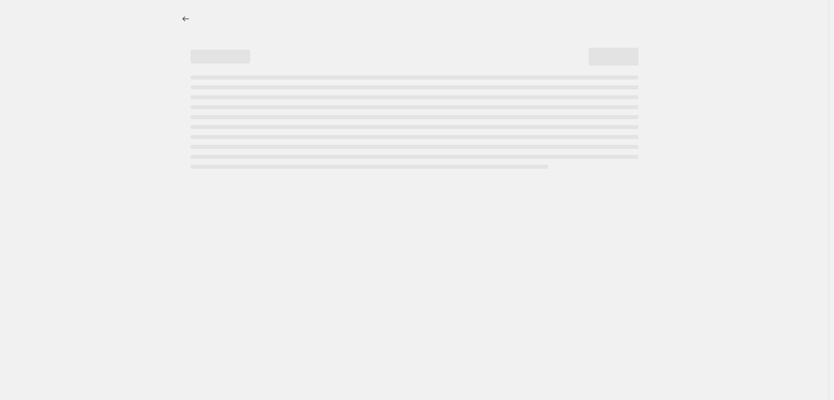
select select "percentage"
select select "tag"
select select "vendor"
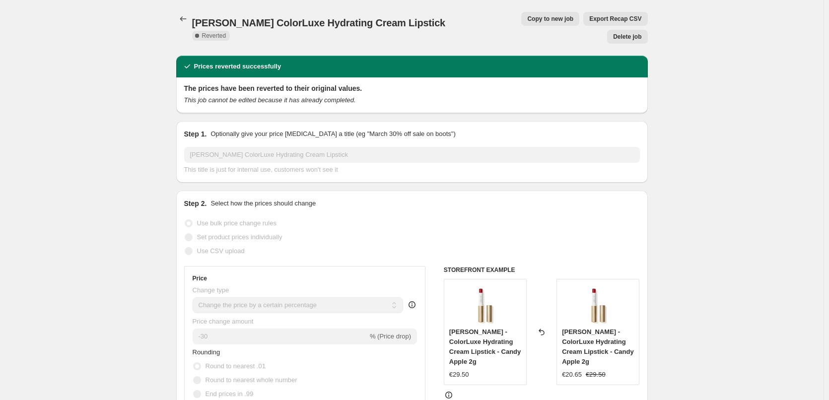
click at [642, 33] on span "Delete job" at bounding box center [627, 37] width 28 height 8
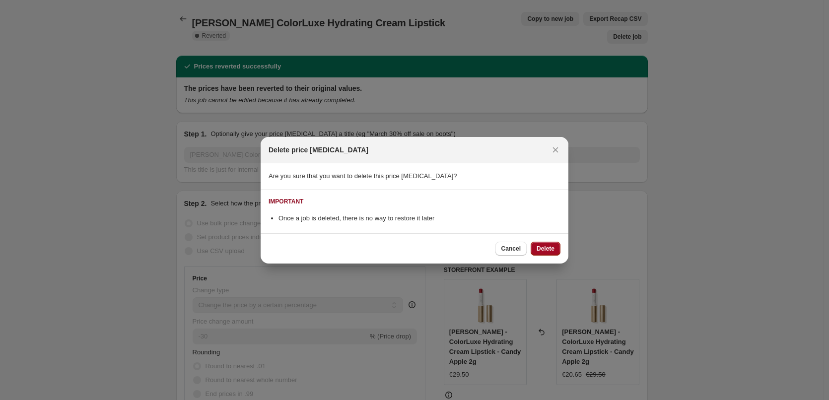
click at [557, 252] on button "Delete" at bounding box center [546, 249] width 30 height 14
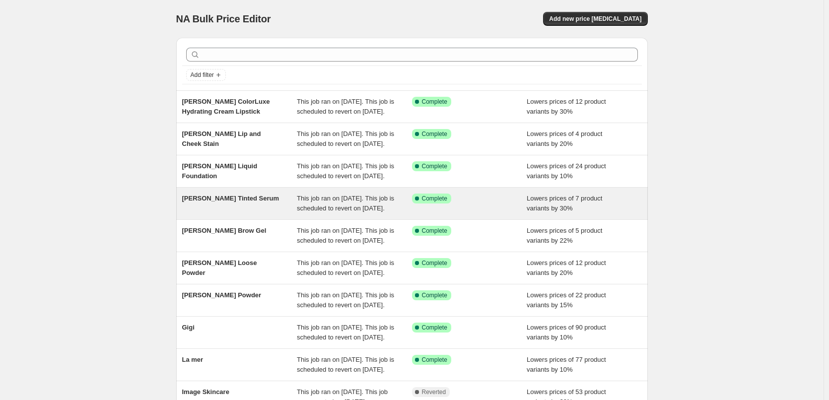
scroll to position [211, 0]
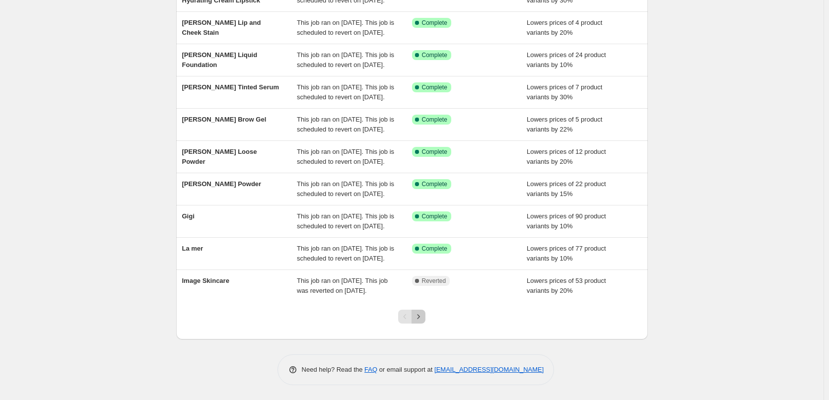
click at [422, 317] on icon "Next" at bounding box center [419, 317] width 10 height 10
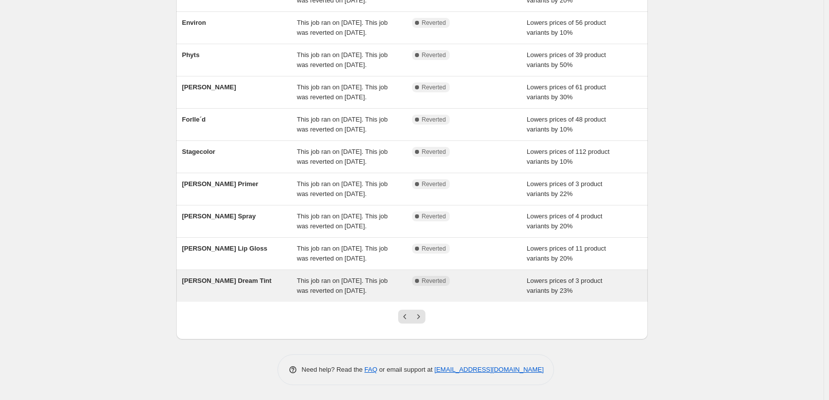
click at [236, 277] on span "[PERSON_NAME] Dream Tint" at bounding box center [226, 280] width 89 height 7
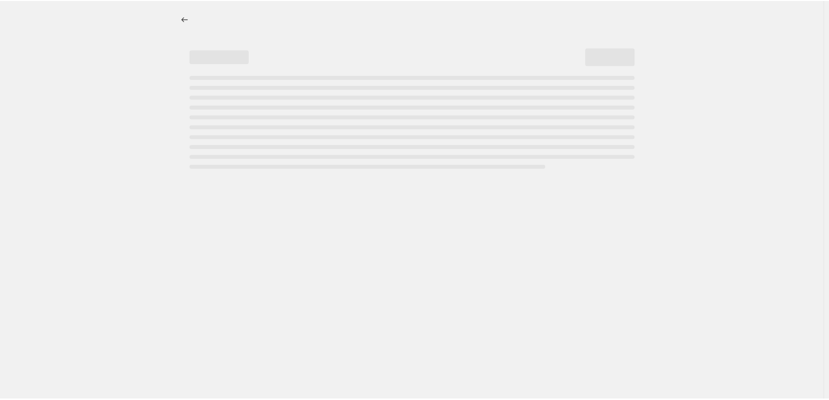
select select "percentage"
select select "vendor"
select select "tag"
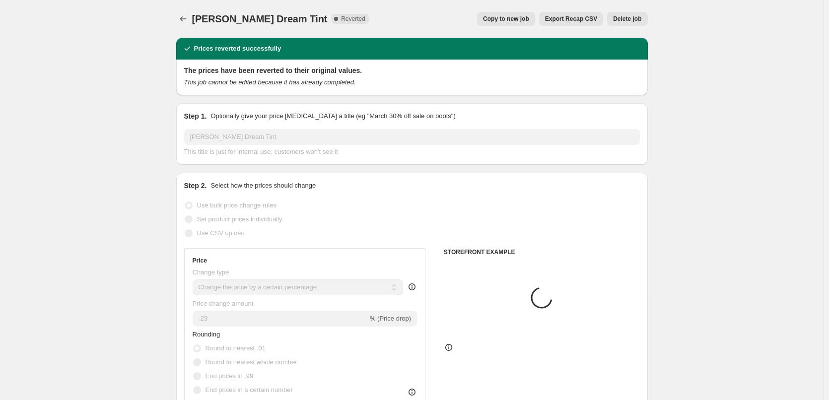
click at [485, 20] on div "Copy to new job Export Recap CSV Delete job" at bounding box center [512, 19] width 271 height 14
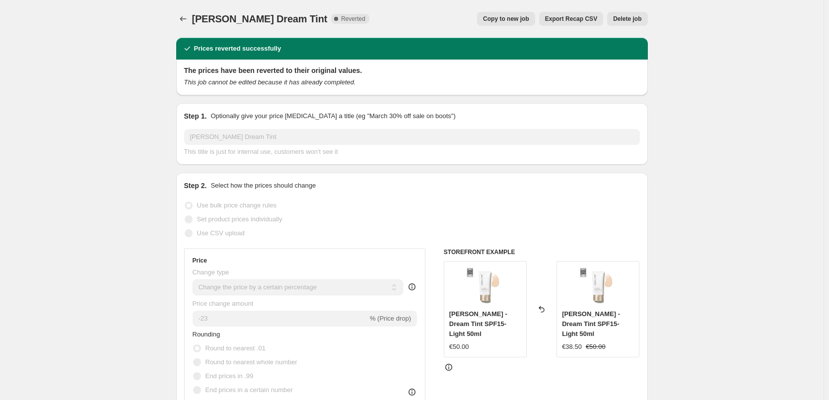
click at [501, 19] on span "Copy to new job" at bounding box center [506, 19] width 46 height 8
select select "percentage"
select select "vendor"
select select "tag"
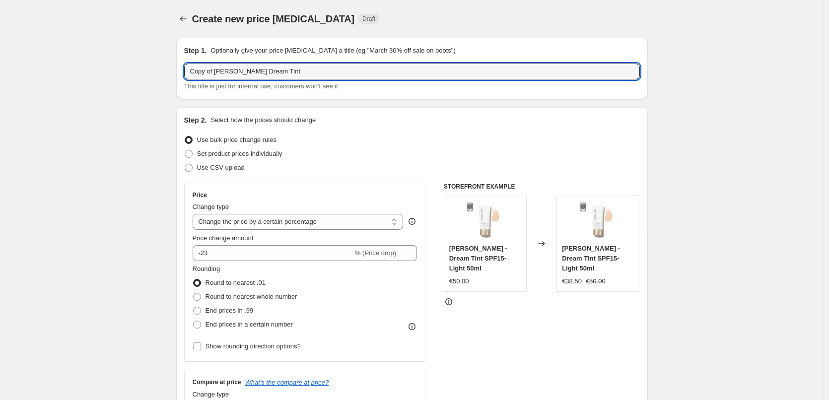
drag, startPoint x: 217, startPoint y: 73, endPoint x: 99, endPoint y: 73, distance: 118.2
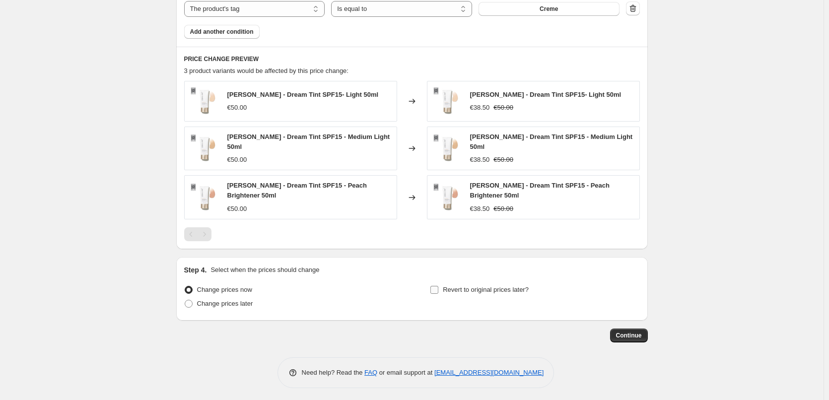
type input "[PERSON_NAME] Dream Tint"
click at [500, 291] on span "Revert to original prices later?" at bounding box center [486, 289] width 86 height 7
click at [438, 291] on input "Revert to original prices later?" at bounding box center [435, 290] width 8 height 8
checkbox input "true"
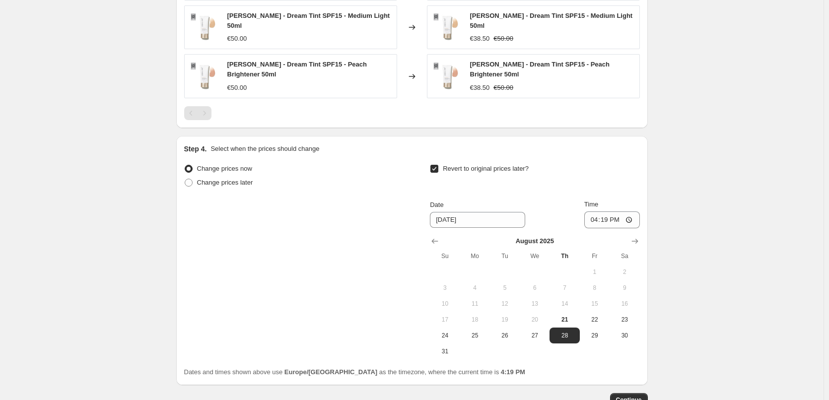
scroll to position [824, 0]
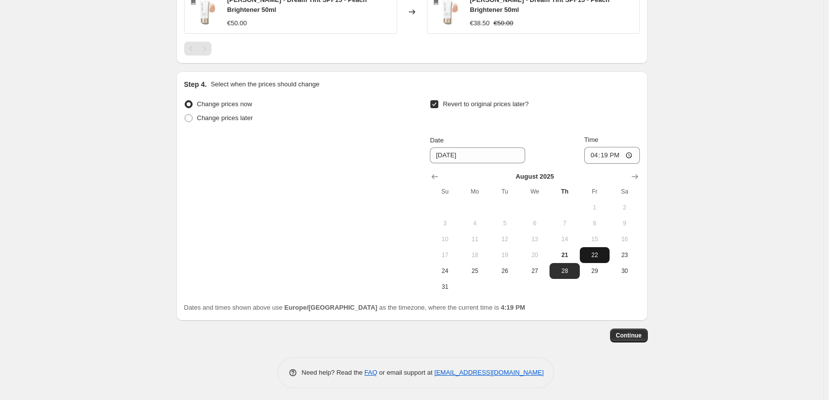
click at [596, 251] on span "22" at bounding box center [595, 255] width 22 height 8
type input "[DATE]"
click at [595, 158] on input "16:19" at bounding box center [612, 155] width 56 height 17
type input "03:00"
click at [620, 332] on span "Continue" at bounding box center [629, 336] width 26 height 8
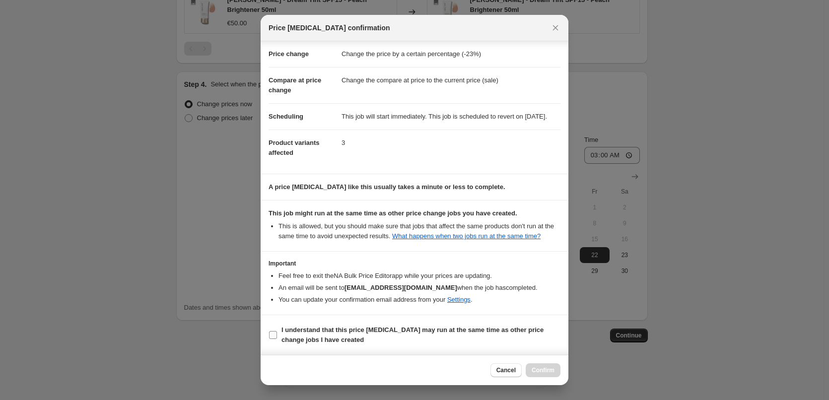
scroll to position [28, 0]
click at [330, 346] on label "I understand that this price [MEDICAL_DATA] may run at the same time as other p…" at bounding box center [415, 335] width 292 height 24
click at [277, 339] on input "I understand that this price [MEDICAL_DATA] may run at the same time as other p…" at bounding box center [273, 335] width 8 height 8
checkbox input "true"
click at [551, 371] on span "Confirm" at bounding box center [543, 370] width 23 height 8
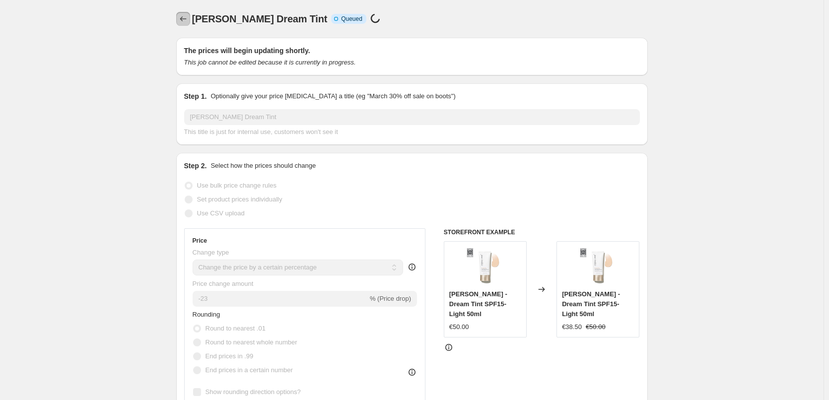
click at [183, 18] on icon "Price change jobs" at bounding box center [183, 19] width 10 height 10
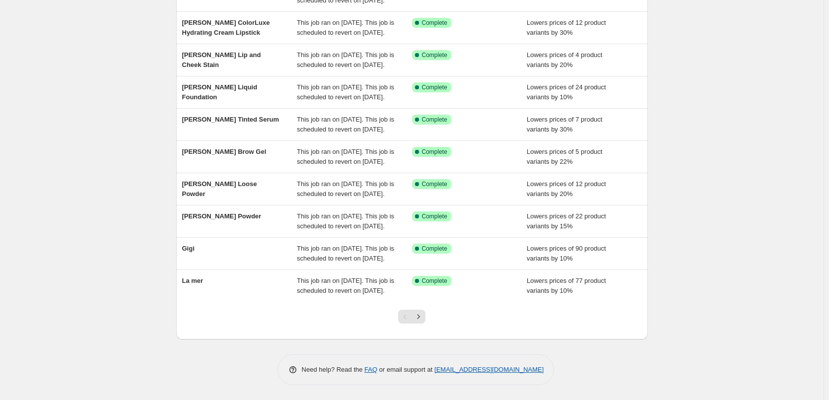
scroll to position [211, 0]
click at [421, 315] on icon "Next" at bounding box center [419, 317] width 10 height 10
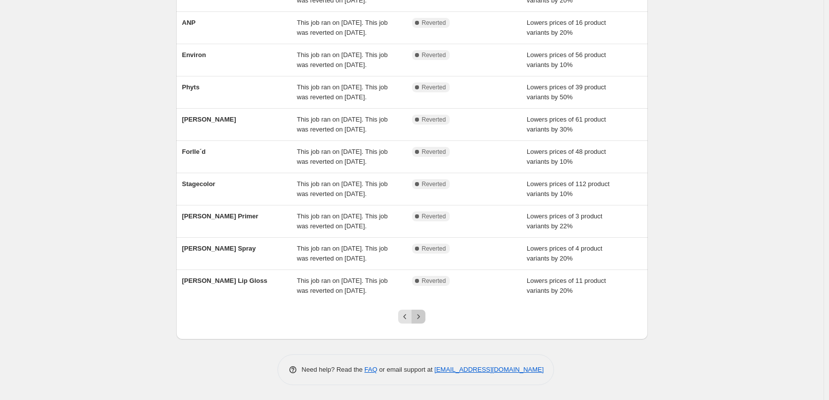
click at [424, 318] on icon "Next" at bounding box center [419, 317] width 10 height 10
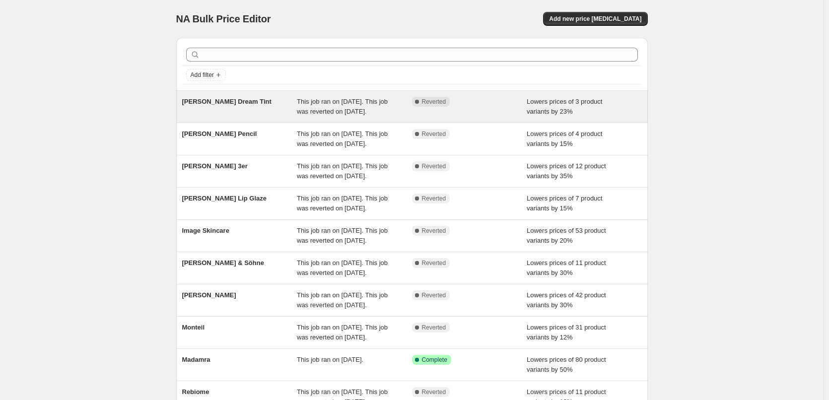
click at [240, 105] on span "[PERSON_NAME] Dream Tint" at bounding box center [226, 101] width 89 height 7
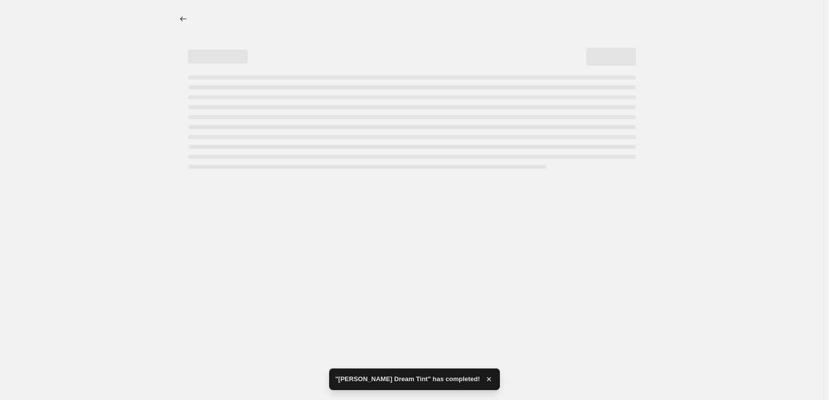
select select "percentage"
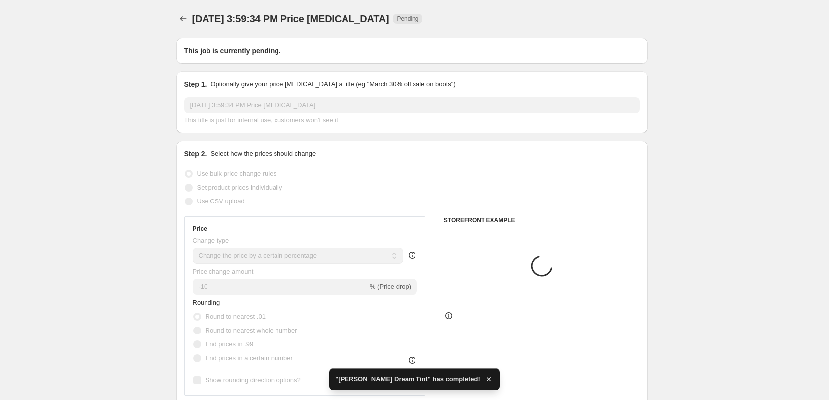
type input "[PERSON_NAME] Dream Tint"
radio input "false"
radio input "true"
checkbox input "true"
select select "vendor"
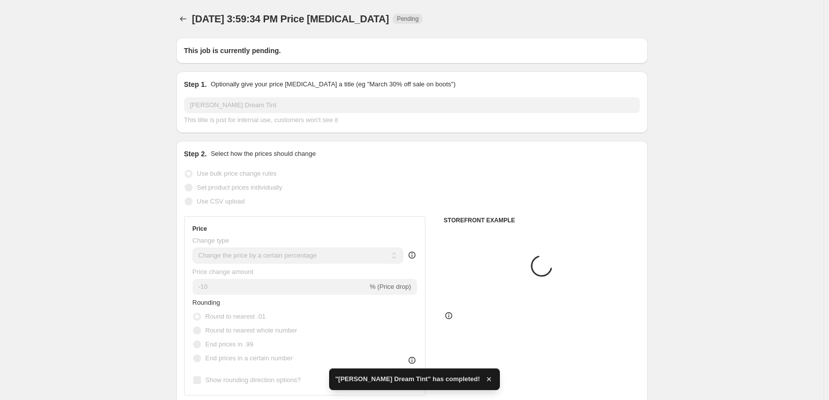
select select "tag"
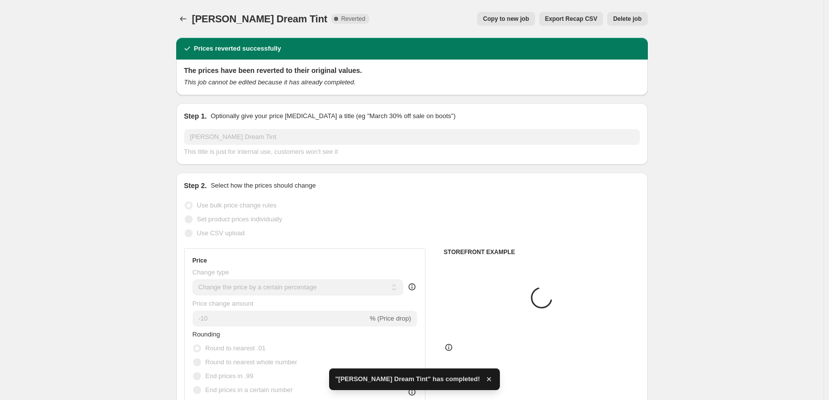
click at [639, 16] on span "Delete job" at bounding box center [627, 19] width 28 height 8
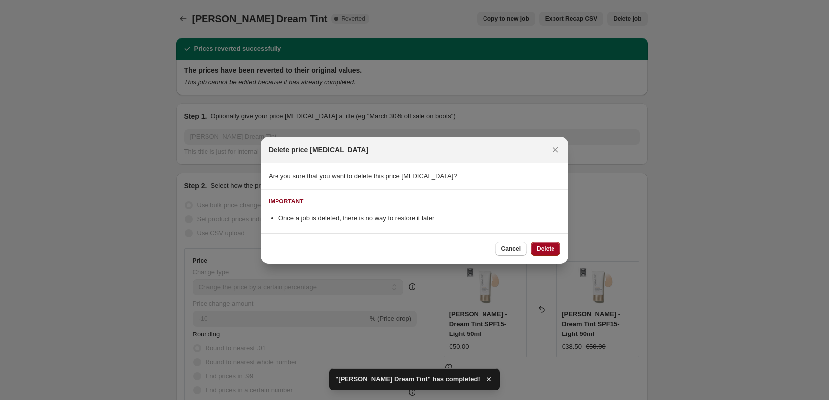
click at [543, 243] on button "Delete" at bounding box center [546, 249] width 30 height 14
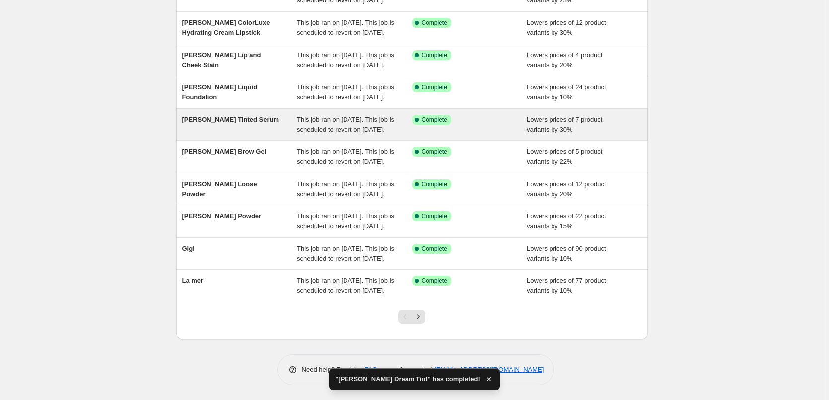
scroll to position [211, 0]
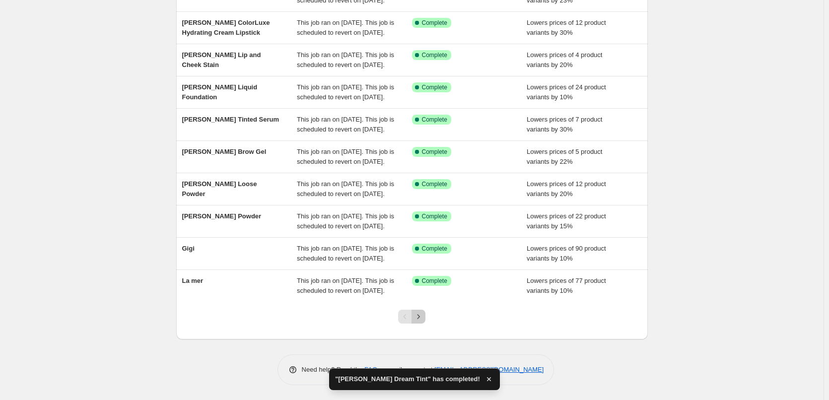
click at [418, 320] on icon "Next" at bounding box center [419, 317] width 10 height 10
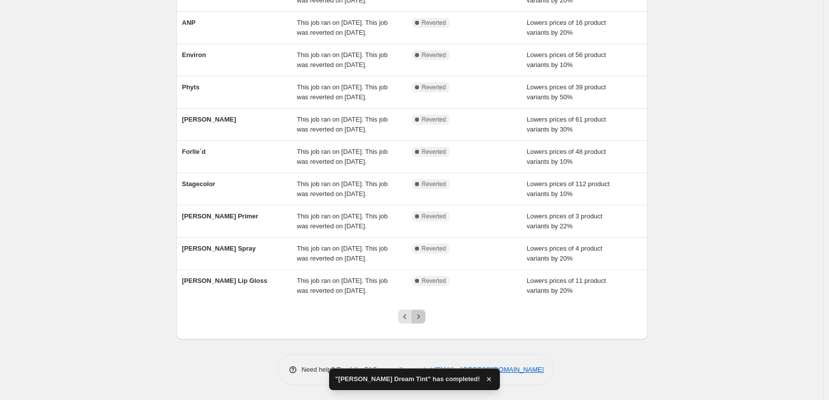
click at [424, 318] on icon "Next" at bounding box center [419, 317] width 10 height 10
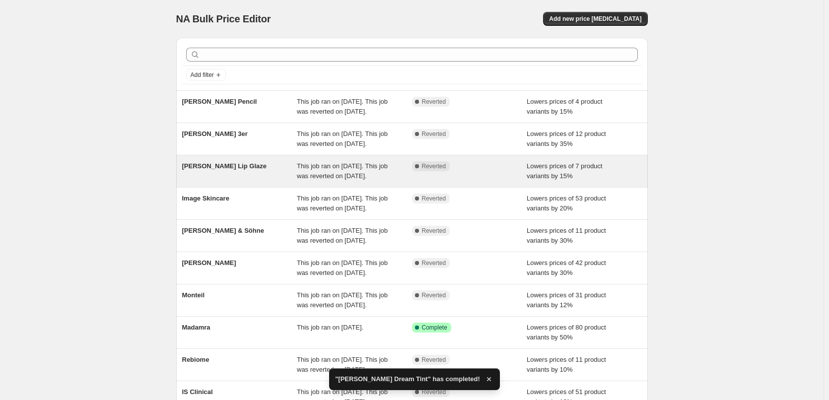
click at [225, 170] on span "[PERSON_NAME] Lip Glaze" at bounding box center [224, 165] width 84 height 7
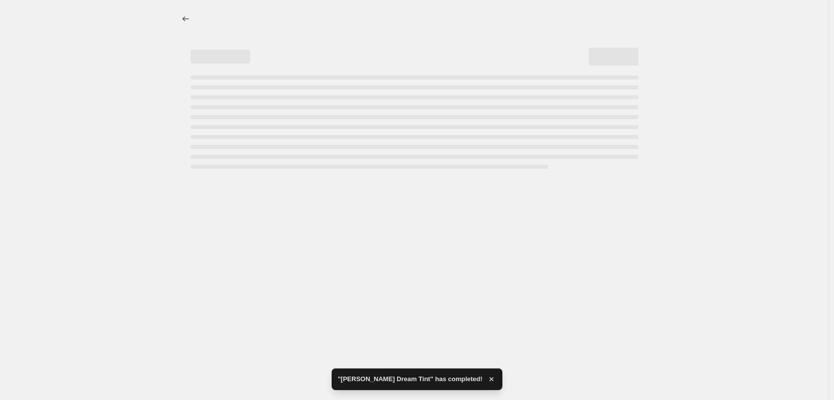
select select "percentage"
select select "tag"
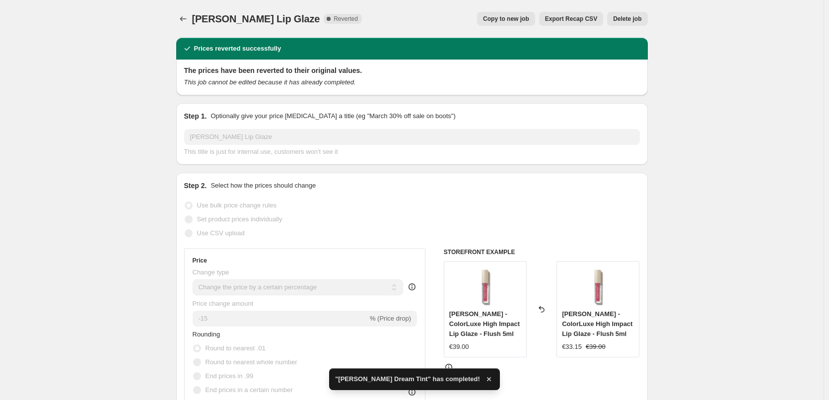
click at [526, 19] on span "Copy to new job" at bounding box center [506, 19] width 46 height 8
select select "percentage"
select select "tag"
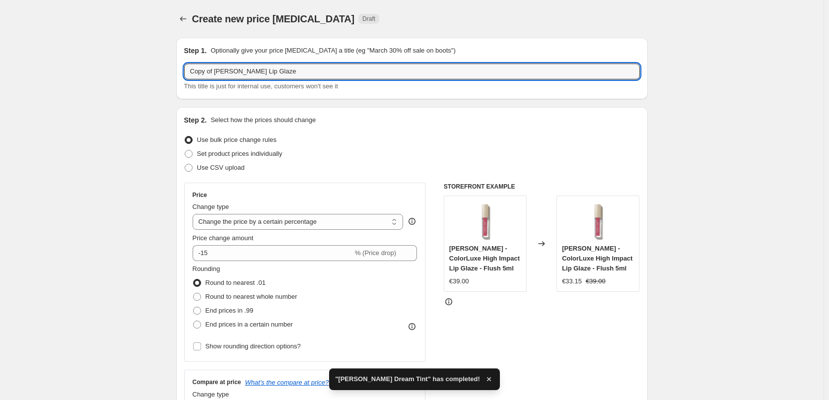
drag, startPoint x: 218, startPoint y: 72, endPoint x: 164, endPoint y: 70, distance: 53.2
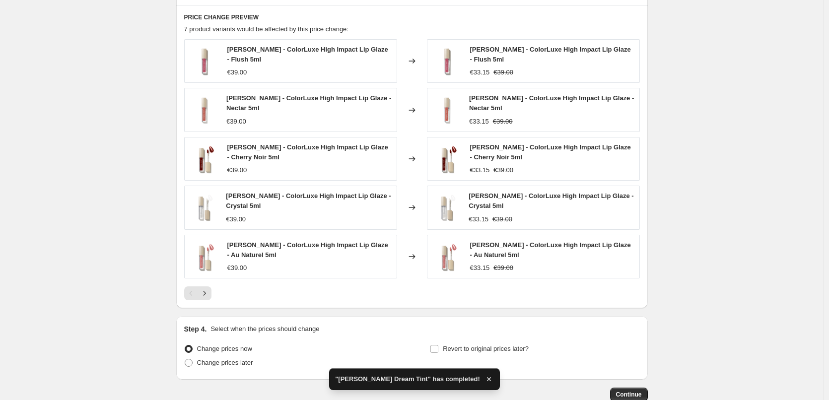
scroll to position [721, 0]
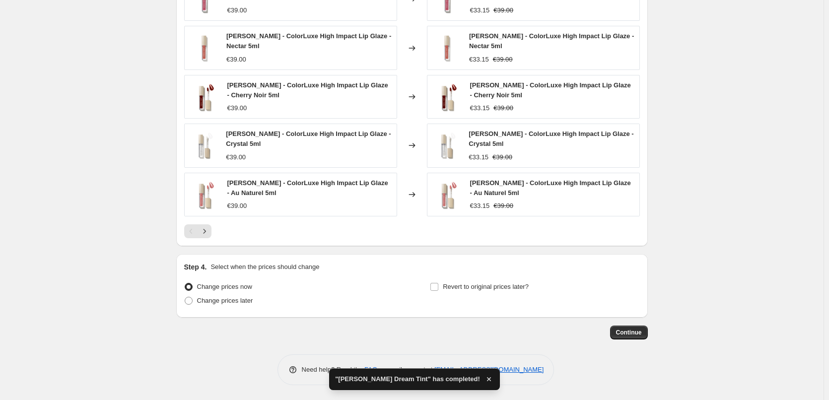
type input "[PERSON_NAME] Lip Glaze"
click at [504, 296] on div "Revert to original prices later?" at bounding box center [535, 295] width 210 height 30
click at [499, 287] on span "Revert to original prices later?" at bounding box center [486, 286] width 86 height 7
click at [438, 287] on input "Revert to original prices later?" at bounding box center [435, 287] width 8 height 8
checkbox input "true"
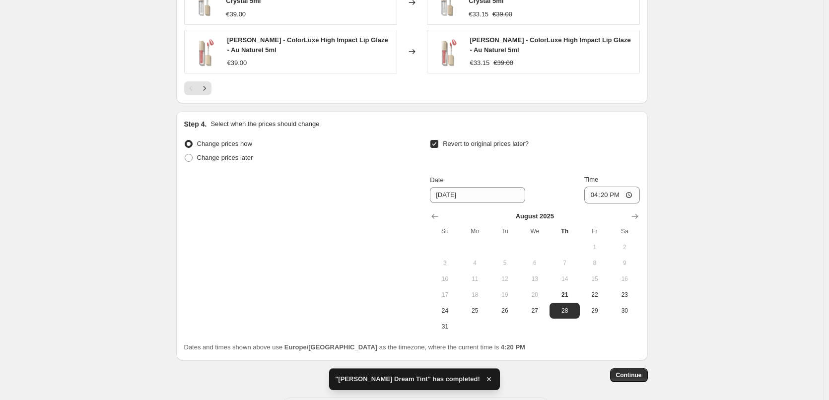
scroll to position [906, 0]
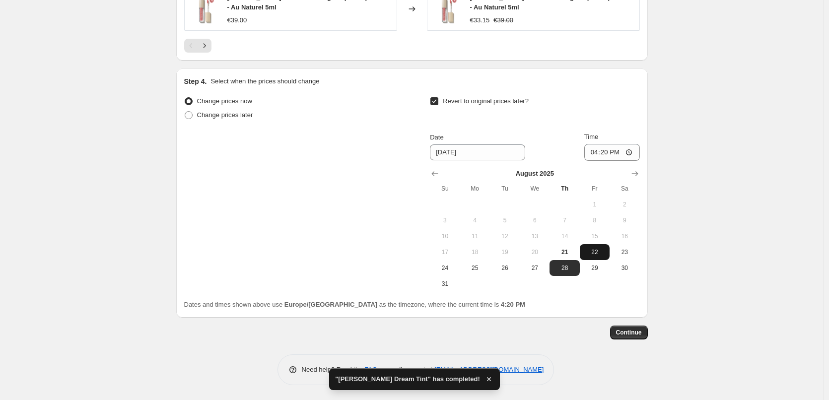
click at [592, 250] on span "22" at bounding box center [595, 252] width 22 height 8
type input "[DATE]"
click at [599, 158] on input "16:20" at bounding box center [612, 152] width 56 height 17
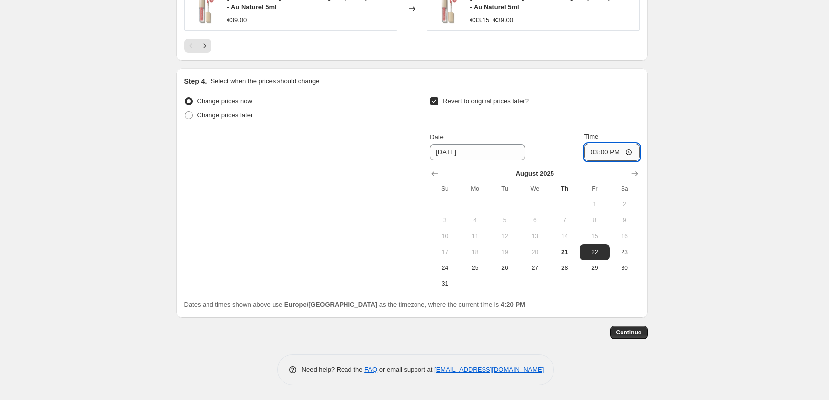
type input "03:00"
click at [631, 339] on button "Continue" at bounding box center [629, 333] width 38 height 14
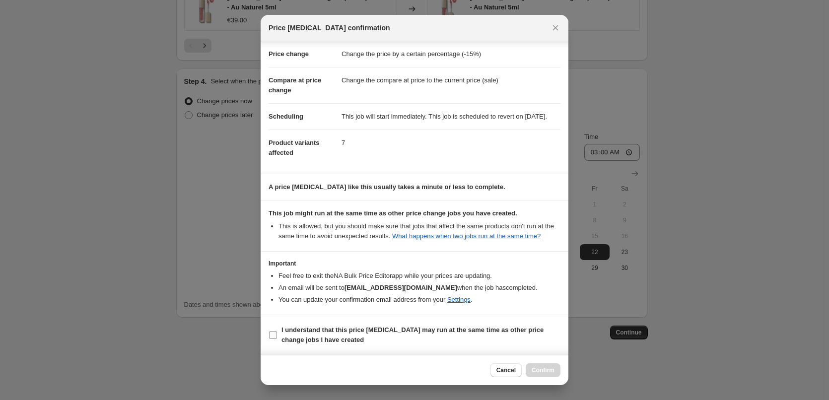
scroll to position [28, 0]
click at [343, 328] on b "I understand that this price [MEDICAL_DATA] may run at the same time as other p…" at bounding box center [413, 334] width 262 height 17
click at [277, 331] on input "I understand that this price [MEDICAL_DATA] may run at the same time as other p…" at bounding box center [273, 335] width 8 height 8
checkbox input "true"
click at [535, 367] on span "Confirm" at bounding box center [543, 370] width 23 height 8
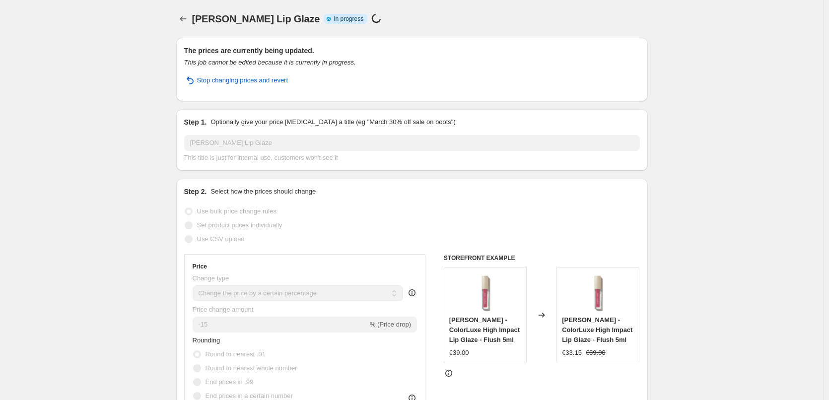
click at [187, 26] on div "[PERSON_NAME] Lip Glaze. This page is ready [PERSON_NAME] Lip Glaze Info Partia…" at bounding box center [412, 19] width 472 height 38
click at [187, 22] on icon "Price change jobs" at bounding box center [183, 19] width 10 height 10
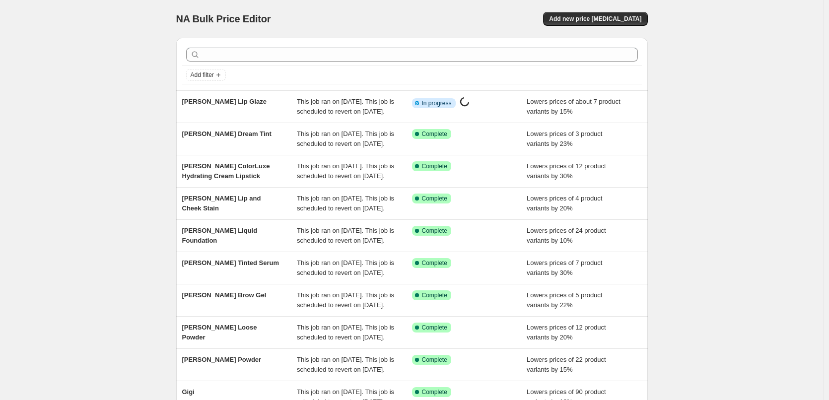
scroll to position [211, 0]
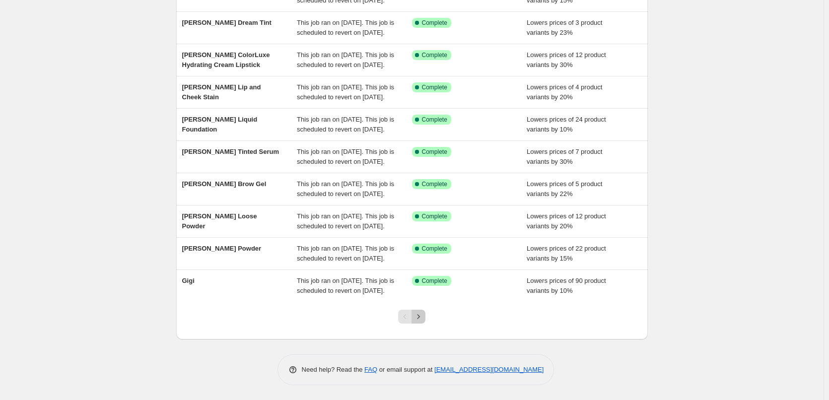
click at [424, 320] on icon "Next" at bounding box center [419, 317] width 10 height 10
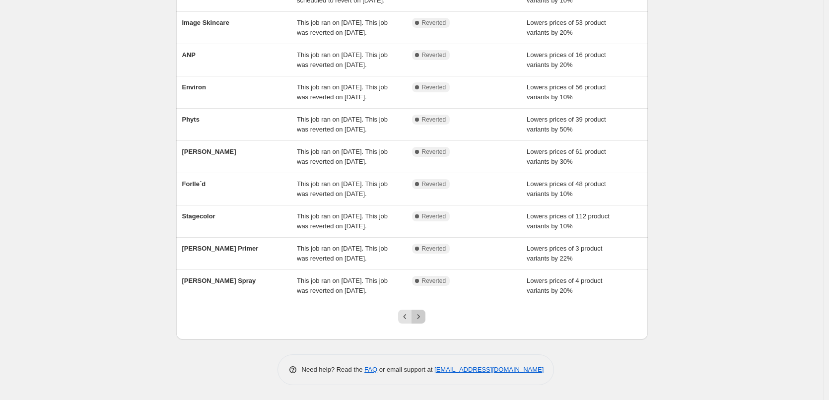
click at [424, 320] on icon "Next" at bounding box center [419, 317] width 10 height 10
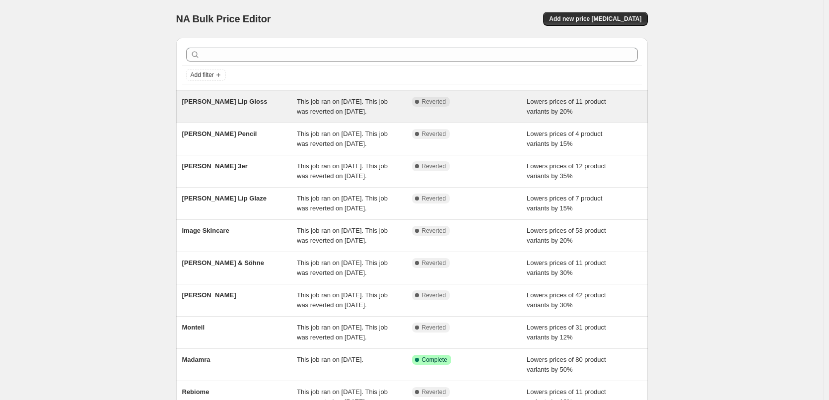
click at [240, 102] on span "[PERSON_NAME] Lip Gloss" at bounding box center [224, 101] width 85 height 7
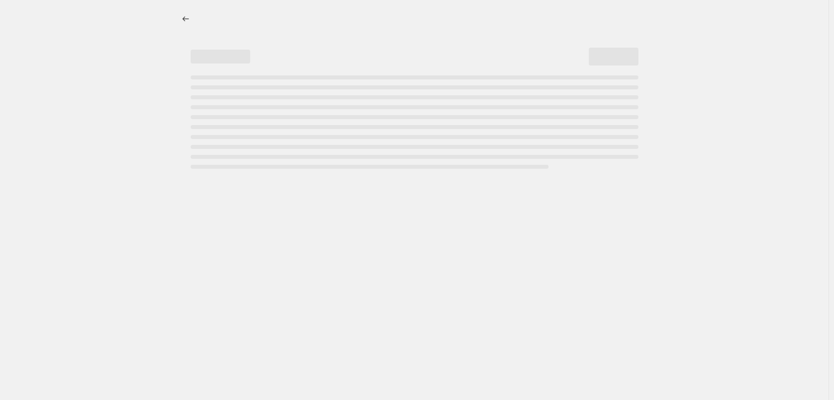
select select "percentage"
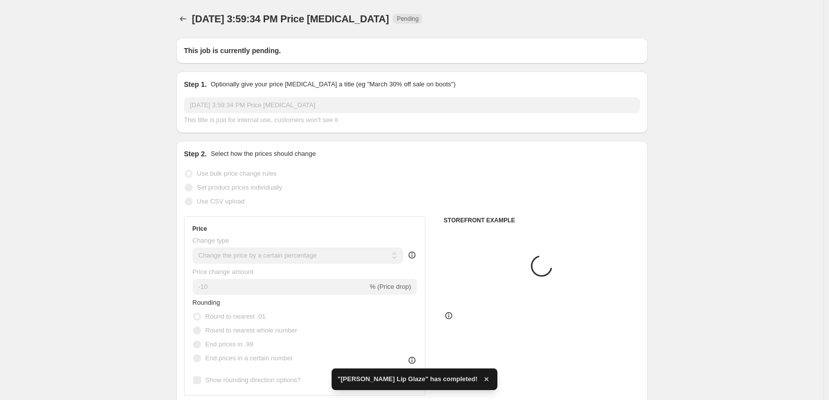
select select "tag"
select select "vendor"
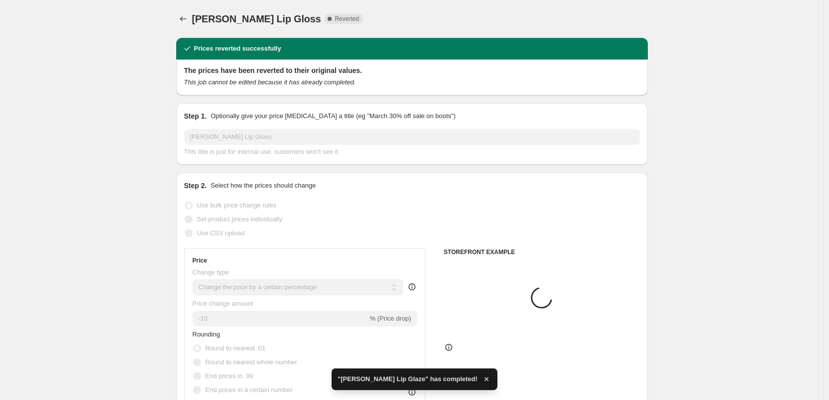
type input "[PERSON_NAME] Lip Gloss"
radio input "false"
radio input "true"
checkbox input "true"
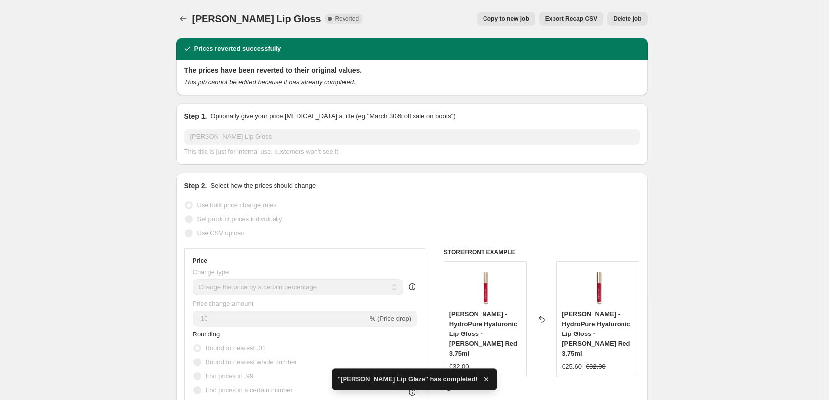
click at [515, 19] on span "Copy to new job" at bounding box center [506, 19] width 46 height 8
select select "percentage"
select select "tag"
select select "vendor"
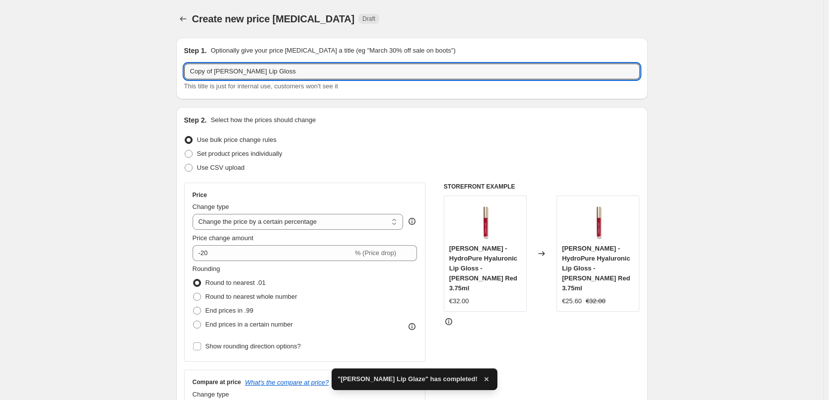
drag, startPoint x: 217, startPoint y: 74, endPoint x: 123, endPoint y: 76, distance: 94.4
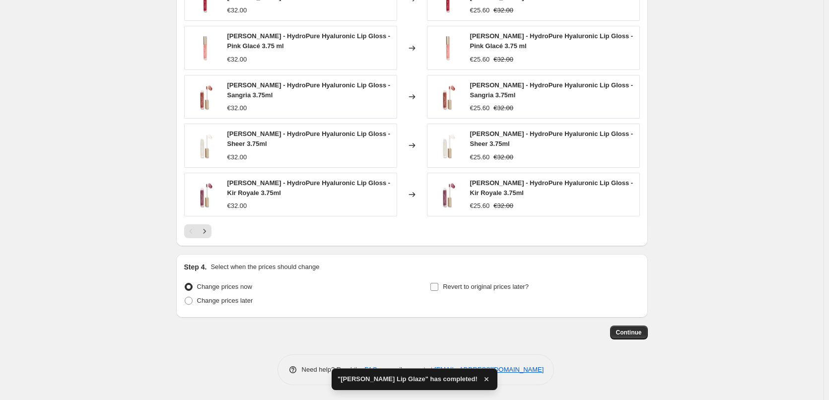
type input "[PERSON_NAME] Lip Gloss"
click at [499, 282] on span "Revert to original prices later?" at bounding box center [486, 287] width 86 height 10
click at [438, 283] on input "Revert to original prices later?" at bounding box center [435, 287] width 8 height 8
checkbox input "true"
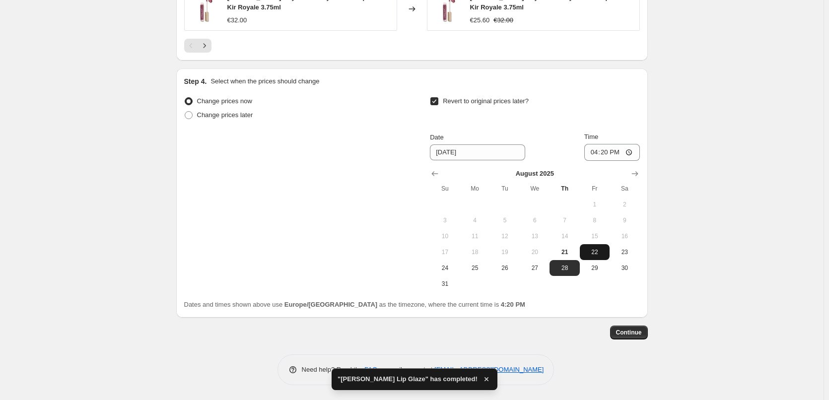
click at [599, 251] on span "22" at bounding box center [595, 252] width 22 height 8
type input "[DATE]"
click at [592, 156] on input "16:20" at bounding box center [612, 152] width 56 height 17
type input "03:00"
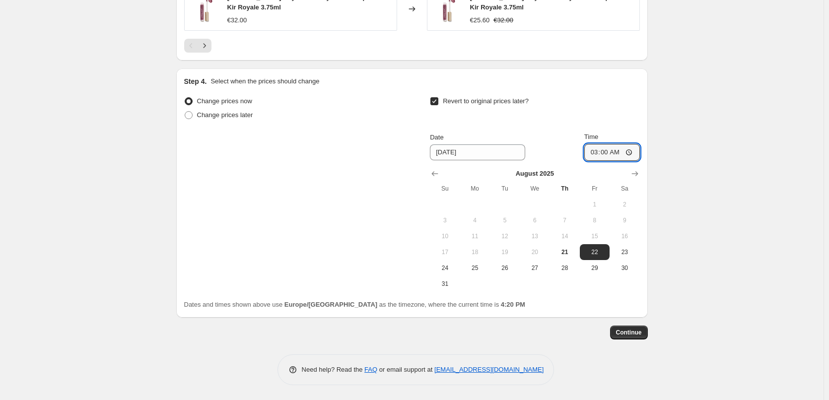
click at [626, 331] on span "Continue" at bounding box center [629, 333] width 26 height 8
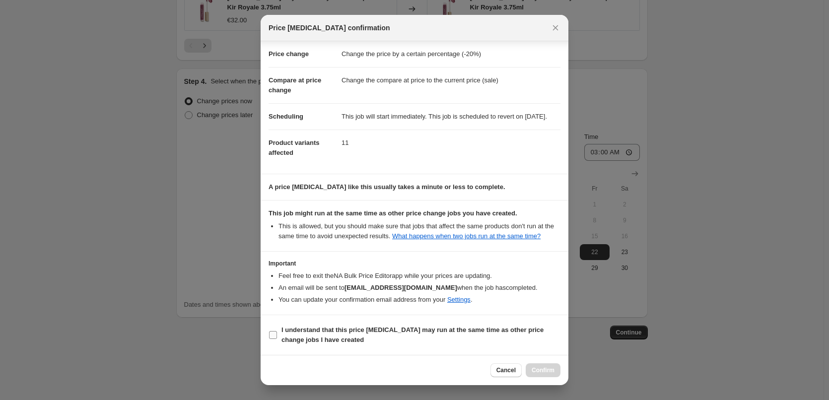
click at [324, 336] on b "I understand that this price [MEDICAL_DATA] may run at the same time as other p…" at bounding box center [413, 334] width 262 height 17
click at [277, 336] on input "I understand that this price [MEDICAL_DATA] may run at the same time as other p…" at bounding box center [273, 335] width 8 height 8
checkbox input "true"
click at [555, 373] on button "Confirm" at bounding box center [543, 371] width 35 height 14
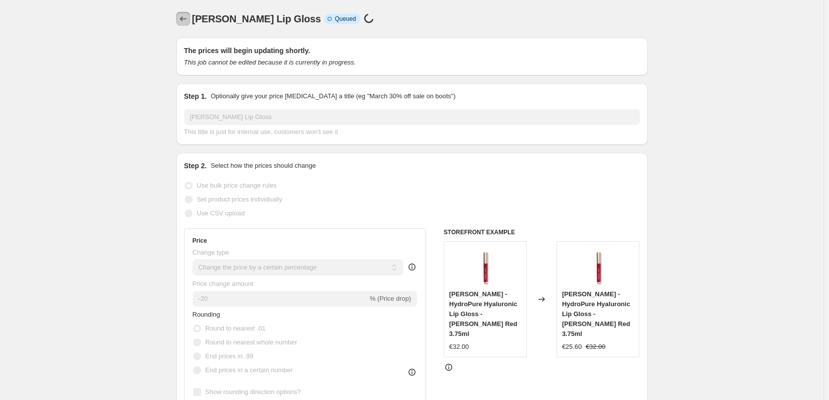
click at [186, 18] on icon "Price change jobs" at bounding box center [183, 19] width 10 height 10
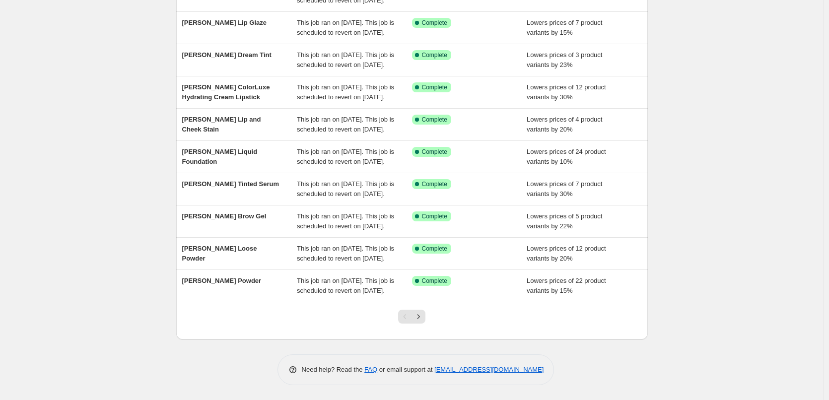
click at [432, 316] on div at bounding box center [412, 321] width 40 height 38
click at [426, 314] on button "Next" at bounding box center [419, 317] width 14 height 14
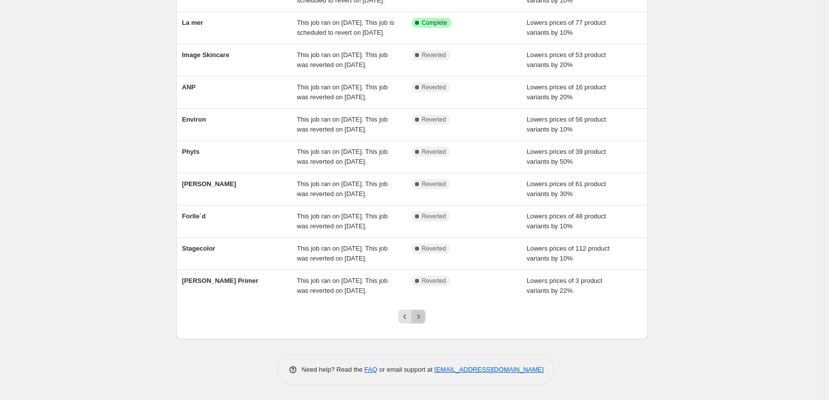
click at [426, 314] on button "Next" at bounding box center [419, 317] width 14 height 14
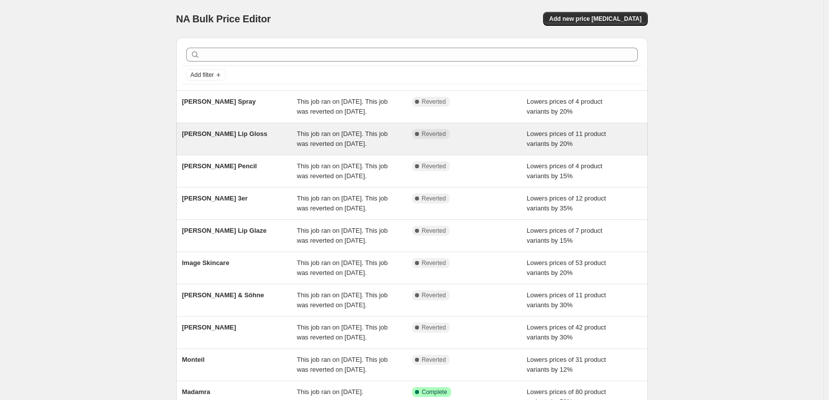
click at [240, 149] on div "[PERSON_NAME] Lip Gloss" at bounding box center [239, 139] width 115 height 20
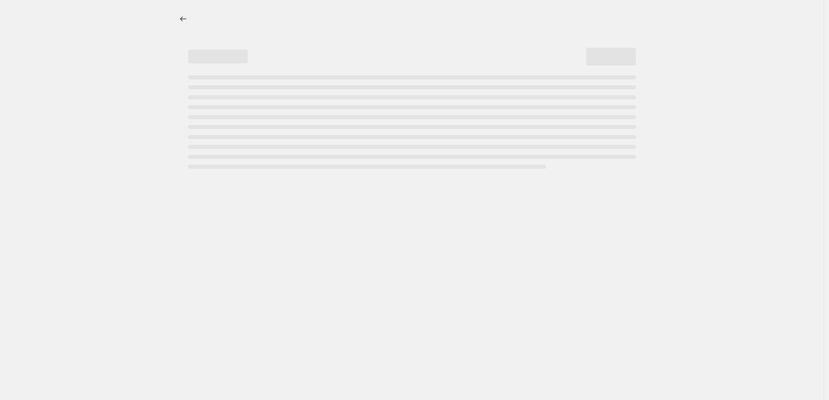
select select "percentage"
select select "tag"
select select "vendor"
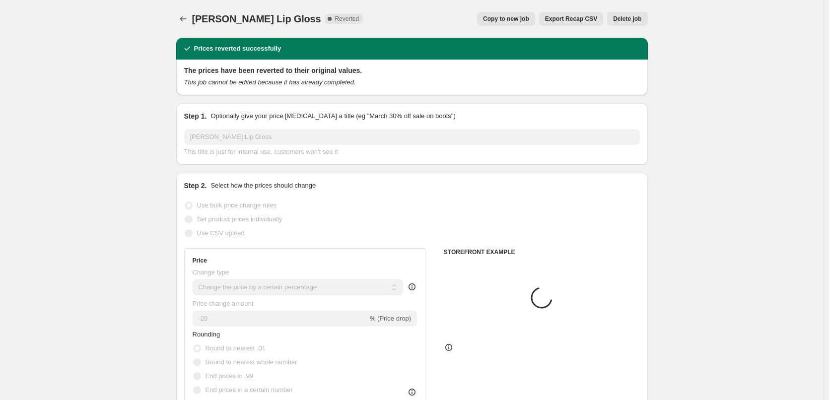
click at [633, 21] on span "Delete job" at bounding box center [627, 19] width 28 height 8
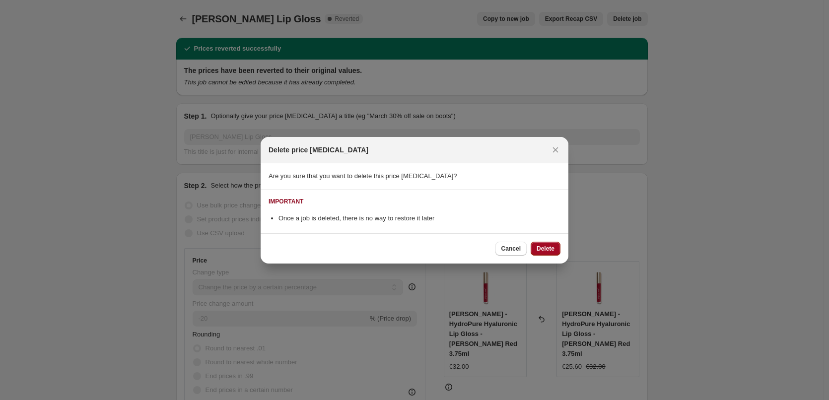
click at [559, 247] on button "Delete" at bounding box center [546, 249] width 30 height 14
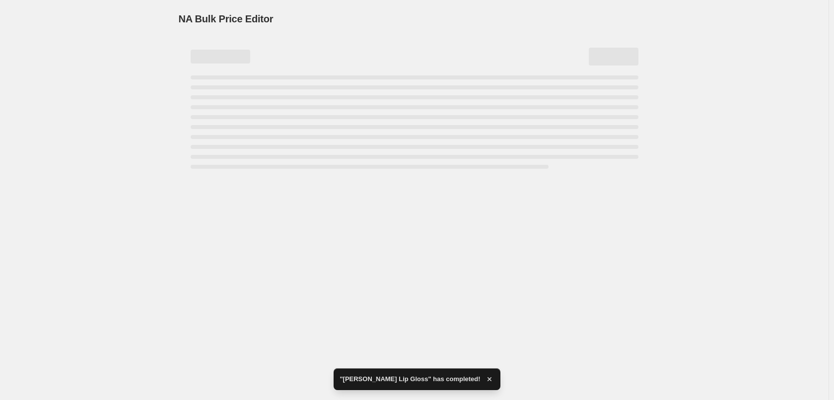
click at [426, 317] on div "NA Bulk Price Editor. This page is ready NA Bulk Price Editor" at bounding box center [414, 200] width 829 height 400
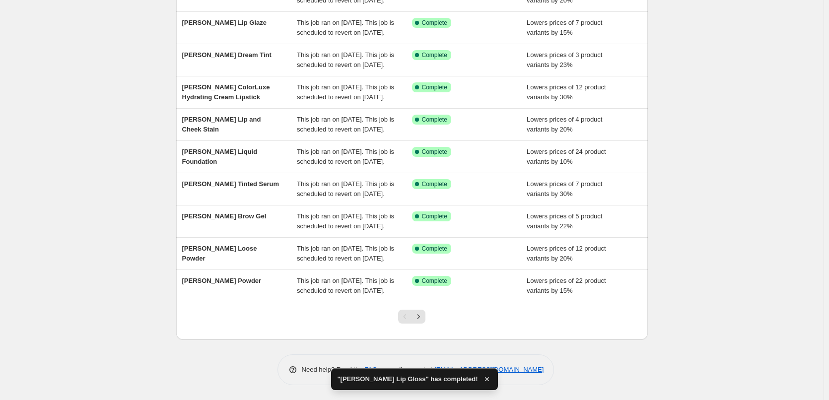
click at [431, 313] on div at bounding box center [412, 321] width 40 height 38
click at [424, 316] on icon "Next" at bounding box center [419, 317] width 10 height 10
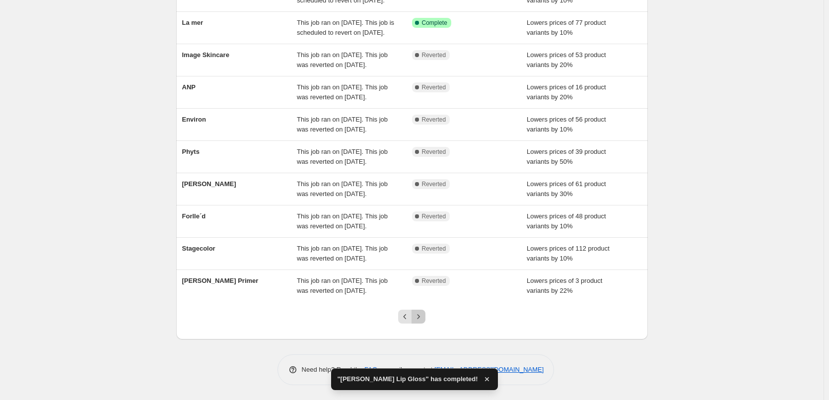
click at [424, 316] on icon "Next" at bounding box center [419, 317] width 10 height 10
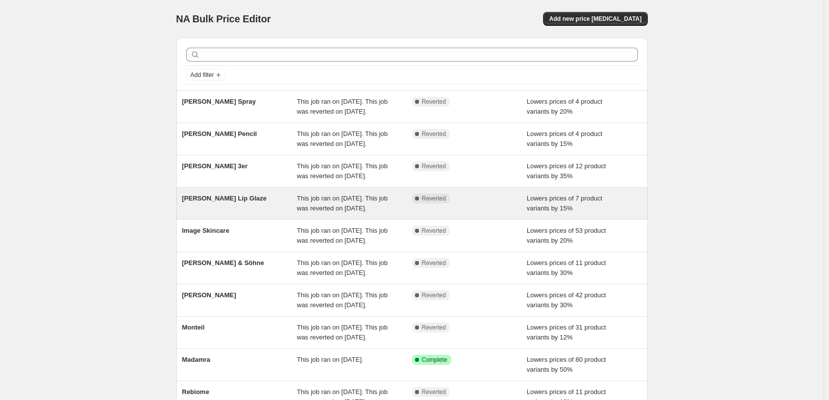
click at [248, 202] on span "[PERSON_NAME] Lip Glaze" at bounding box center [224, 198] width 84 height 7
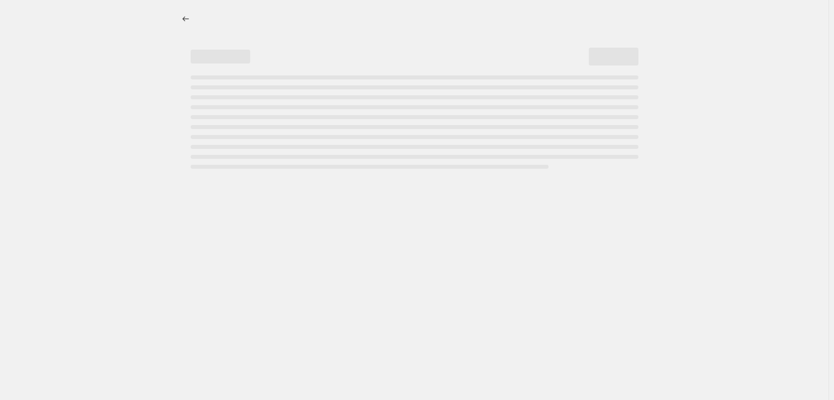
select select "percentage"
select select "tag"
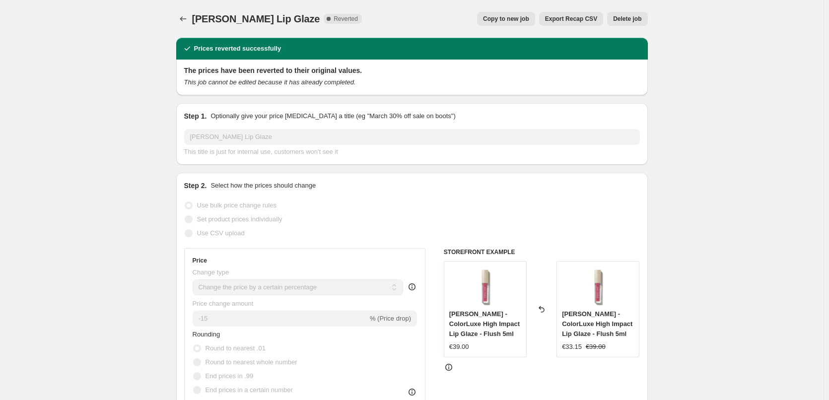
click at [633, 23] on button "Delete job" at bounding box center [627, 19] width 40 height 14
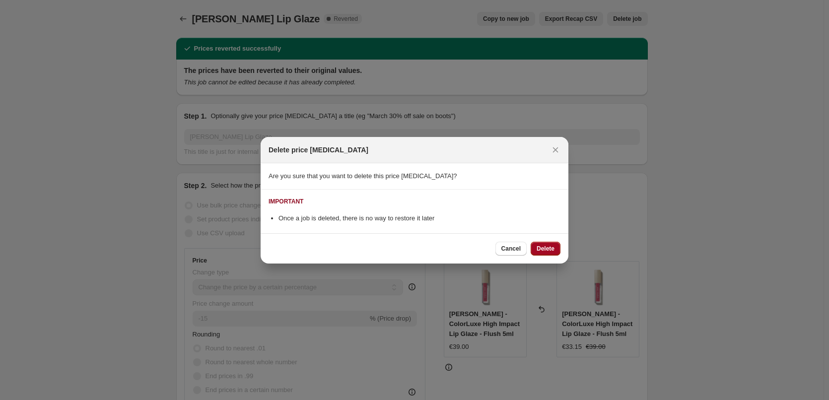
click at [555, 251] on button "Delete" at bounding box center [546, 249] width 30 height 14
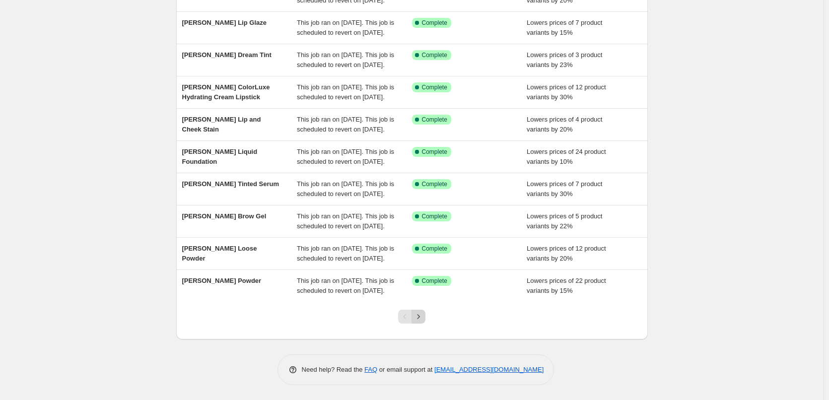
click at [421, 314] on icon "Next" at bounding box center [419, 317] width 10 height 10
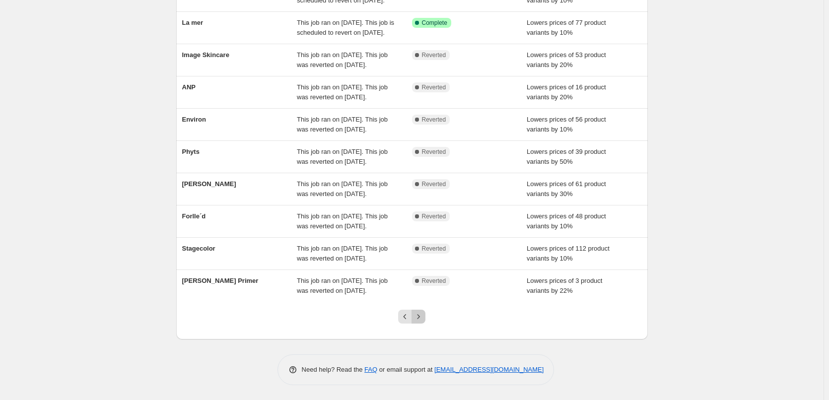
click at [421, 314] on icon "Next" at bounding box center [419, 317] width 10 height 10
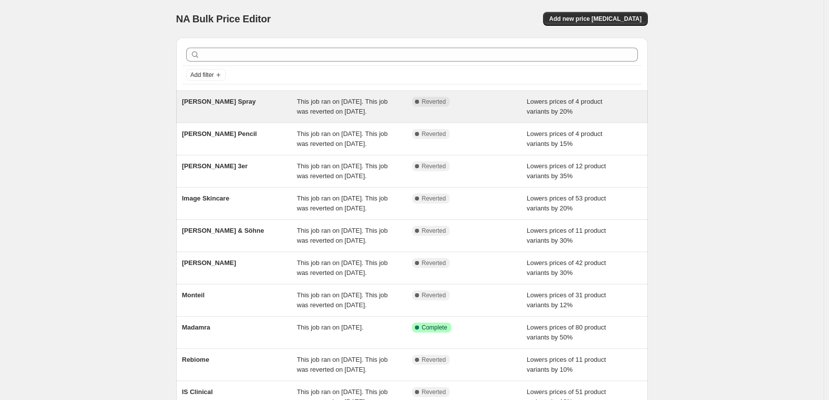
click at [229, 106] on div "[PERSON_NAME] Spray" at bounding box center [239, 107] width 115 height 20
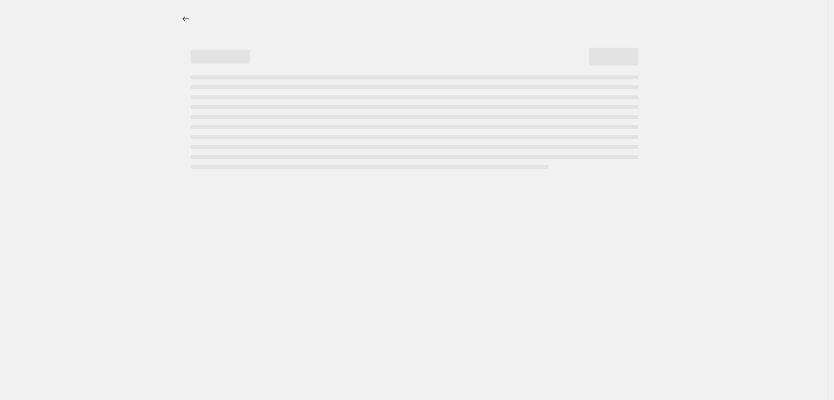
select select "percentage"
select select "tag"
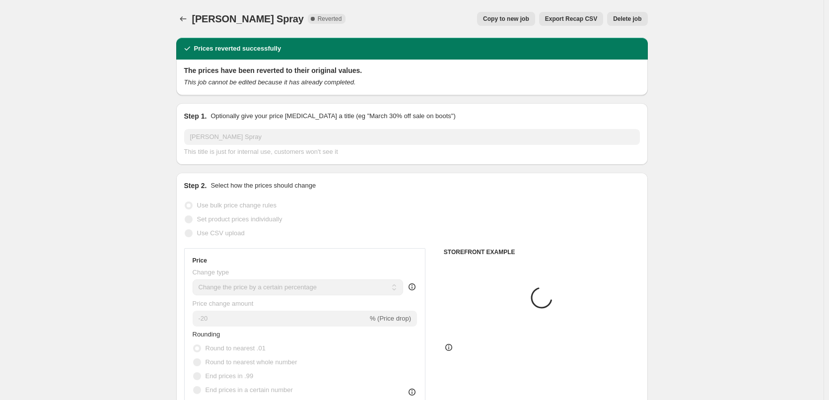
click at [505, 19] on span "Copy to new job" at bounding box center [506, 19] width 46 height 8
select select "percentage"
select select "tag"
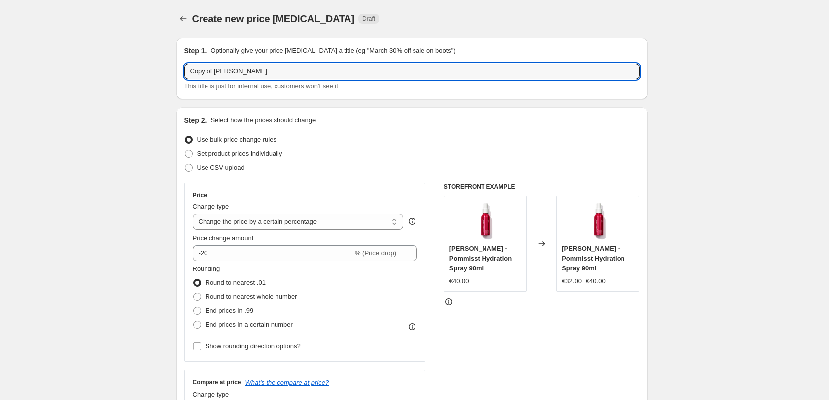
drag, startPoint x: 217, startPoint y: 70, endPoint x: 148, endPoint y: 75, distance: 68.7
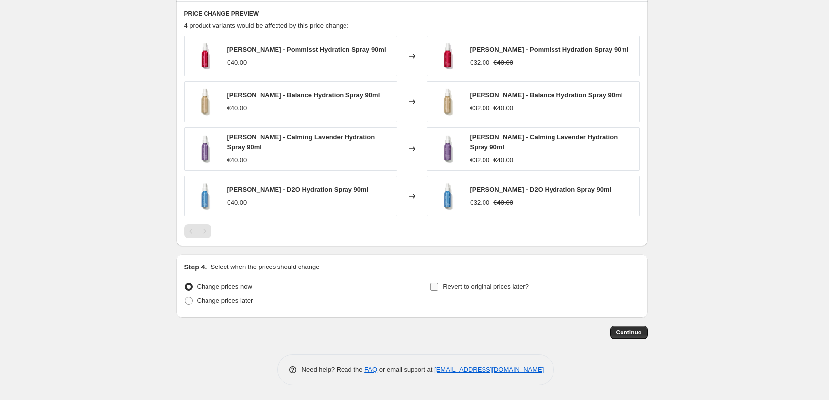
type input "[PERSON_NAME] Spray"
click at [488, 288] on span "Revert to original prices later?" at bounding box center [486, 286] width 86 height 7
click at [438, 288] on input "Revert to original prices later?" at bounding box center [435, 287] width 8 height 8
checkbox input "true"
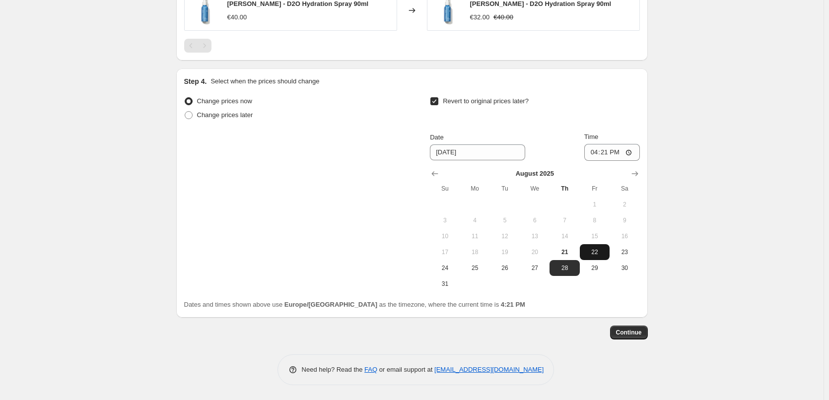
click at [591, 253] on span "22" at bounding box center [595, 252] width 22 height 8
type input "[DATE]"
click at [597, 154] on input "16:21" at bounding box center [612, 152] width 56 height 17
type input "03:00"
click at [632, 332] on span "Continue" at bounding box center [629, 333] width 26 height 8
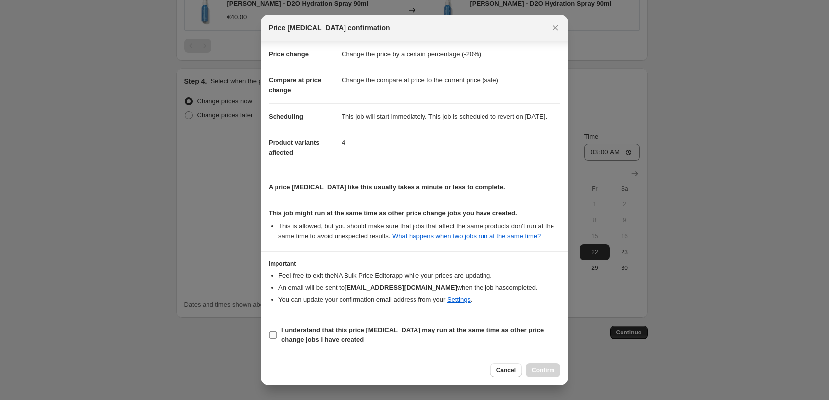
click at [334, 333] on b "I understand that this price [MEDICAL_DATA] may run at the same time as other p…" at bounding box center [413, 334] width 262 height 17
click at [277, 333] on input "I understand that this price [MEDICAL_DATA] may run at the same time as other p…" at bounding box center [273, 335] width 8 height 8
checkbox input "true"
click at [558, 370] on button "Confirm" at bounding box center [543, 371] width 35 height 14
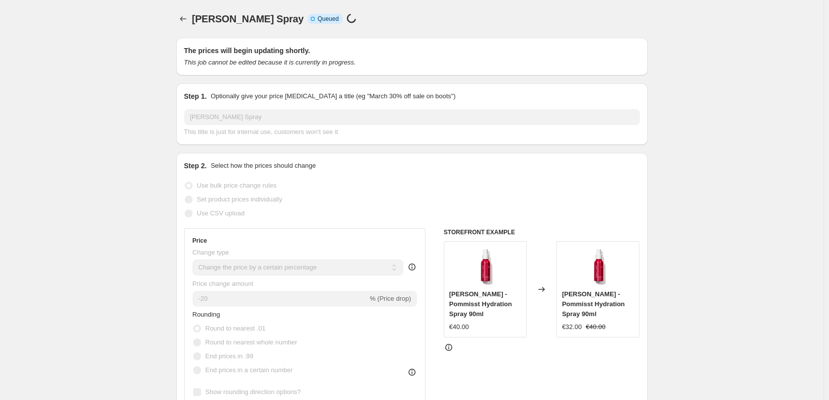
click at [187, 28] on div "[PERSON_NAME] Spray. This page is ready [PERSON_NAME] Spray Info Incomplete Que…" at bounding box center [412, 19] width 472 height 38
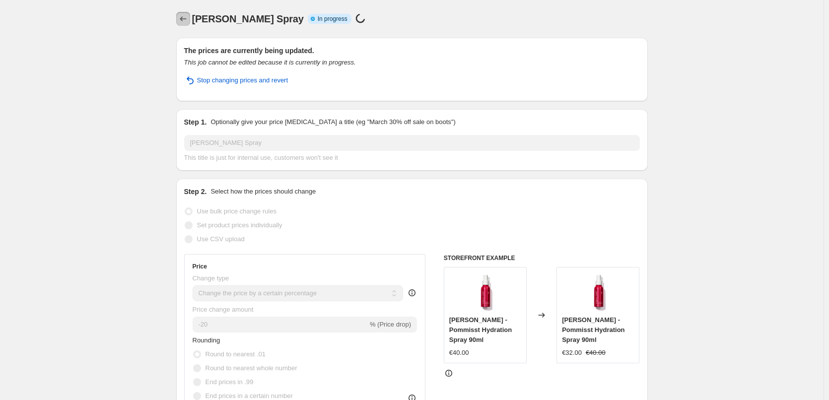
click at [187, 24] on button "Price change jobs" at bounding box center [183, 19] width 14 height 14
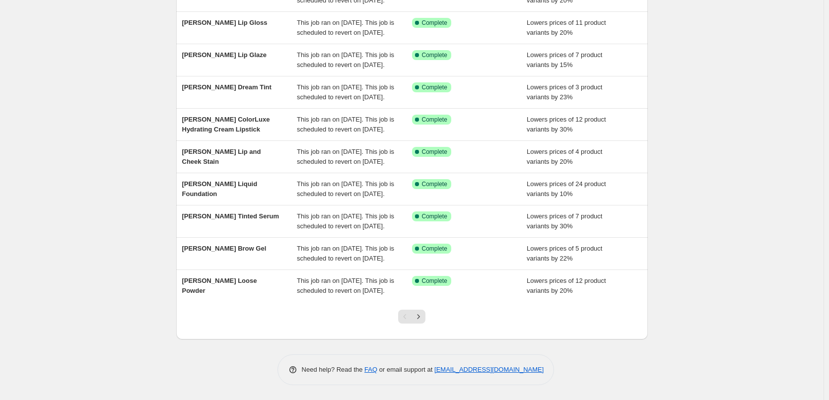
click at [415, 324] on div at bounding box center [412, 321] width 40 height 38
click at [420, 317] on icon "Next" at bounding box center [419, 317] width 10 height 10
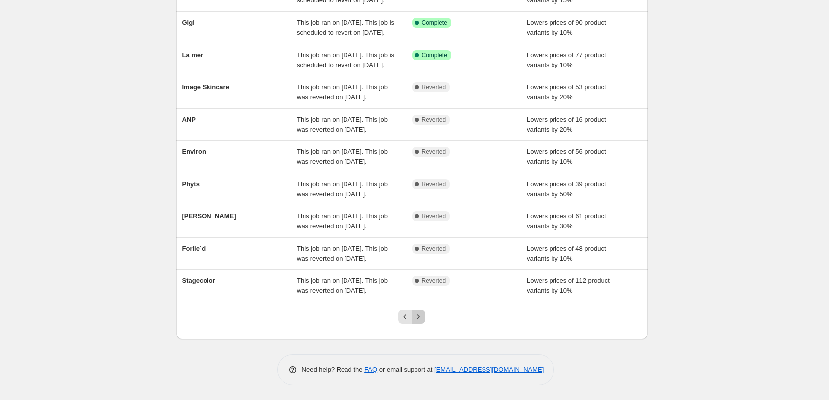
click at [420, 317] on icon "Next" at bounding box center [419, 317] width 10 height 10
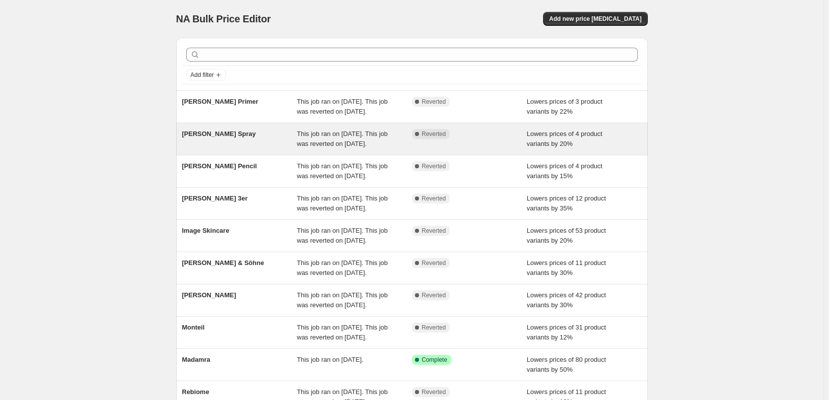
click at [232, 139] on div "[PERSON_NAME] Spray This job ran on [DATE]. This job was reverted on [DATE]. Co…" at bounding box center [412, 139] width 472 height 32
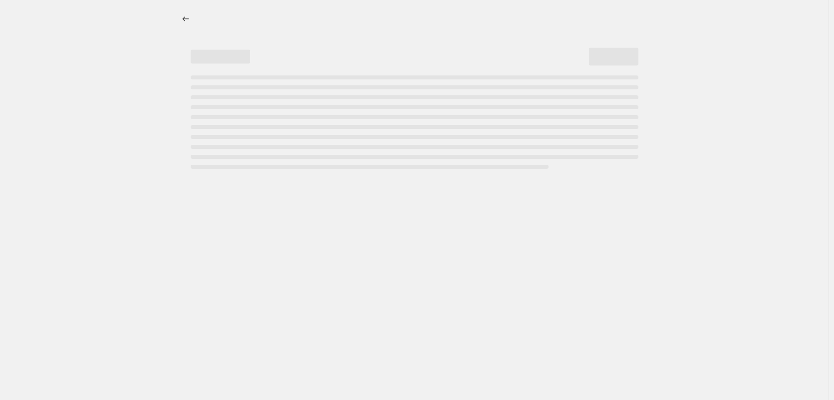
select select "percentage"
select select "tag"
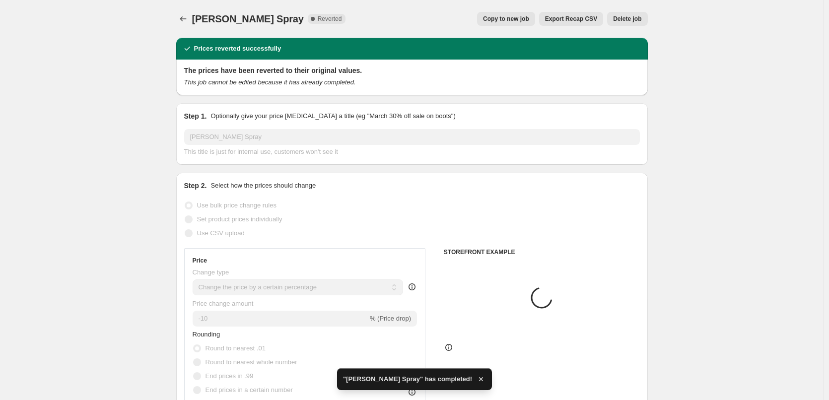
click at [637, 21] on span "Delete job" at bounding box center [627, 19] width 28 height 8
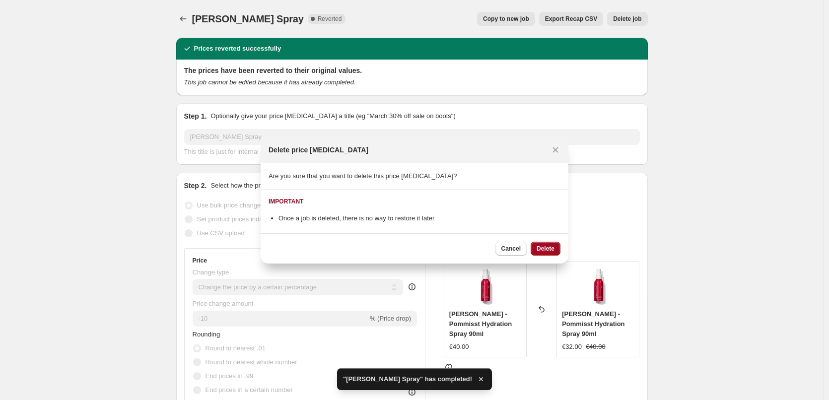
click at [538, 246] on span "Delete" at bounding box center [546, 249] width 18 height 8
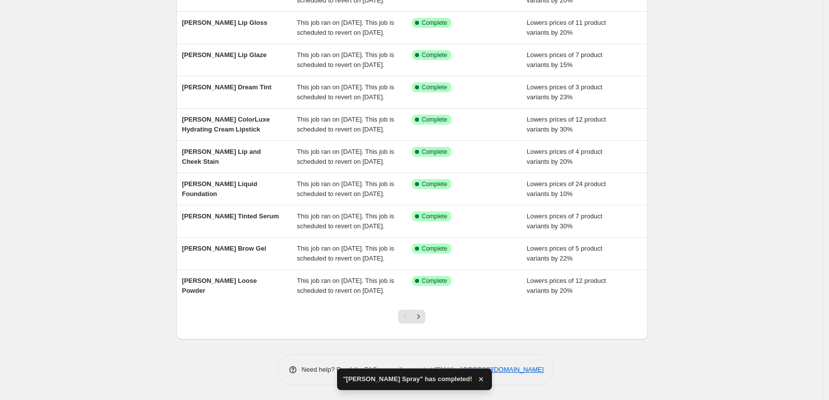
click at [425, 308] on div at bounding box center [412, 321] width 40 height 38
click at [425, 310] on button "Next" at bounding box center [419, 317] width 14 height 14
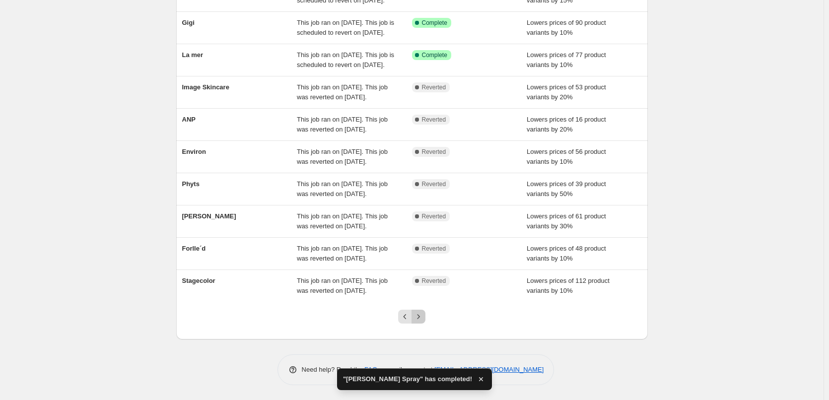
click at [424, 313] on icon "Next" at bounding box center [419, 317] width 10 height 10
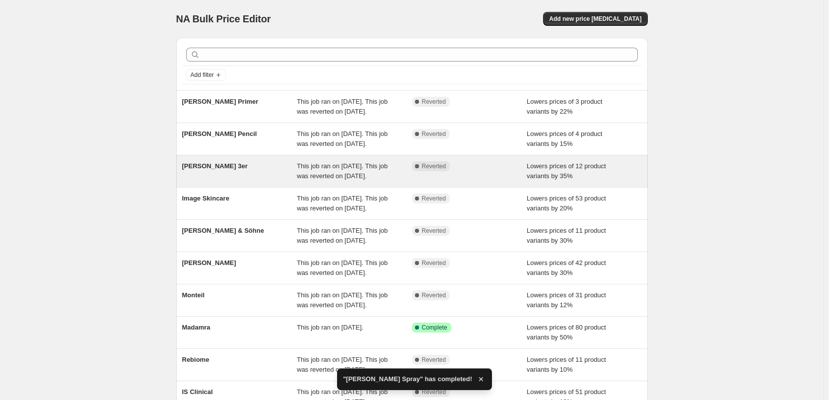
click at [224, 170] on span "[PERSON_NAME] 3er" at bounding box center [215, 165] width 66 height 7
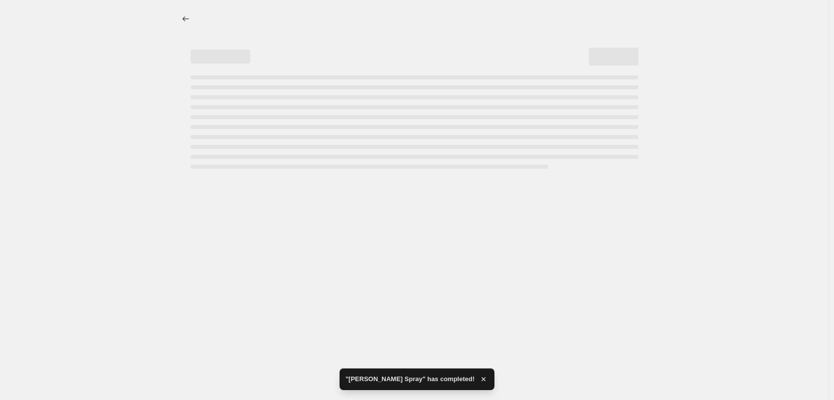
select select "percentage"
select select "tag"
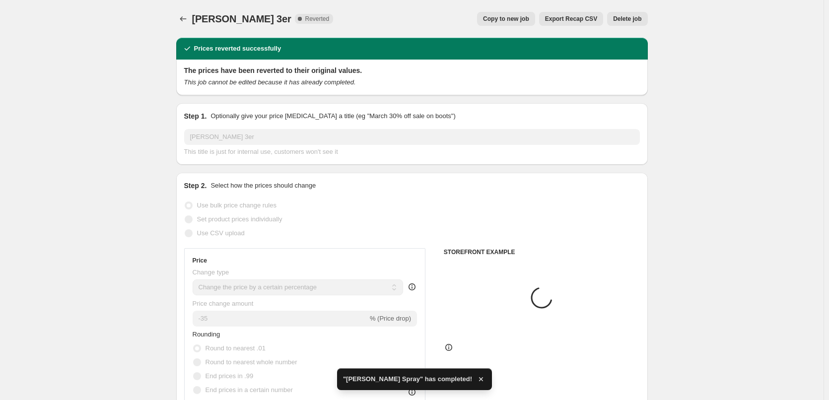
click at [507, 20] on span "Copy to new job" at bounding box center [506, 19] width 46 height 8
select select "percentage"
select select "tag"
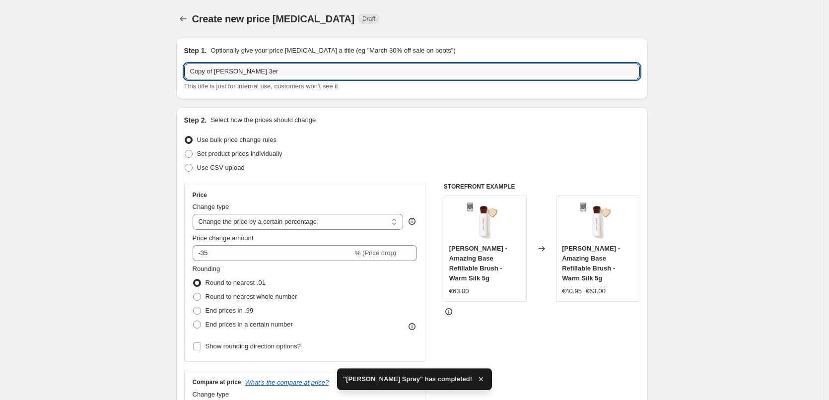
drag, startPoint x: 218, startPoint y: 73, endPoint x: 145, endPoint y: 66, distance: 73.8
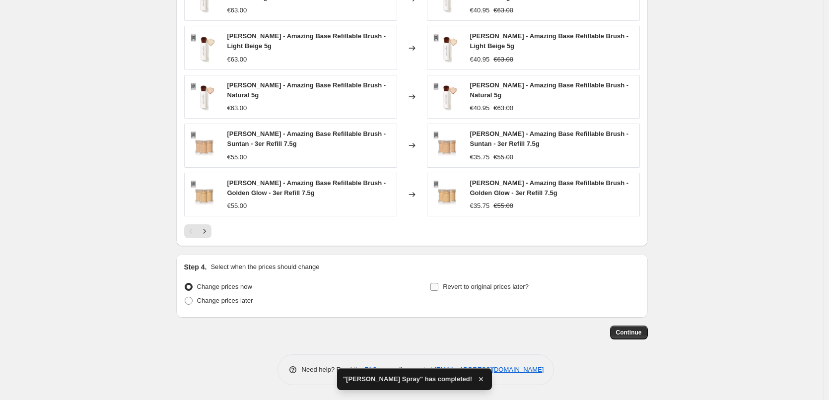
type input "[PERSON_NAME] 3er"
click at [479, 284] on span "Revert to original prices later?" at bounding box center [486, 286] width 86 height 7
click at [438, 284] on input "Revert to original prices later?" at bounding box center [435, 287] width 8 height 8
checkbox input "true"
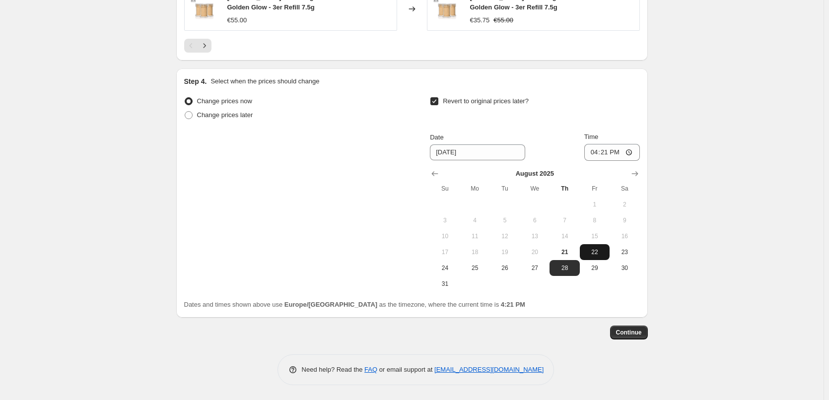
click at [599, 250] on span "22" at bounding box center [595, 252] width 22 height 8
type input "[DATE]"
click at [592, 156] on input "16:21" at bounding box center [612, 152] width 56 height 17
type input "03:00"
click at [628, 332] on span "Continue" at bounding box center [629, 333] width 26 height 8
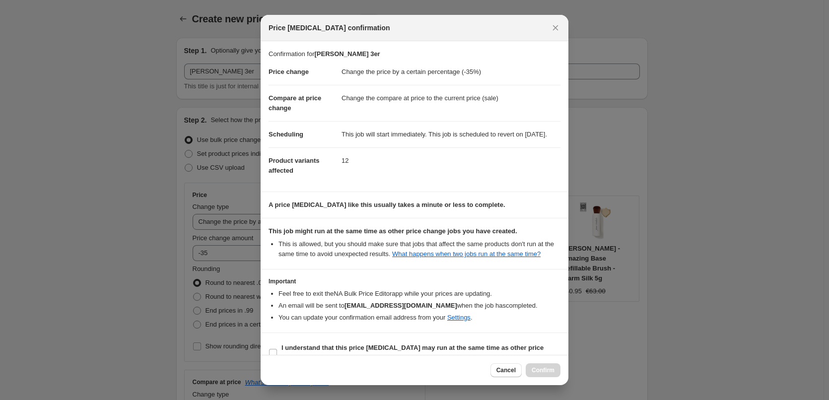
select select "percentage"
select select "tag"
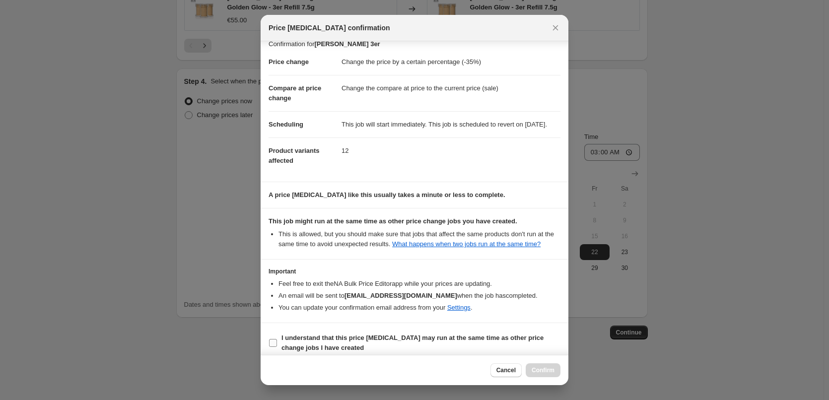
scroll to position [28, 0]
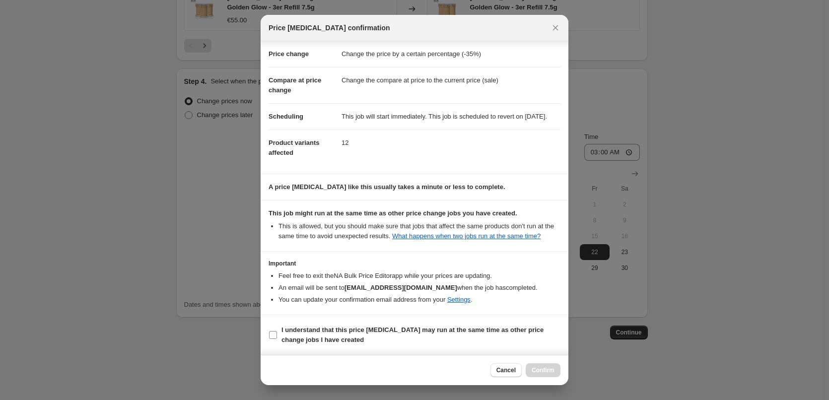
click at [345, 330] on b "I understand that this price [MEDICAL_DATA] may run at the same time as other p…" at bounding box center [413, 334] width 262 height 17
click at [277, 331] on input "I understand that this price [MEDICAL_DATA] may run at the same time as other p…" at bounding box center [273, 335] width 8 height 8
checkbox input "true"
click at [540, 370] on span "Confirm" at bounding box center [543, 370] width 23 height 8
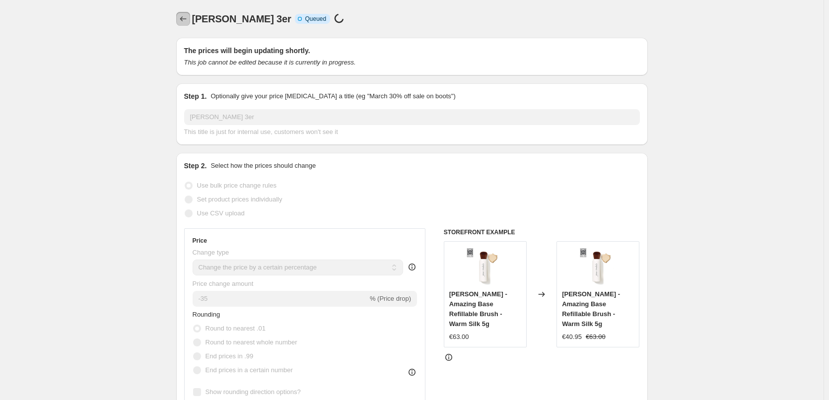
click at [188, 23] on icon "Price change jobs" at bounding box center [183, 19] width 10 height 10
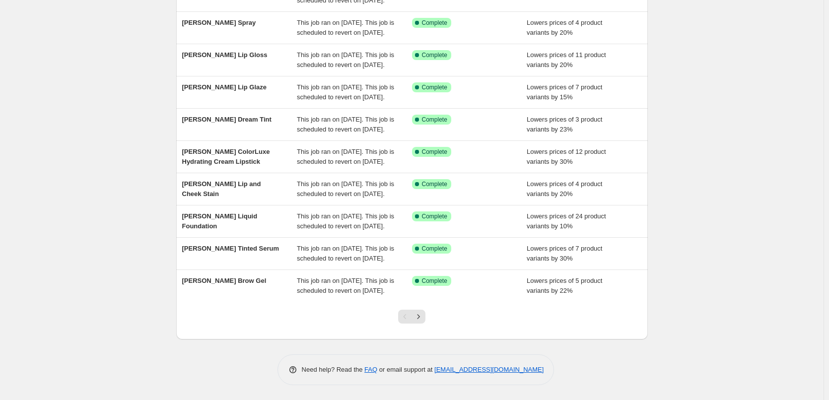
scroll to position [211, 0]
click at [426, 316] on button "Next" at bounding box center [419, 317] width 14 height 14
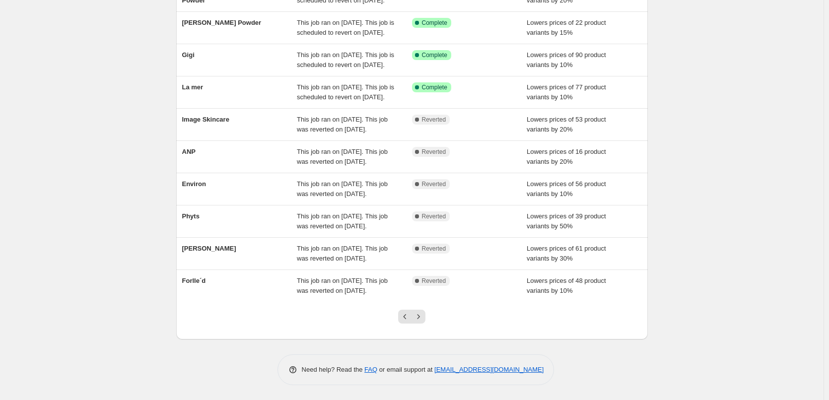
click at [426, 316] on button "Next" at bounding box center [419, 317] width 14 height 14
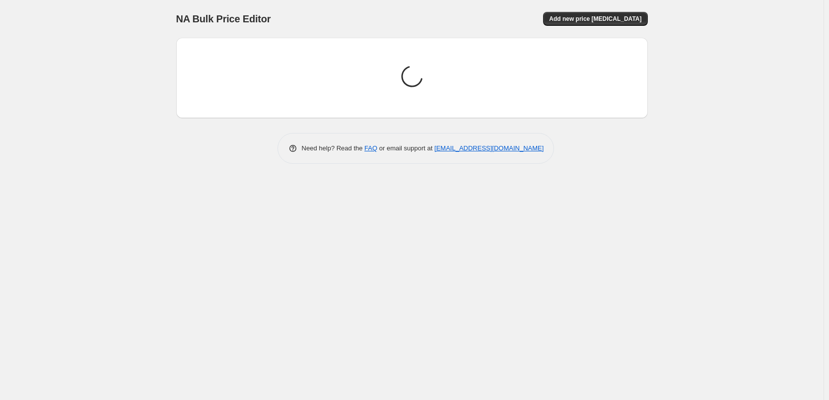
scroll to position [0, 0]
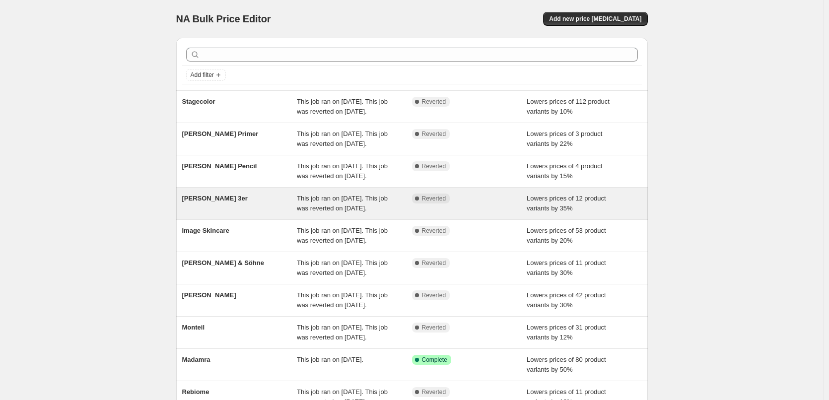
click at [225, 202] on span "[PERSON_NAME] 3er" at bounding box center [215, 198] width 66 height 7
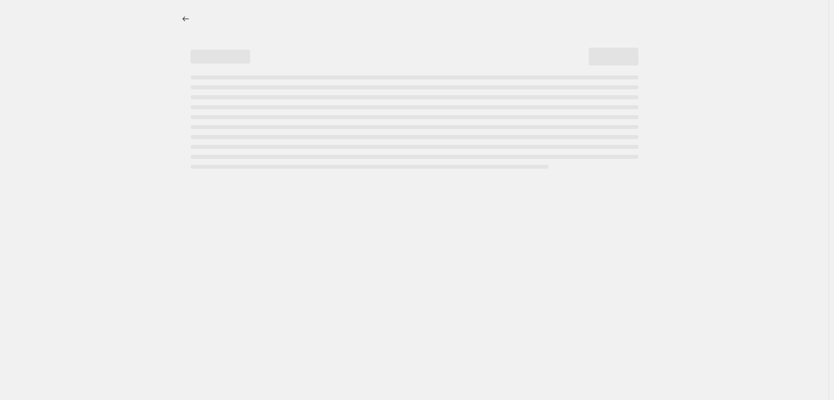
select select "percentage"
select select "tag"
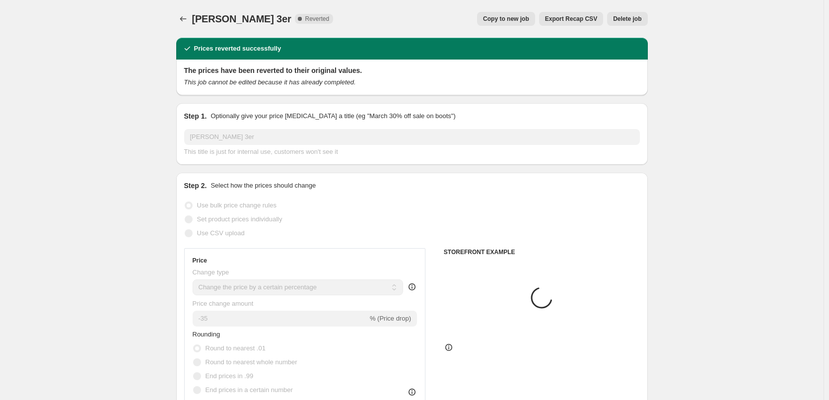
click at [629, 31] on div "Jane Iredale 3er. This page is ready Jane Iredale 3er Complete Reverted Copy to…" at bounding box center [412, 19] width 472 height 38
click at [630, 22] on span "Delete job" at bounding box center [627, 19] width 28 height 8
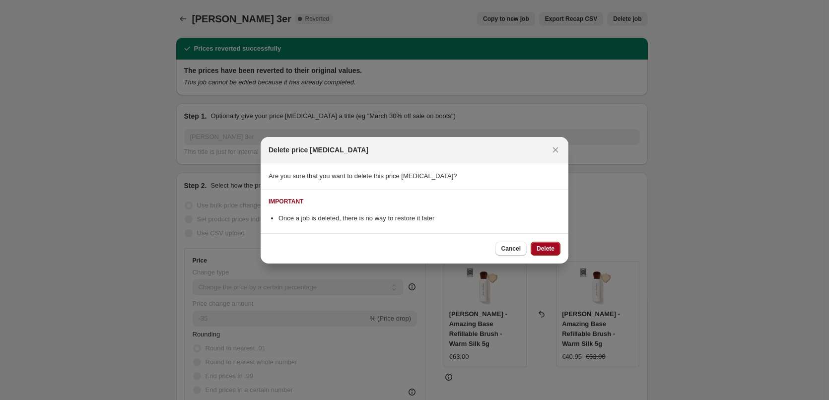
click at [534, 251] on button "Delete" at bounding box center [546, 249] width 30 height 14
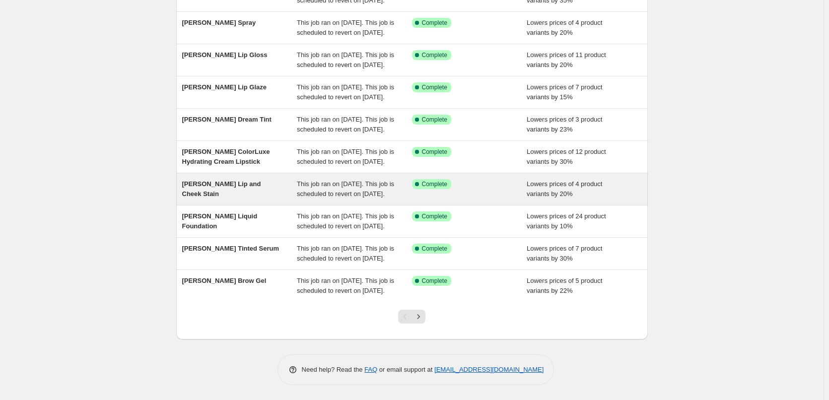
scroll to position [211, 0]
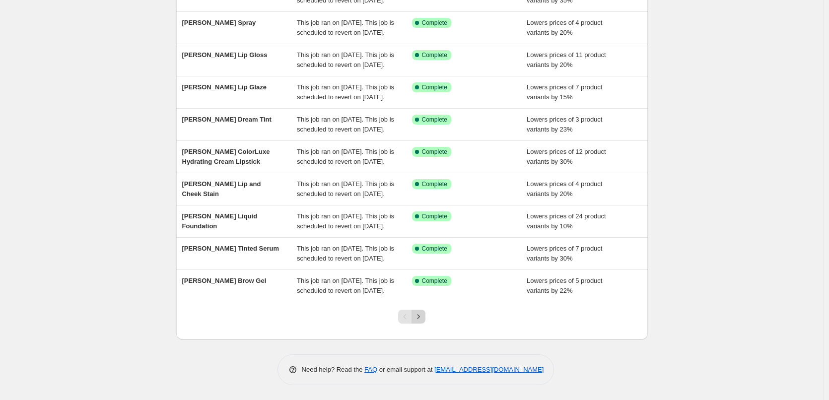
click at [420, 316] on icon "Next" at bounding box center [419, 317] width 10 height 10
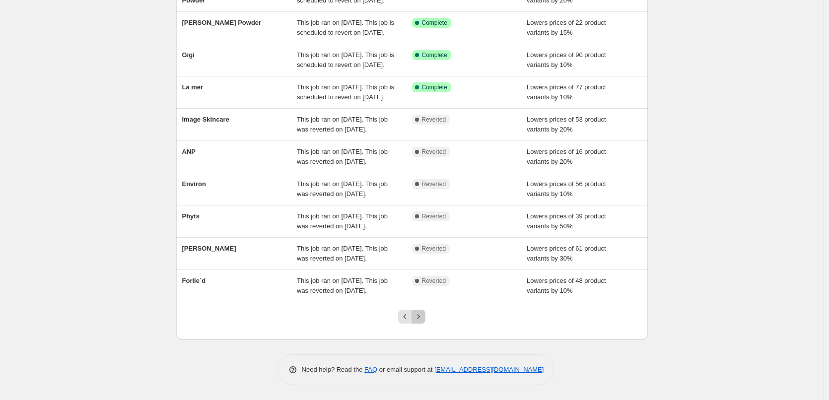
click at [420, 316] on icon "Next" at bounding box center [419, 317] width 10 height 10
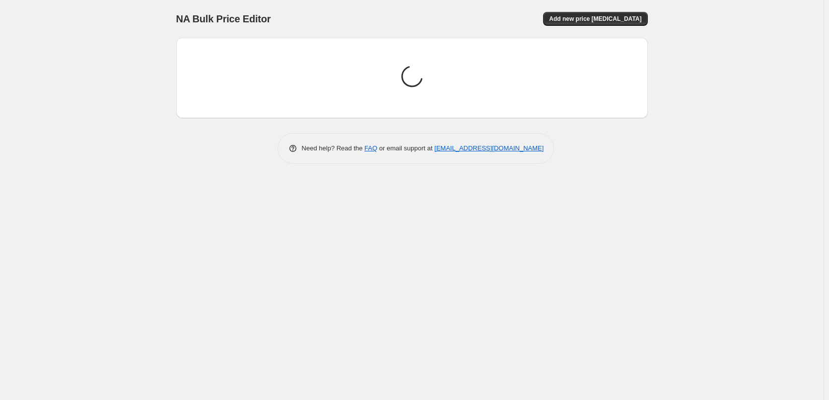
scroll to position [0, 0]
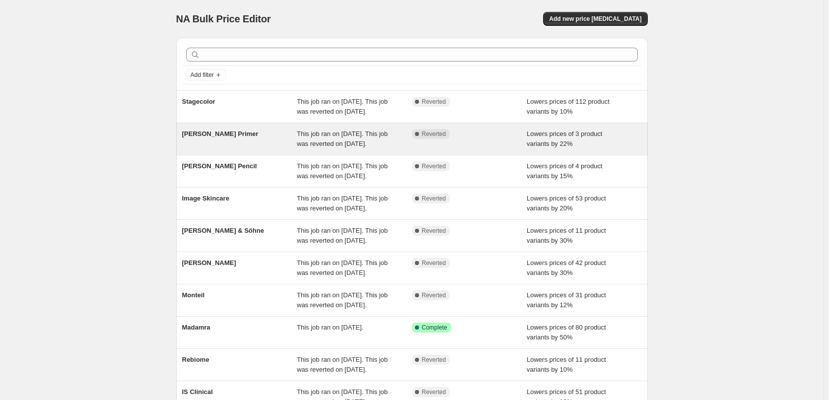
click at [232, 149] on div "[PERSON_NAME] Primer" at bounding box center [239, 139] width 115 height 20
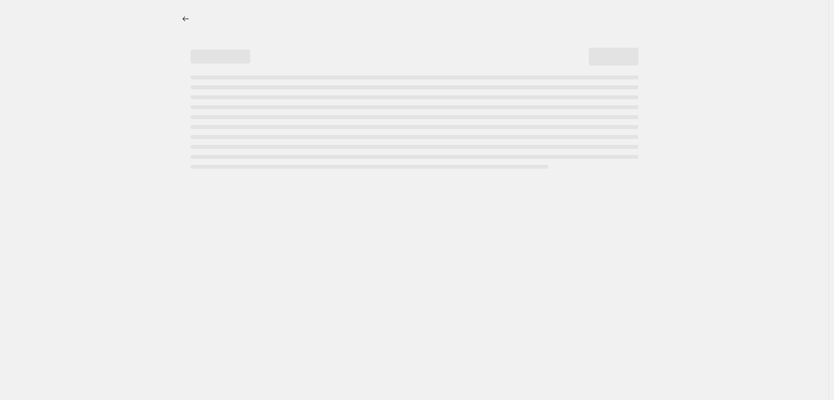
select select "percentage"
select select "tag"
select select "vendor"
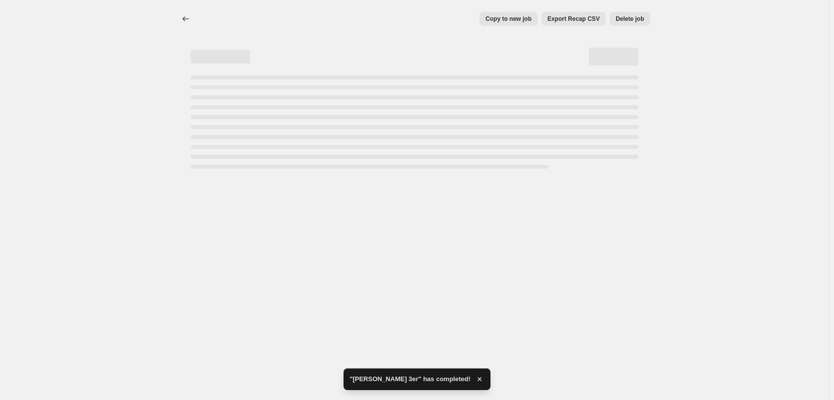
click at [482, 15] on div "Copy to new job Export Recap CSV Delete job" at bounding box center [427, 19] width 448 height 14
select select "percentage"
select select "tag"
select select "vendor"
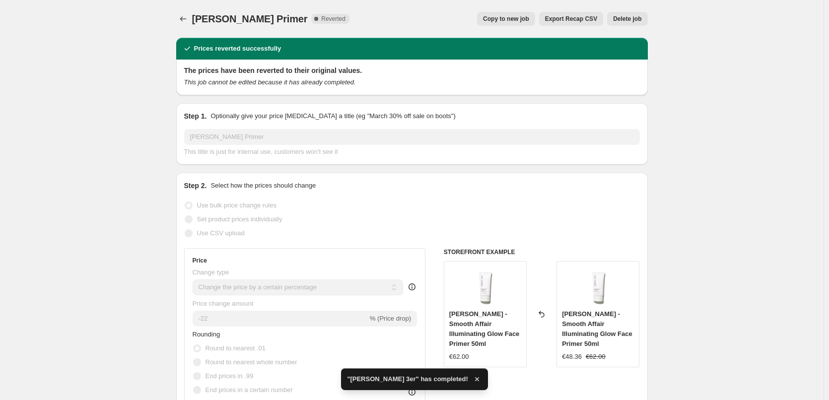
click at [502, 15] on button "Copy to new job" at bounding box center [506, 19] width 58 height 14
select select "percentage"
select select "tag"
select select "vendor"
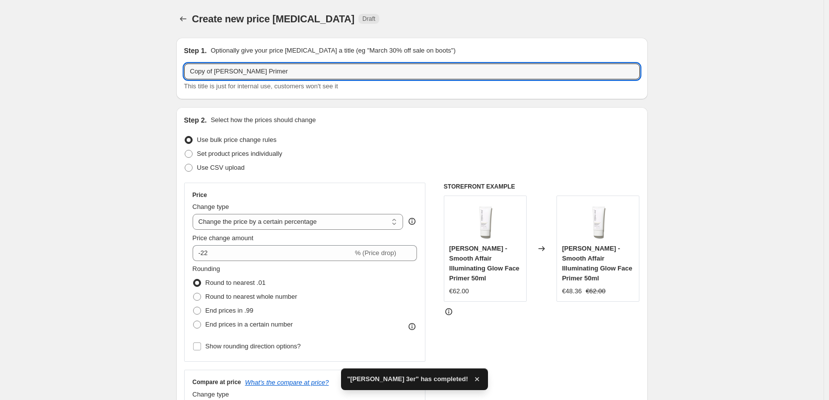
drag, startPoint x: 217, startPoint y: 72, endPoint x: 121, endPoint y: 80, distance: 96.3
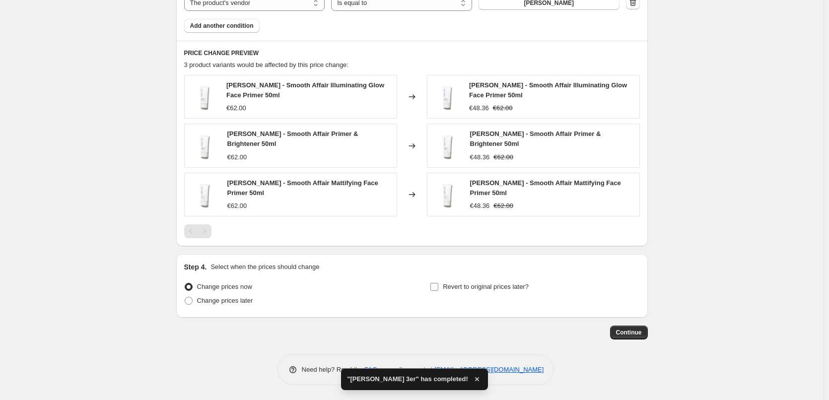
type input "[PERSON_NAME] Primer"
click at [479, 289] on span "Revert to original prices later?" at bounding box center [486, 286] width 86 height 7
click at [438, 289] on input "Revert to original prices later?" at bounding box center [435, 287] width 8 height 8
checkbox input "true"
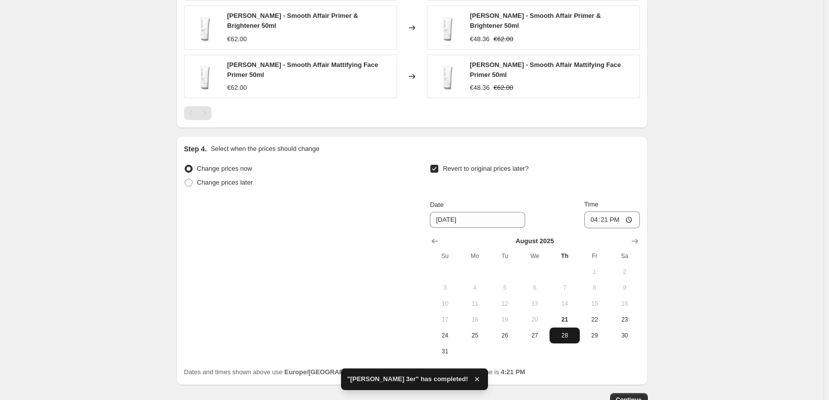
scroll to position [830, 0]
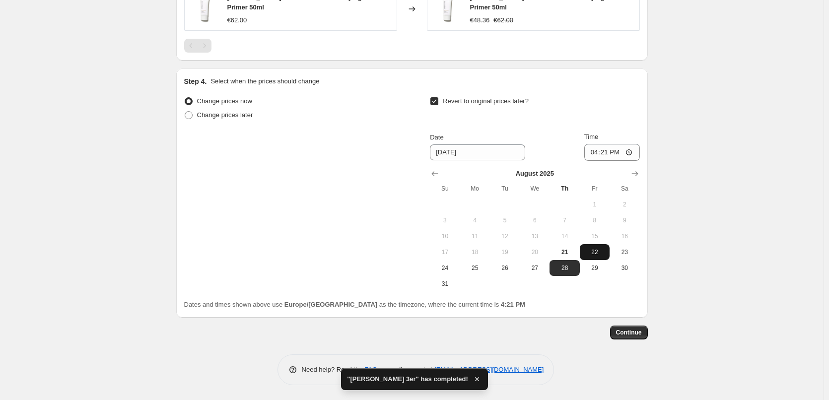
click at [599, 258] on button "22" at bounding box center [595, 252] width 30 height 16
type input "[DATE]"
click at [597, 151] on input "16:21" at bounding box center [612, 152] width 56 height 17
type input "03:00"
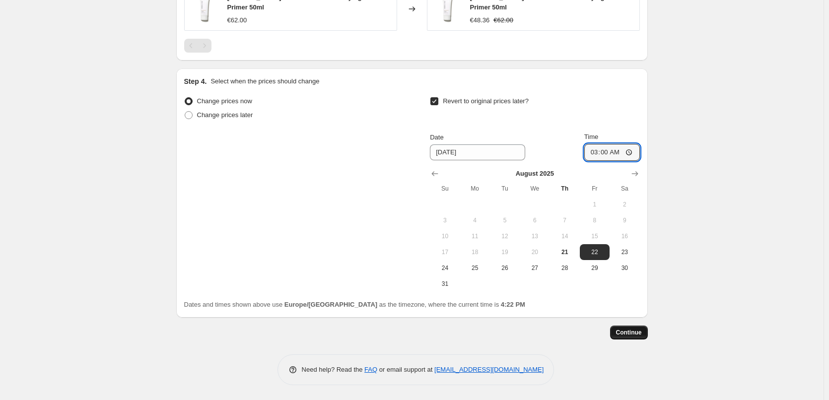
click at [631, 335] on span "Continue" at bounding box center [629, 333] width 26 height 8
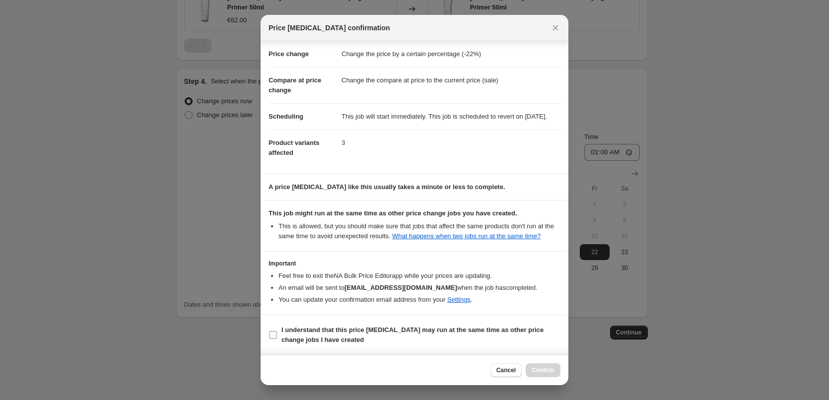
scroll to position [28, 0]
click at [347, 329] on b "I understand that this price [MEDICAL_DATA] may run at the same time as other p…" at bounding box center [413, 334] width 262 height 17
click at [277, 331] on input "I understand that this price [MEDICAL_DATA] may run at the same time as other p…" at bounding box center [273, 335] width 8 height 8
checkbox input "true"
click at [554, 370] on span "Confirm" at bounding box center [543, 370] width 23 height 8
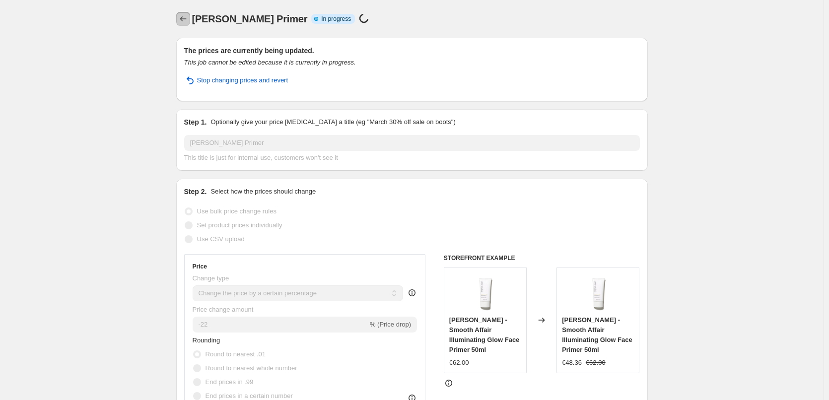
click at [187, 22] on icon "Price change jobs" at bounding box center [183, 19] width 10 height 10
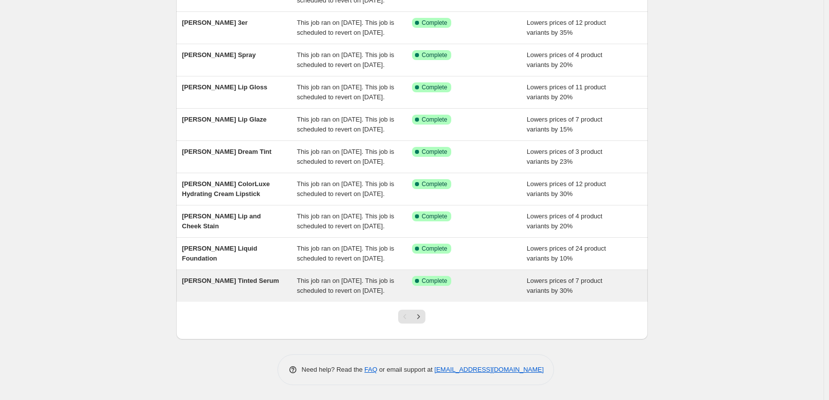
scroll to position [211, 0]
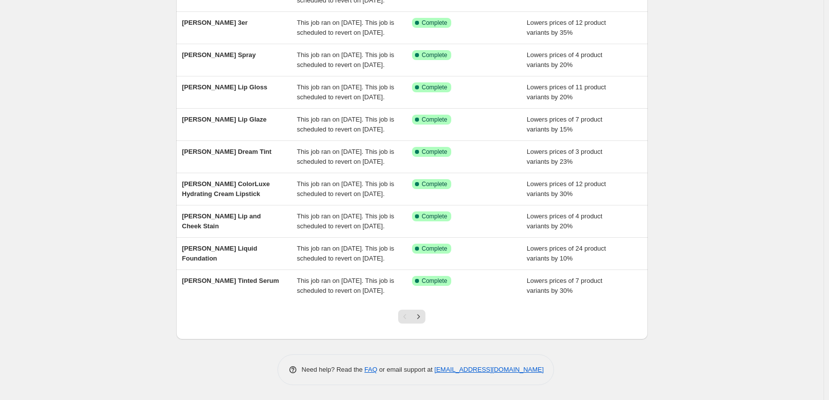
click at [428, 314] on div at bounding box center [412, 321] width 40 height 38
click at [426, 315] on button "Next" at bounding box center [419, 317] width 14 height 14
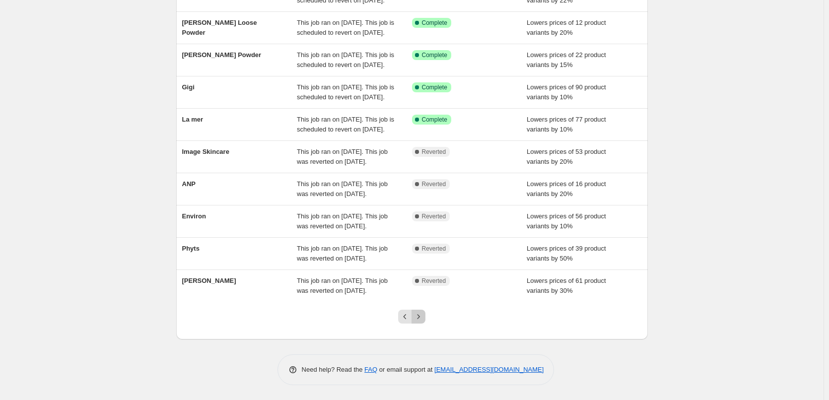
click at [424, 316] on icon "Next" at bounding box center [419, 317] width 10 height 10
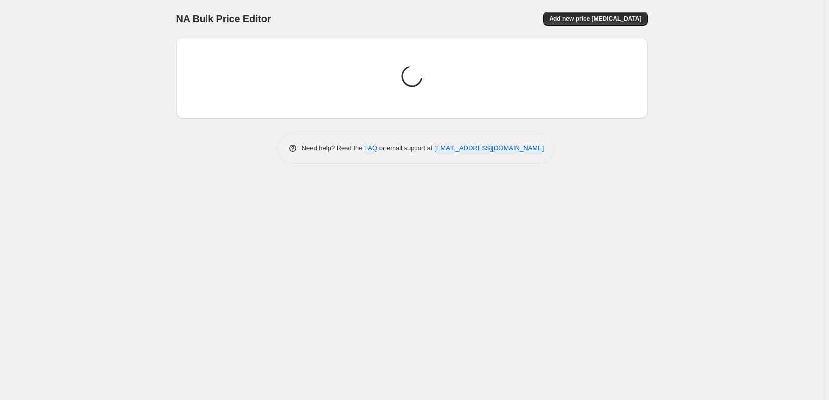
scroll to position [0, 0]
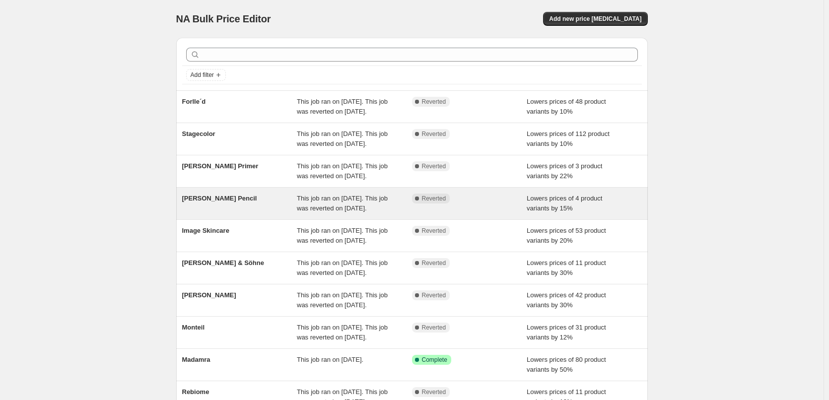
click at [263, 214] on div "[PERSON_NAME] Pencil" at bounding box center [239, 204] width 115 height 20
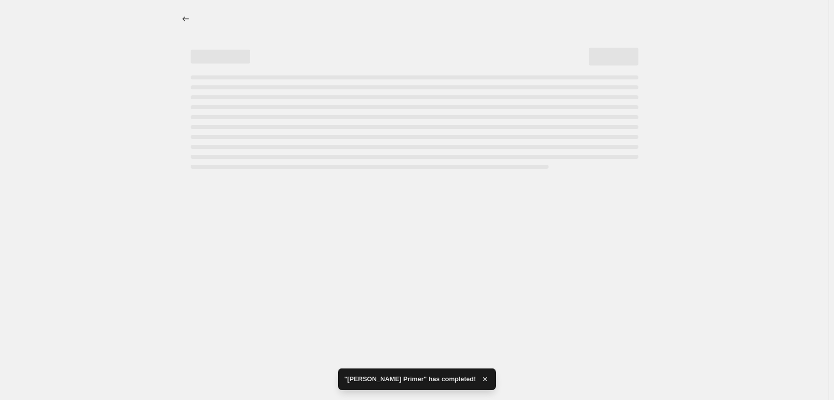
select select "percentage"
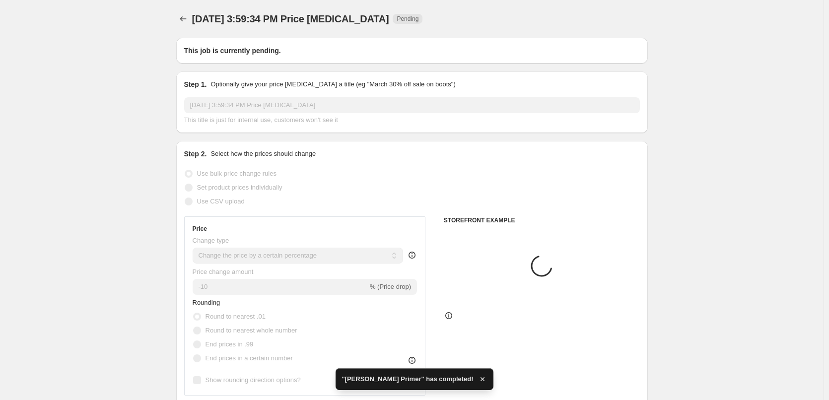
type input "[PERSON_NAME] Pencil"
radio input "false"
radio input "true"
checkbox input "true"
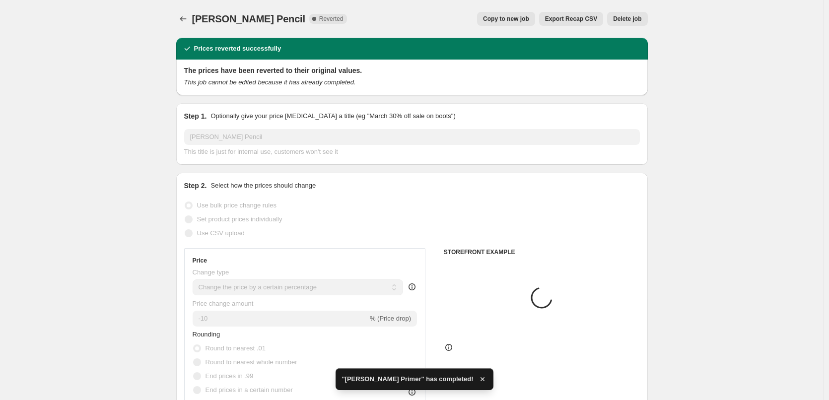
click at [505, 20] on span "Copy to new job" at bounding box center [506, 19] width 46 height 8
select select "percentage"
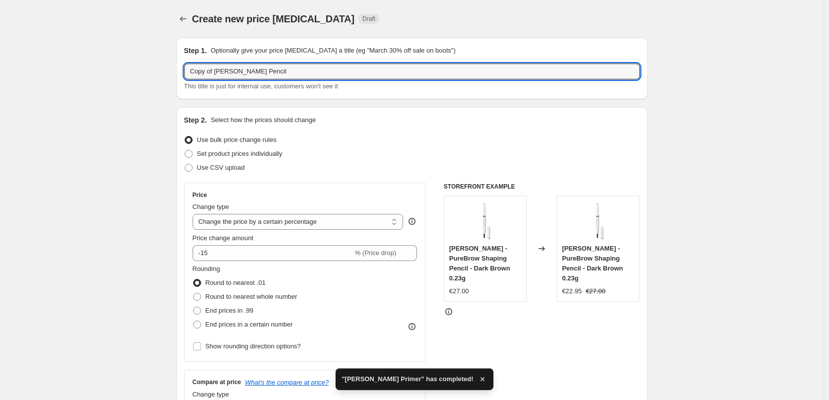
drag, startPoint x: 217, startPoint y: 72, endPoint x: 101, endPoint y: 76, distance: 116.3
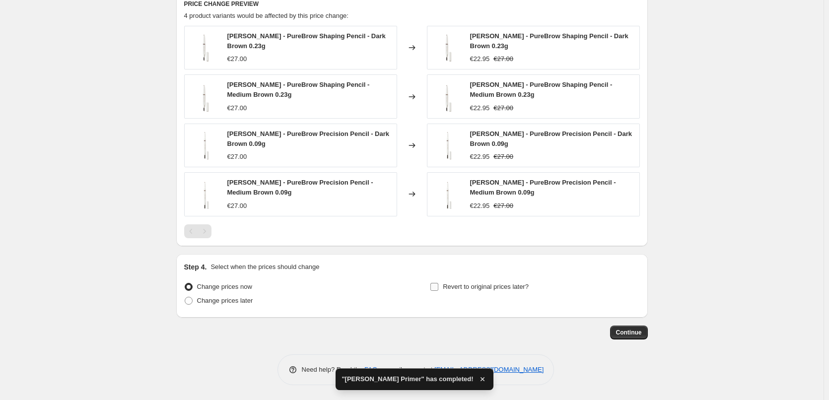
type input "[PERSON_NAME] Pencil"
click at [489, 293] on label "Revert to original prices later?" at bounding box center [479, 287] width 99 height 14
click at [438, 291] on input "Revert to original prices later?" at bounding box center [435, 287] width 8 height 8
checkbox input "true"
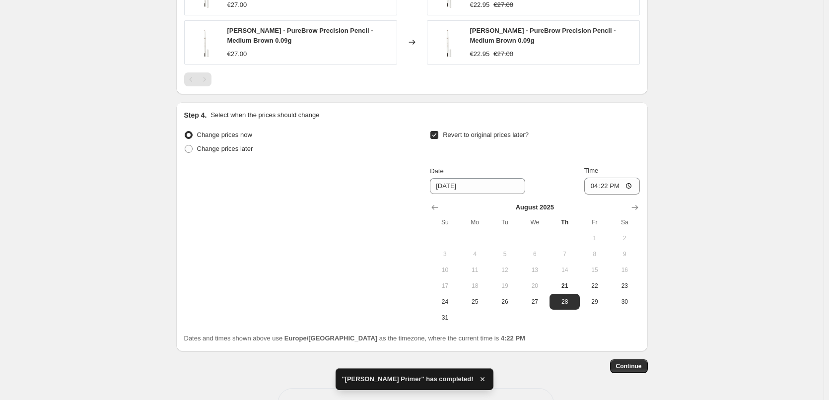
scroll to position [947, 0]
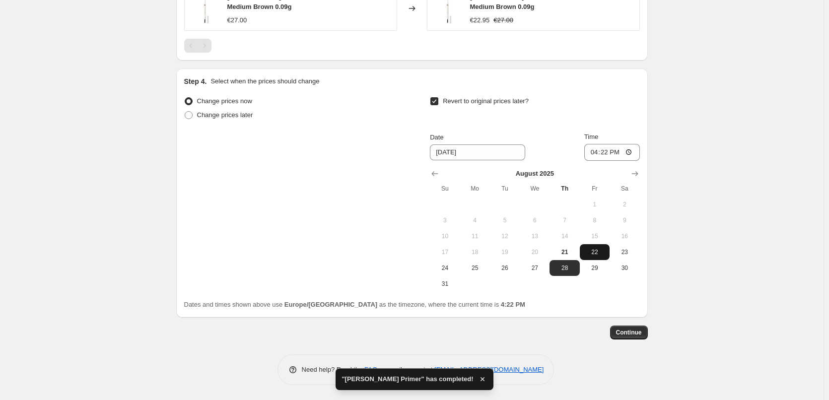
click at [590, 253] on span "22" at bounding box center [595, 252] width 22 height 8
type input "[DATE]"
click at [596, 149] on input "16:22" at bounding box center [612, 152] width 56 height 17
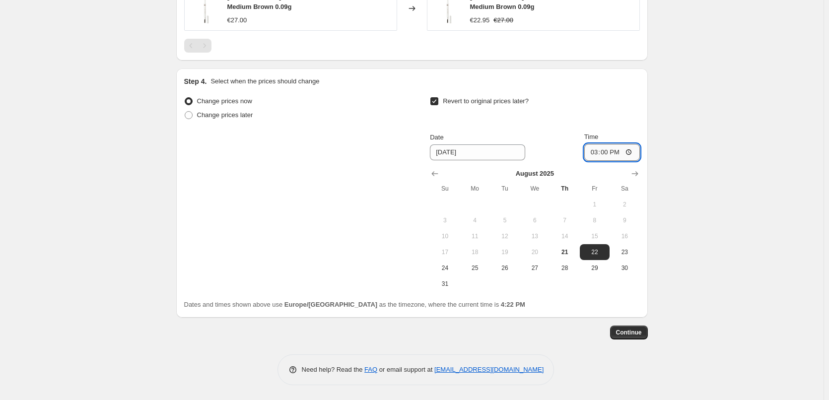
type input "03:00"
click at [629, 337] on button "Continue" at bounding box center [629, 333] width 38 height 14
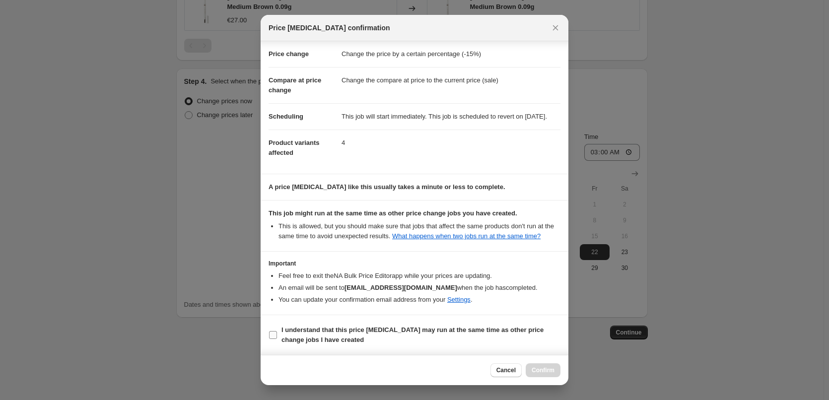
scroll to position [28, 0]
click at [325, 325] on span "I understand that this price [MEDICAL_DATA] may run at the same time as other p…" at bounding box center [421, 335] width 279 height 20
click at [277, 331] on input "I understand that this price [MEDICAL_DATA] may run at the same time as other p…" at bounding box center [273, 335] width 8 height 8
checkbox input "true"
click at [544, 369] on span "Confirm" at bounding box center [543, 370] width 23 height 8
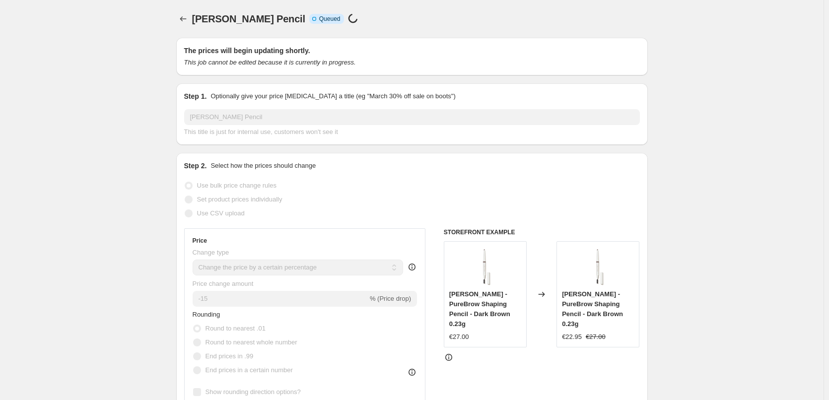
click at [181, 18] on icon "Price change jobs" at bounding box center [183, 19] width 10 height 10
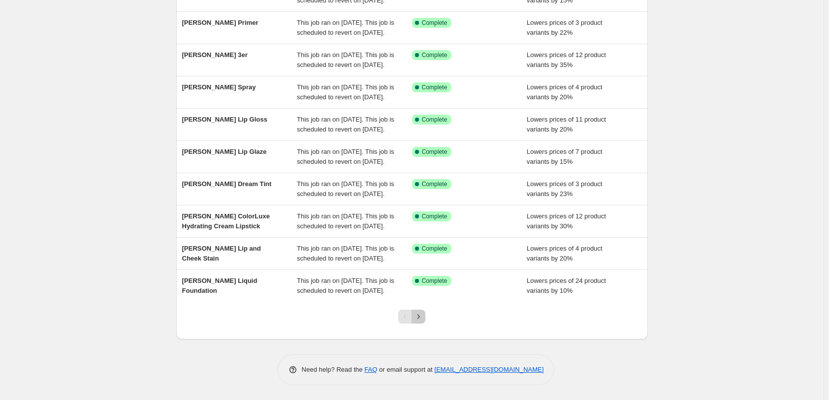
click at [423, 320] on icon "Next" at bounding box center [419, 317] width 10 height 10
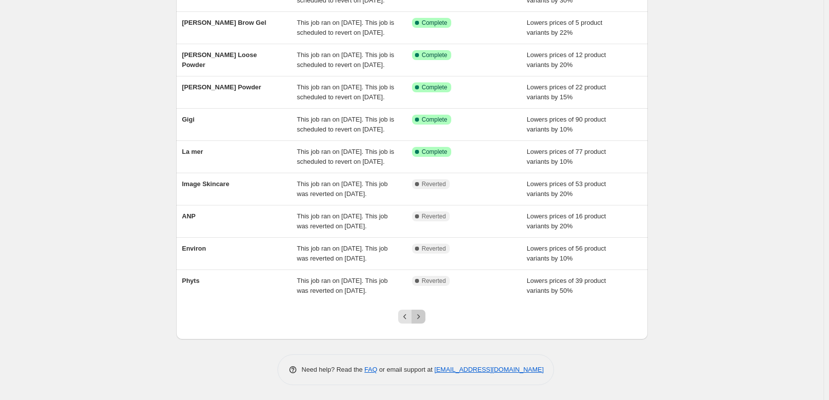
click at [423, 320] on icon "Next" at bounding box center [419, 317] width 10 height 10
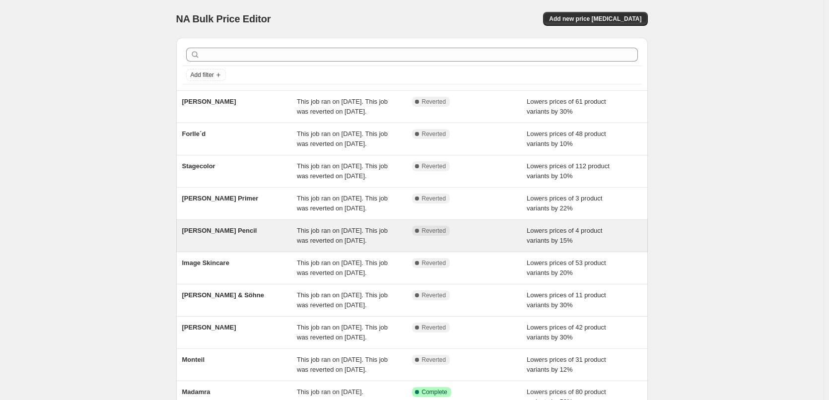
click at [248, 252] on div "Jane Iredale Pencil This job ran on August 20, 2025. This job was reverted on A…" at bounding box center [412, 236] width 472 height 32
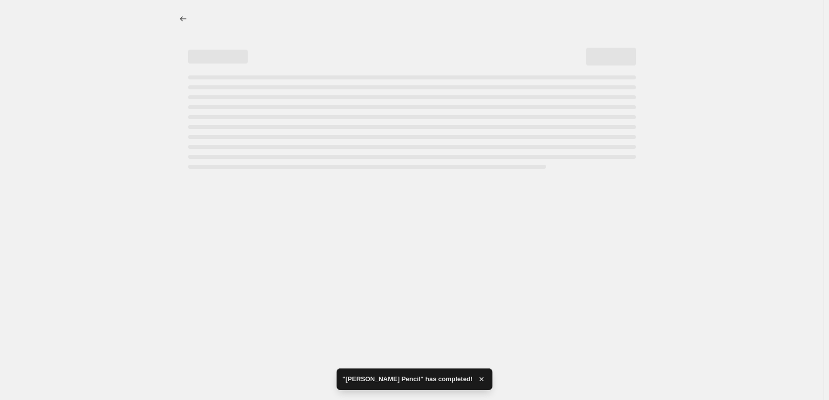
select select "percentage"
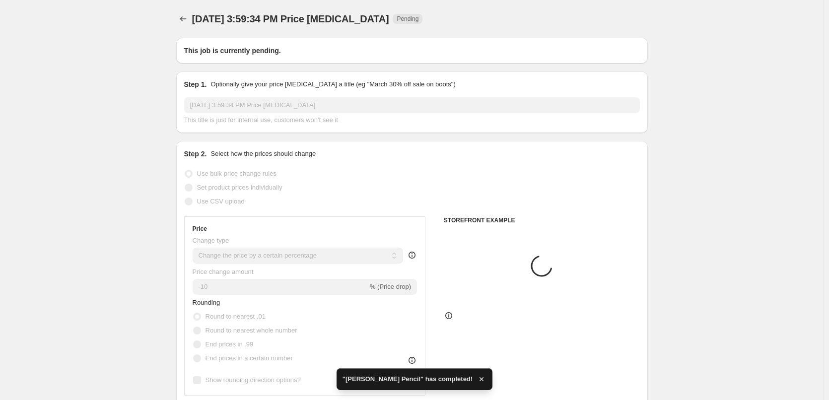
type input "[PERSON_NAME] Pencil"
radio input "false"
radio input "true"
checkbox input "true"
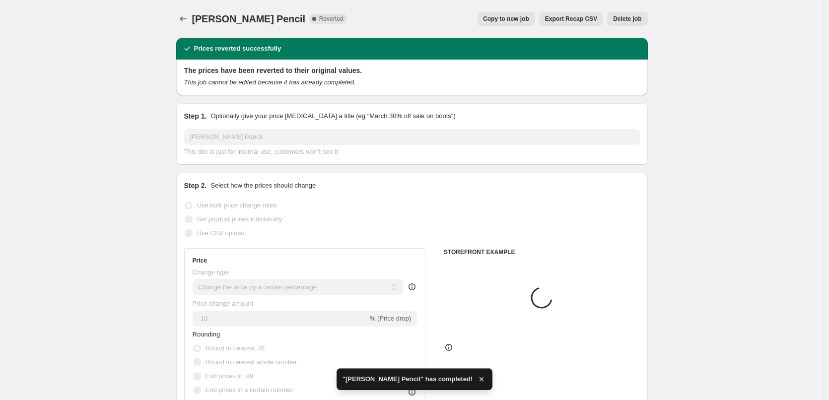
click at [636, 21] on span "Delete job" at bounding box center [627, 19] width 28 height 8
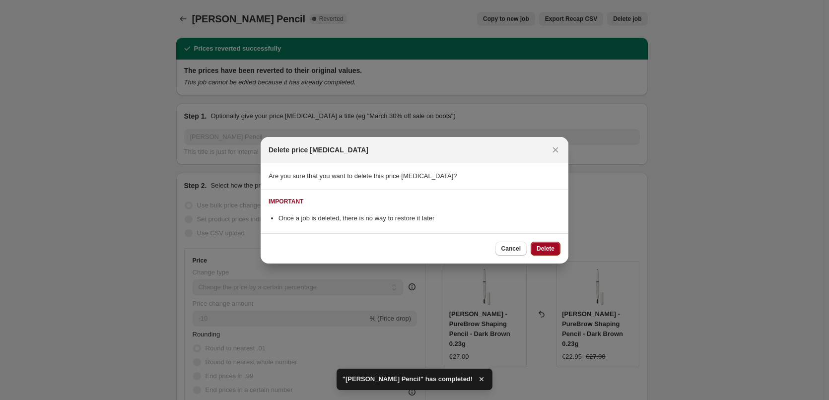
click at [546, 243] on button "Delete" at bounding box center [546, 249] width 30 height 14
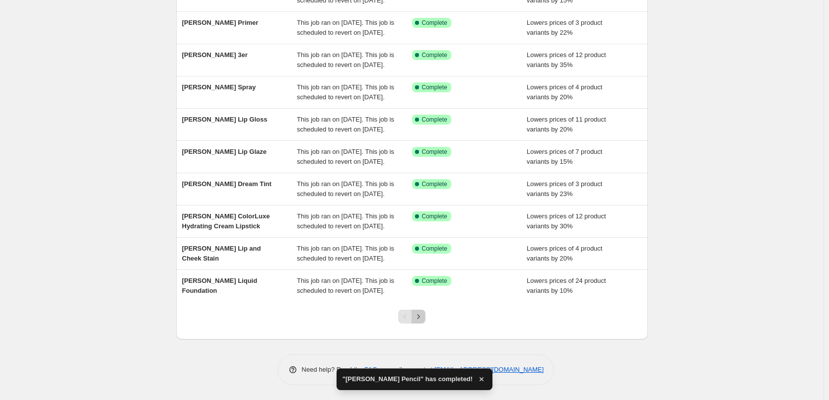
click at [423, 319] on icon "Next" at bounding box center [419, 317] width 10 height 10
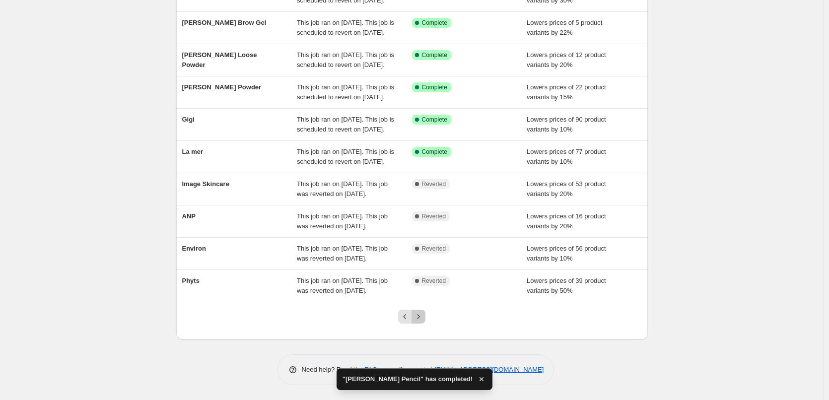
click at [423, 319] on icon "Next" at bounding box center [419, 317] width 10 height 10
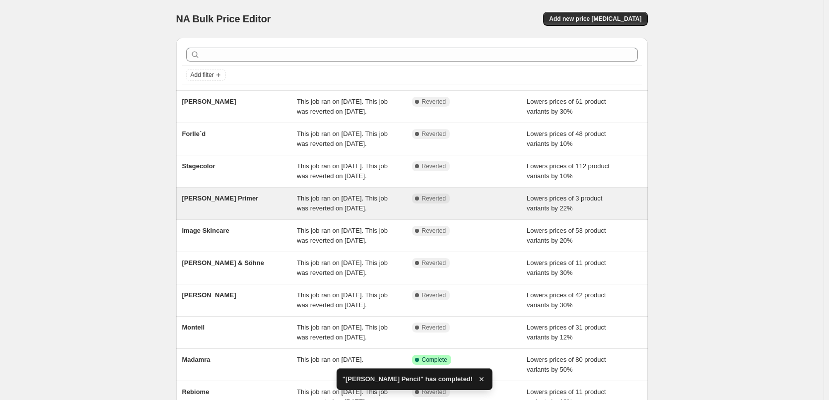
click at [192, 214] on div "[PERSON_NAME] Primer" at bounding box center [239, 204] width 115 height 20
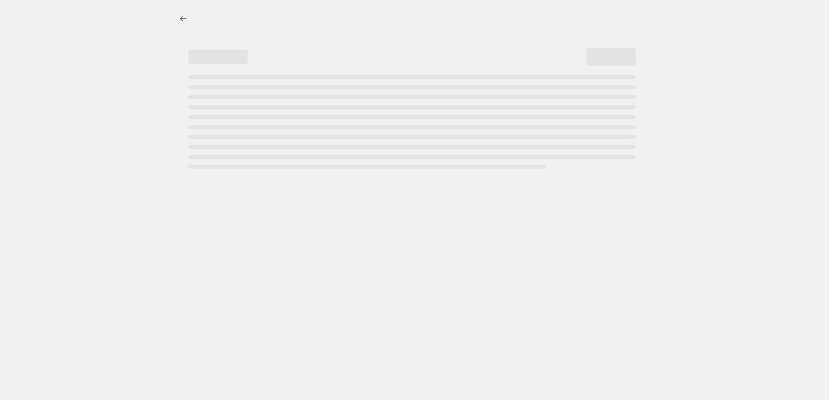
select select "percentage"
select select "tag"
select select "vendor"
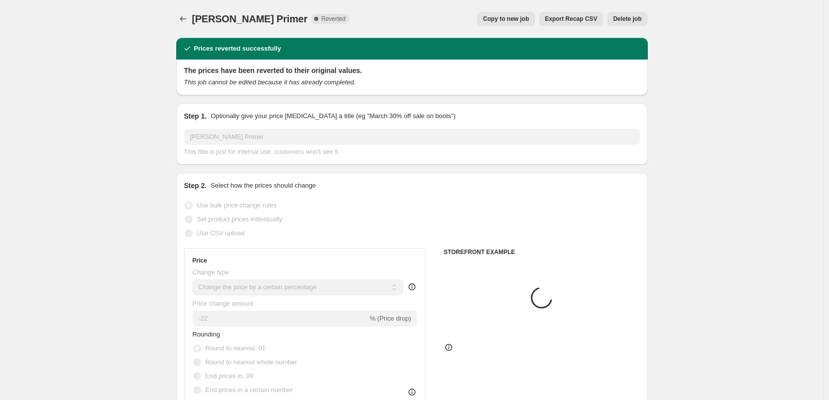
click at [641, 26] on div "Jane Iredale Primer. This page is ready Jane Iredale Primer Complete Reverted C…" at bounding box center [412, 19] width 472 height 38
click at [640, 17] on span "Delete job" at bounding box center [627, 19] width 28 height 8
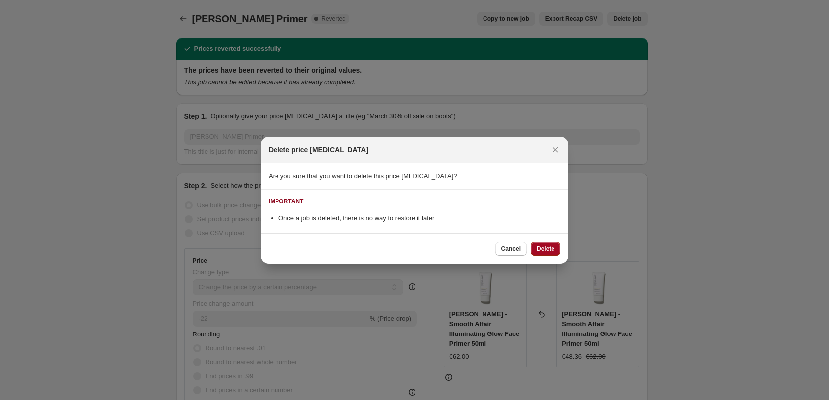
click at [547, 249] on span "Delete" at bounding box center [546, 249] width 18 height 8
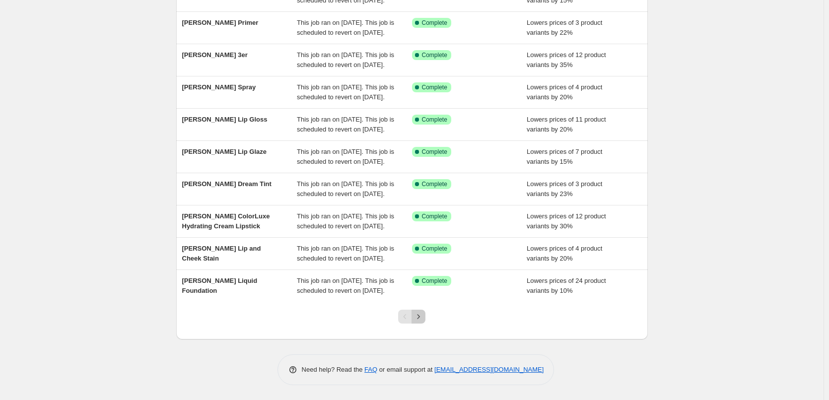
click at [424, 315] on icon "Next" at bounding box center [419, 317] width 10 height 10
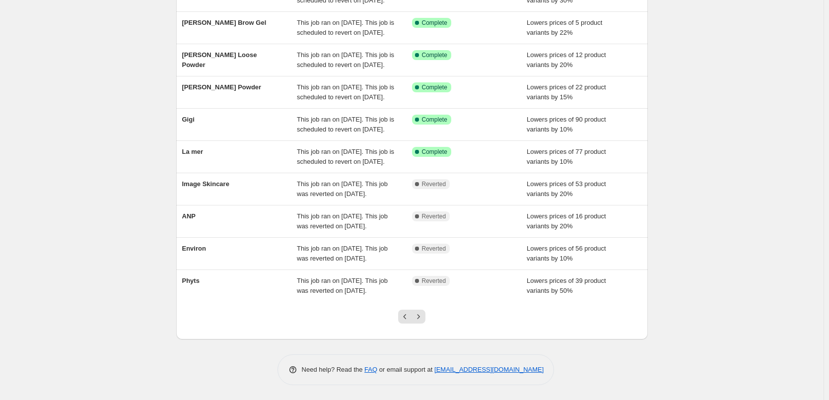
click at [424, 314] on icon "Next" at bounding box center [419, 317] width 10 height 10
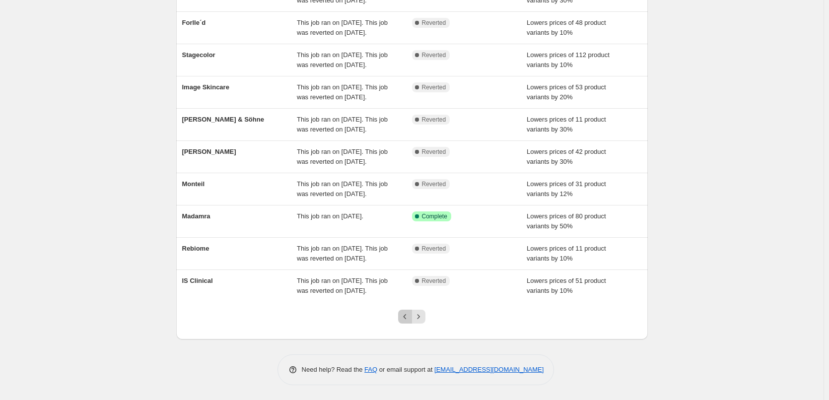
click at [407, 313] on icon "Previous" at bounding box center [405, 317] width 10 height 10
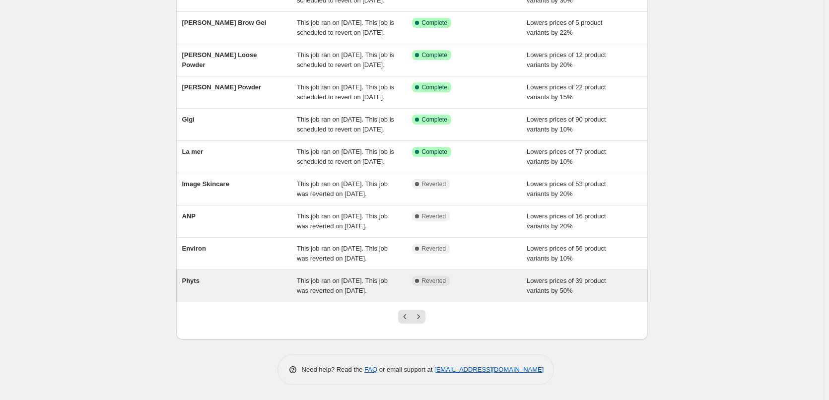
click at [224, 270] on div "Phyts This job ran on August 20, 2025. This job was reverted on August 21, 2025…" at bounding box center [412, 286] width 472 height 32
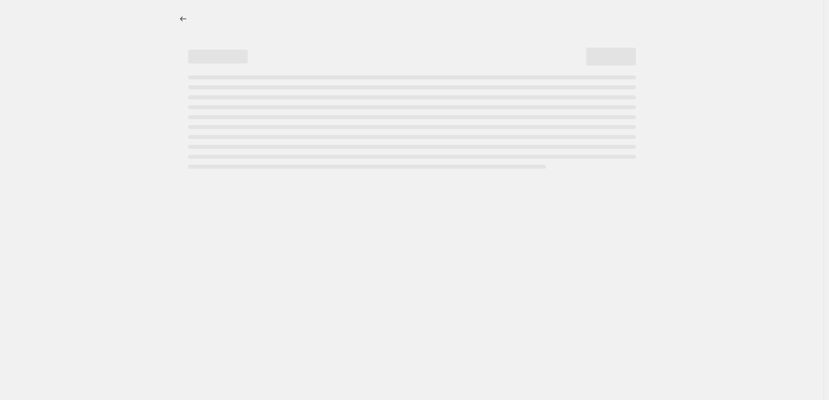
select select "percentage"
select select "vendor"
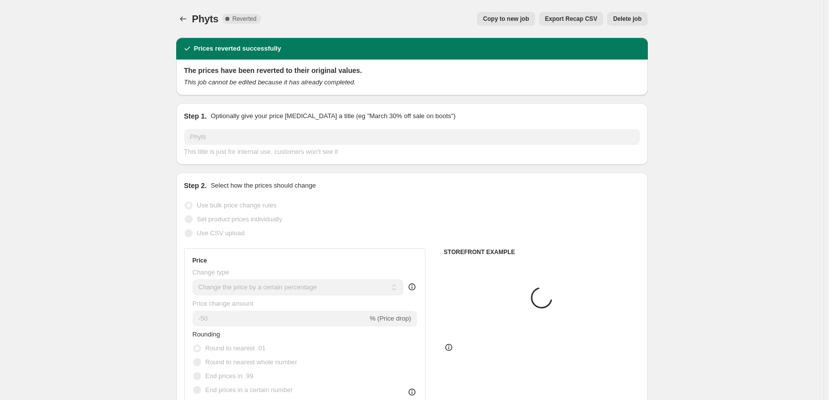
click at [528, 20] on span "Copy to new job" at bounding box center [506, 19] width 46 height 8
select select "percentage"
select select "vendor"
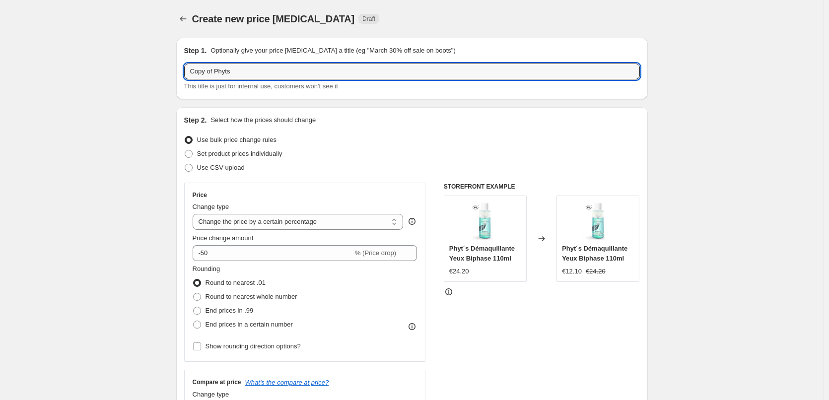
drag, startPoint x: 218, startPoint y: 72, endPoint x: 126, endPoint y: 19, distance: 105.5
type input "Phyts"
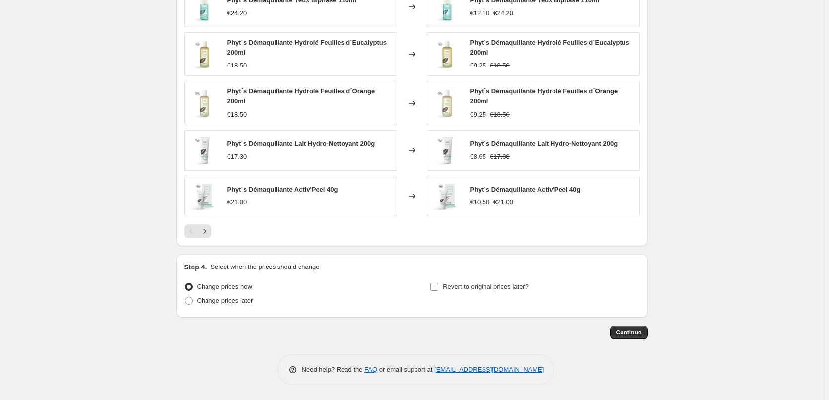
click at [507, 285] on span "Revert to original prices later?" at bounding box center [486, 286] width 86 height 7
click at [438, 285] on input "Revert to original prices later?" at bounding box center [435, 287] width 8 height 8
checkbox input "true"
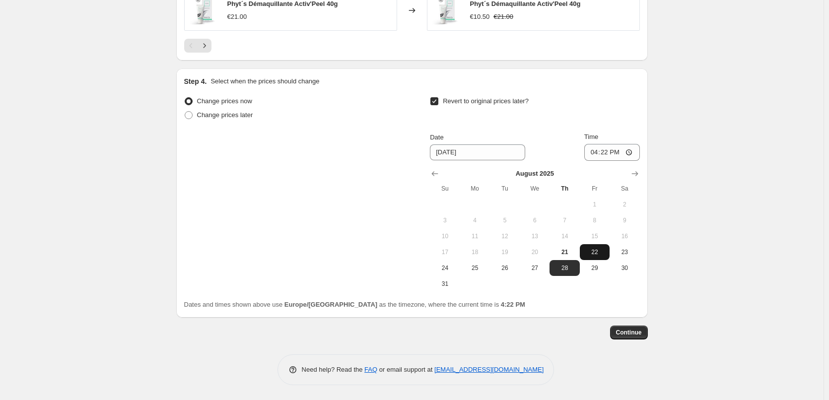
click at [585, 247] on button "22" at bounding box center [595, 252] width 30 height 16
type input "[DATE]"
click at [594, 151] on input "16:22" at bounding box center [612, 152] width 56 height 17
type input "03:00"
click at [627, 332] on span "Continue" at bounding box center [629, 333] width 26 height 8
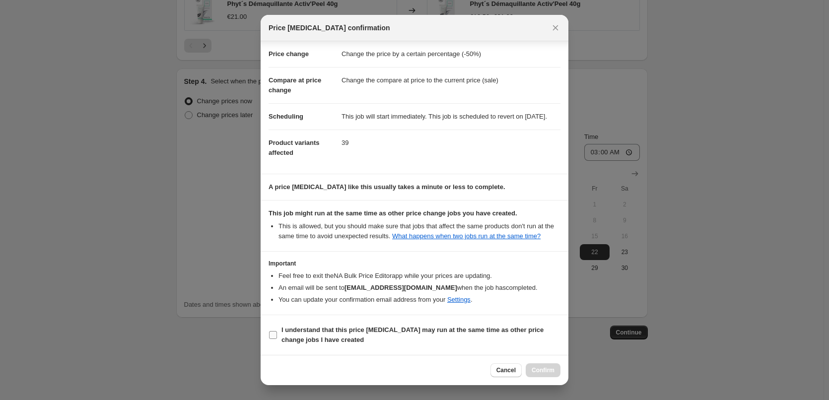
click at [328, 332] on b "I understand that this price [MEDICAL_DATA] may run at the same time as other p…" at bounding box center [413, 334] width 262 height 17
click at [277, 332] on input "I understand that this price [MEDICAL_DATA] may run at the same time as other p…" at bounding box center [273, 335] width 8 height 8
checkbox input "true"
click at [544, 368] on span "Confirm" at bounding box center [543, 370] width 23 height 8
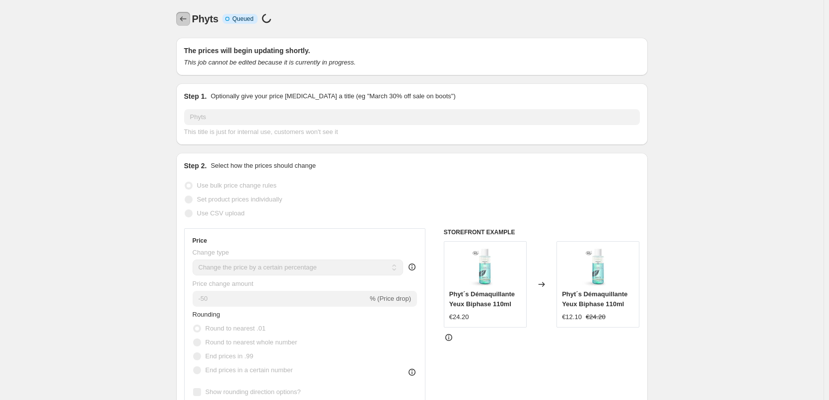
click at [185, 21] on icon "Price change jobs" at bounding box center [183, 19] width 10 height 10
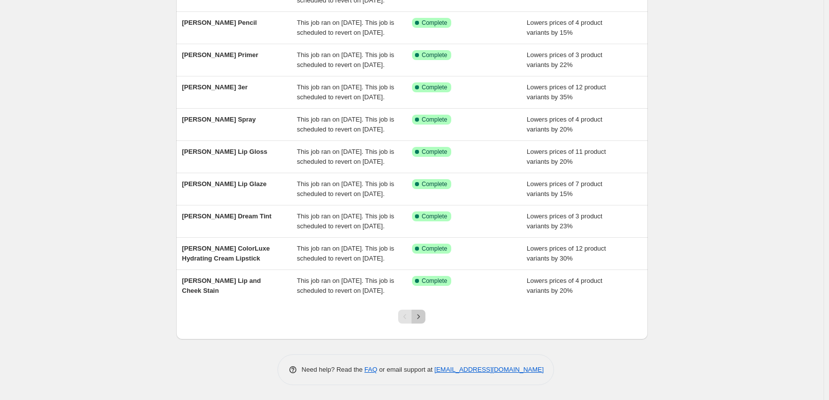
click at [426, 319] on button "Next" at bounding box center [419, 317] width 14 height 14
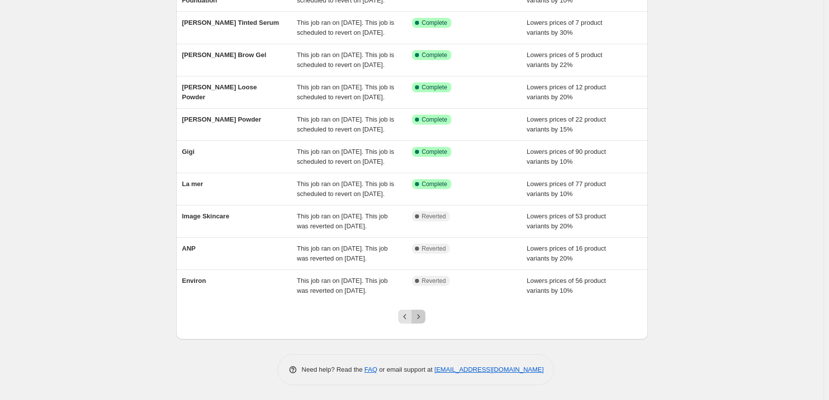
click at [426, 319] on button "Next" at bounding box center [419, 317] width 14 height 14
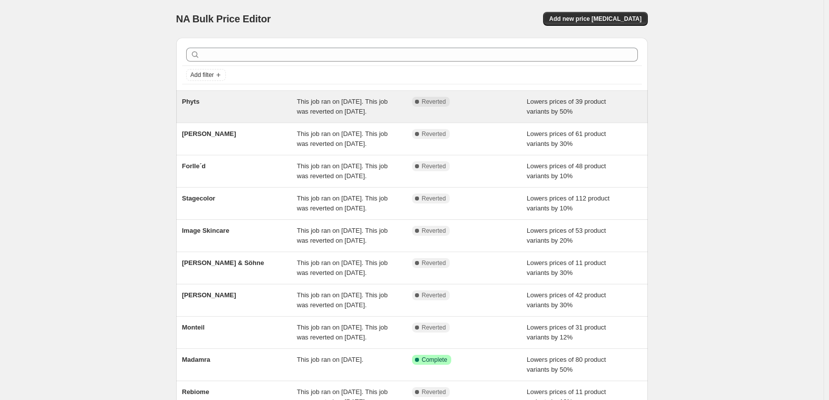
click at [193, 101] on span "Phyts" at bounding box center [190, 101] width 17 height 7
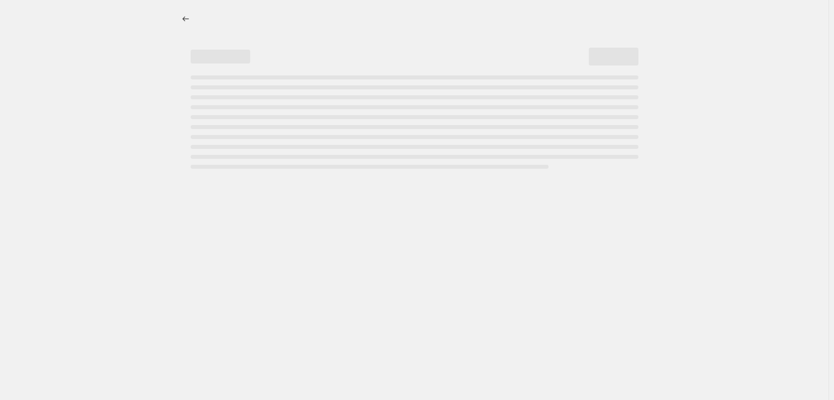
select select "percentage"
select select "vendor"
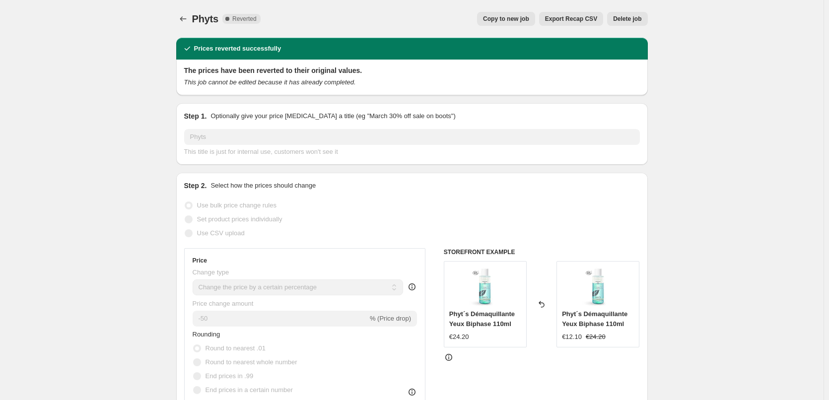
click at [628, 21] on span "Delete job" at bounding box center [627, 19] width 28 height 8
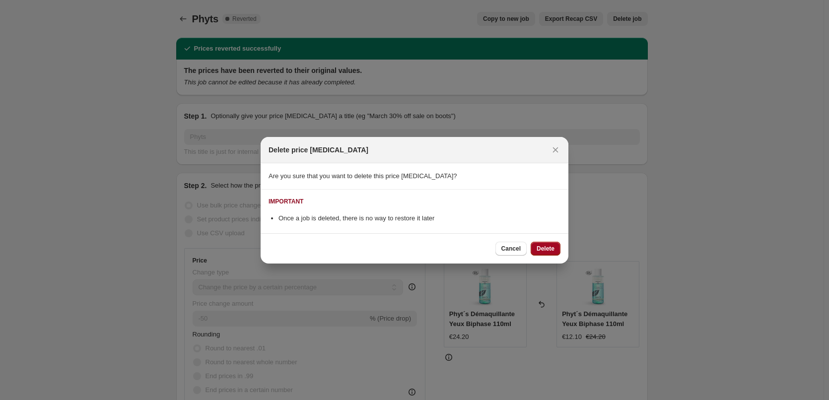
click at [546, 247] on span "Delete" at bounding box center [546, 249] width 18 height 8
